Goal: Task Accomplishment & Management: Complete application form

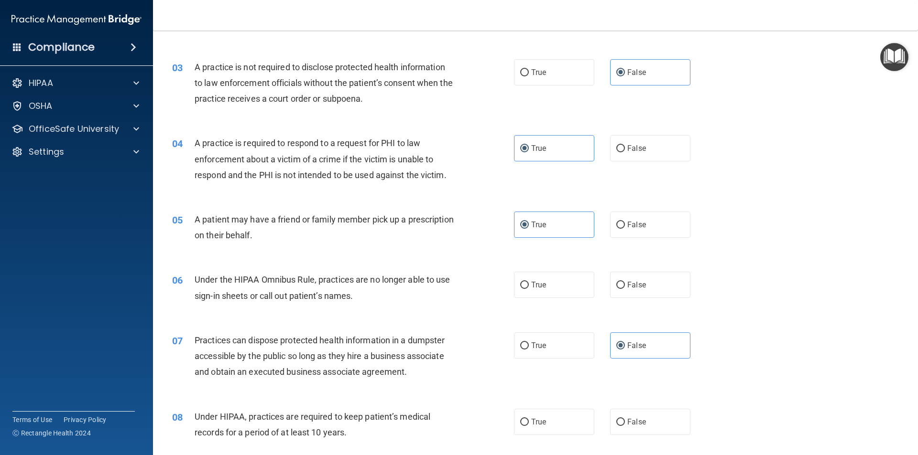
scroll to position [191, 0]
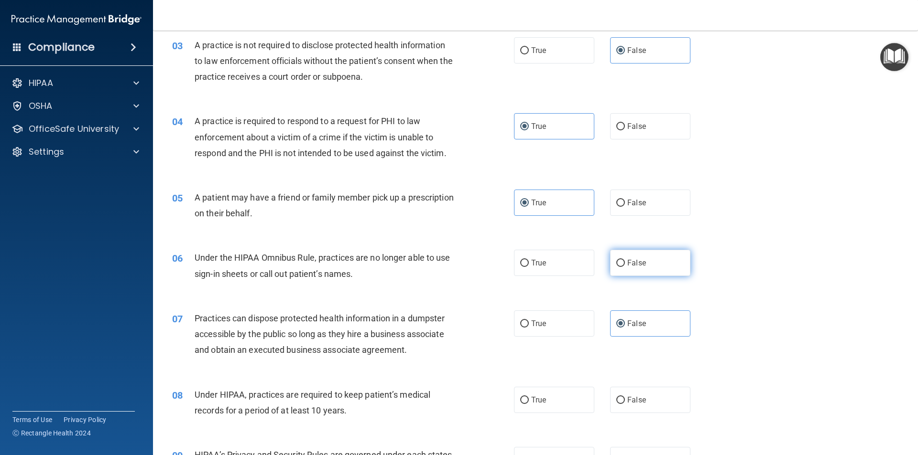
click at [617, 256] on label "False" at bounding box center [650, 263] width 80 height 26
click at [617, 260] on input "False" at bounding box center [620, 263] width 9 height 7
radio input "true"
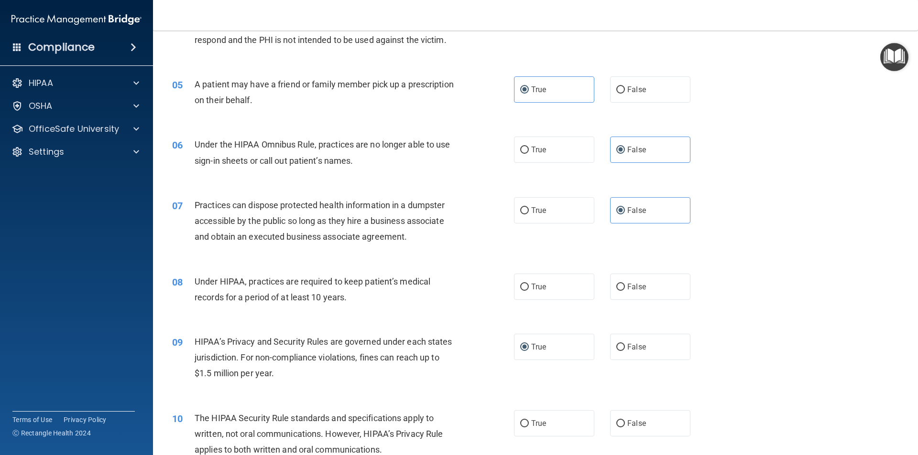
scroll to position [335, 0]
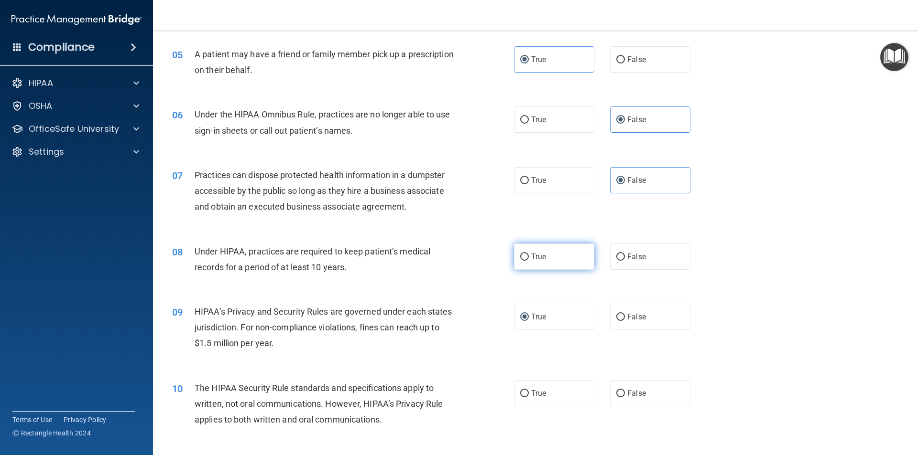
click at [546, 259] on label "True" at bounding box center [554, 257] width 80 height 26
click at [529, 259] on input "True" at bounding box center [524, 257] width 9 height 7
radio input "true"
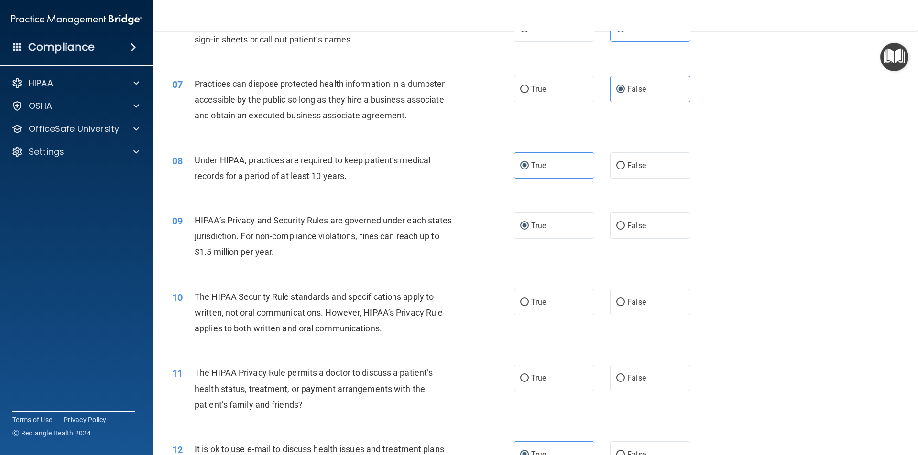
scroll to position [430, 0]
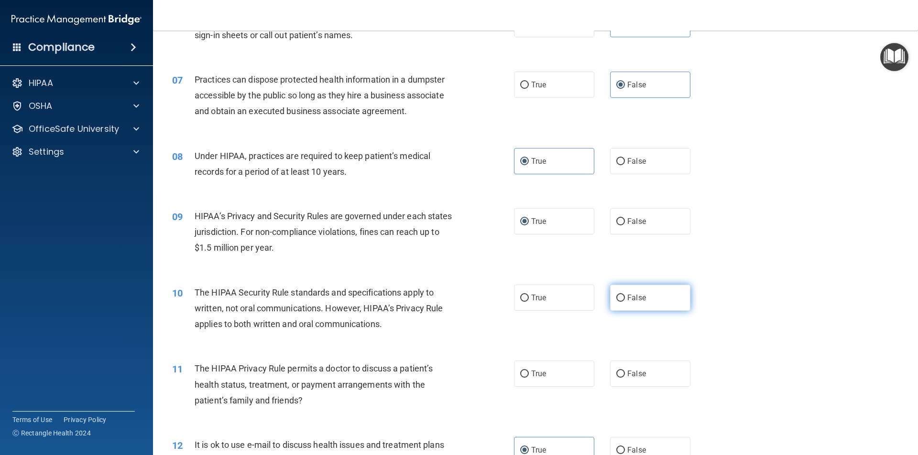
click at [618, 296] on input "False" at bounding box center [620, 298] width 9 height 7
radio input "true"
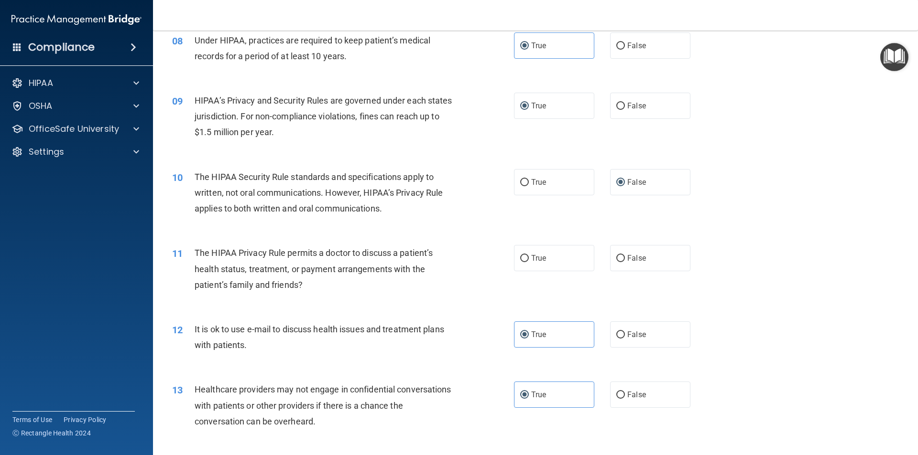
scroll to position [573, 0]
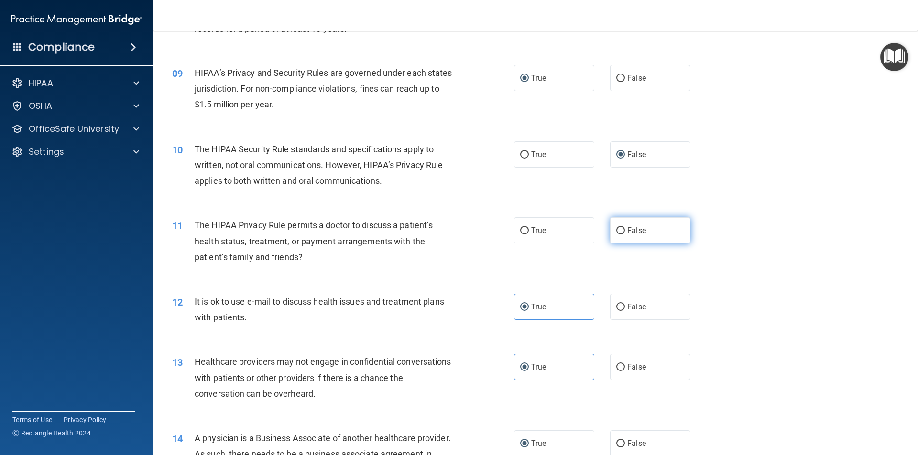
click at [613, 237] on label "False" at bounding box center [650, 230] width 80 height 26
click at [616, 235] on input "False" at bounding box center [620, 230] width 9 height 7
radio input "true"
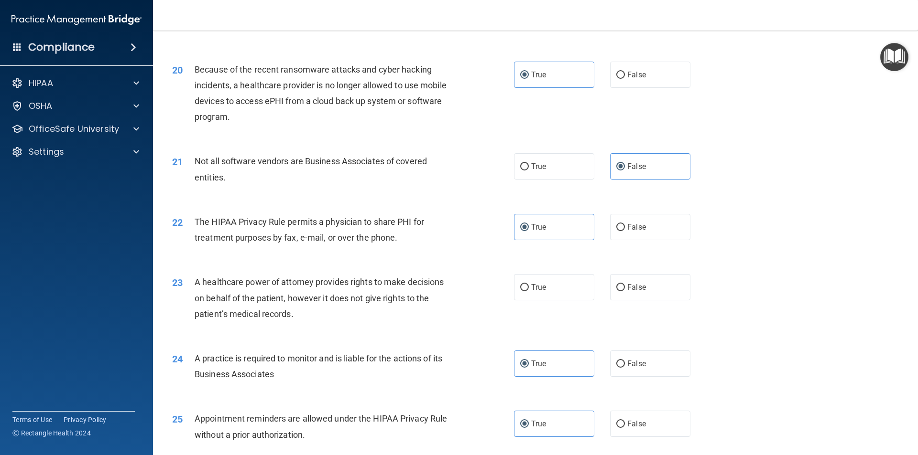
scroll to position [1386, 0]
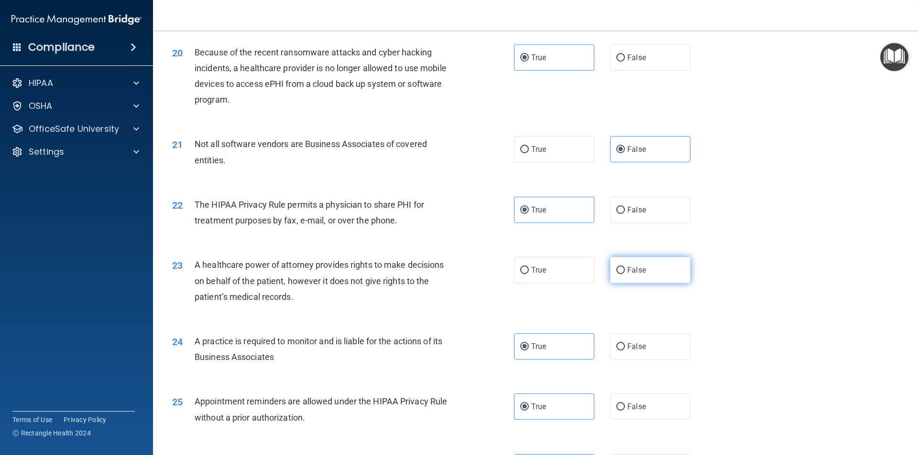
click at [671, 276] on label "False" at bounding box center [650, 270] width 80 height 26
click at [625, 274] on input "False" at bounding box center [620, 270] width 9 height 7
radio input "true"
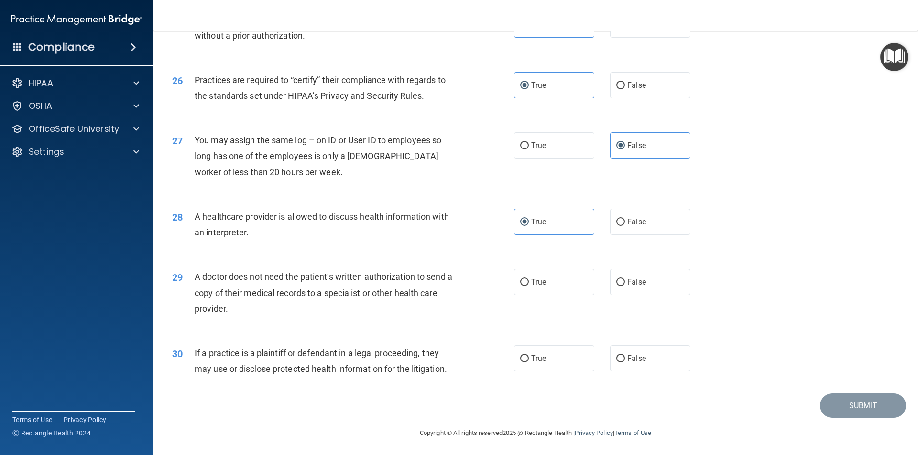
scroll to position [1769, 0]
click at [554, 276] on label "True" at bounding box center [554, 281] width 80 height 26
click at [529, 278] on input "True" at bounding box center [524, 281] width 9 height 7
radio input "true"
click at [627, 363] on label "False" at bounding box center [650, 358] width 80 height 26
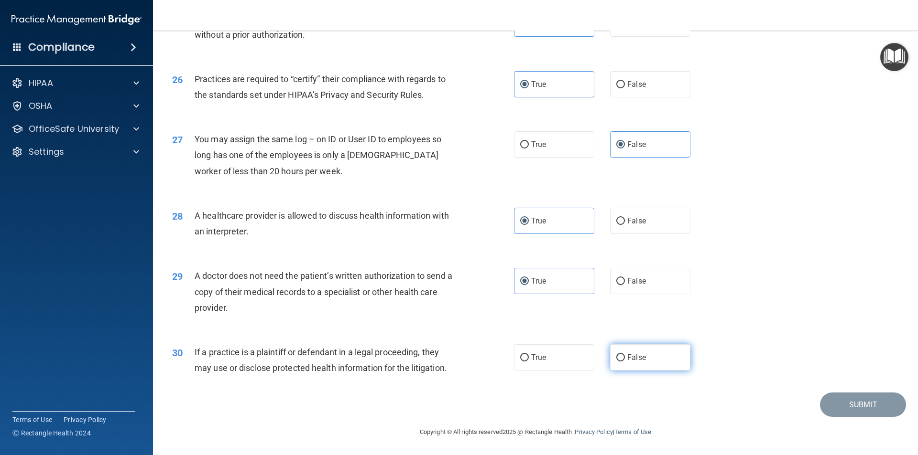
click at [625, 362] on input "False" at bounding box center [620, 358] width 9 height 7
radio input "true"
click at [820, 407] on button "Submit" at bounding box center [863, 405] width 86 height 24
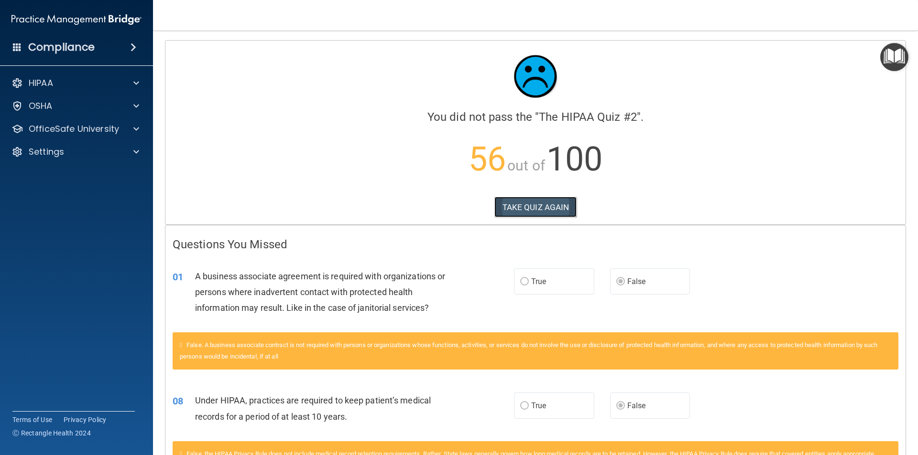
click at [553, 213] on button "TAKE QUIZ AGAIN" at bounding box center [535, 207] width 83 height 21
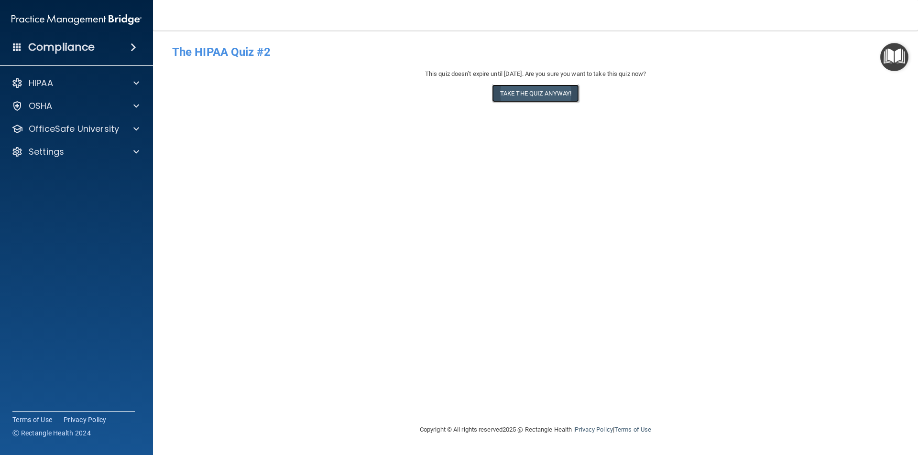
click at [526, 101] on button "Take the quiz anyway!" at bounding box center [535, 94] width 87 height 18
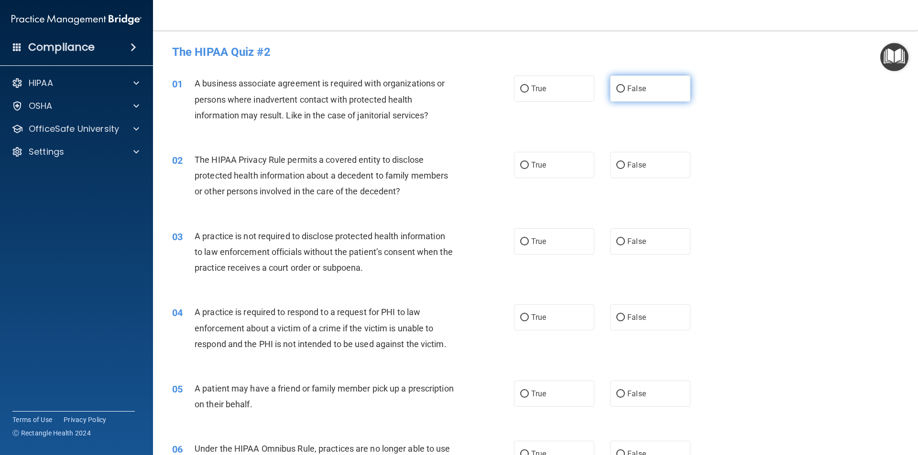
click at [620, 90] on label "False" at bounding box center [650, 89] width 80 height 26
click at [620, 90] on input "False" at bounding box center [620, 89] width 9 height 7
radio input "true"
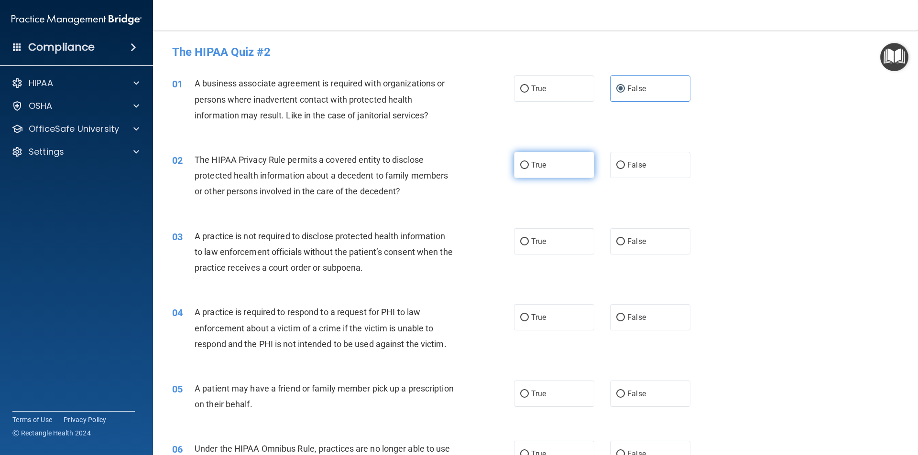
click at [523, 162] on input "True" at bounding box center [524, 165] width 9 height 7
radio input "true"
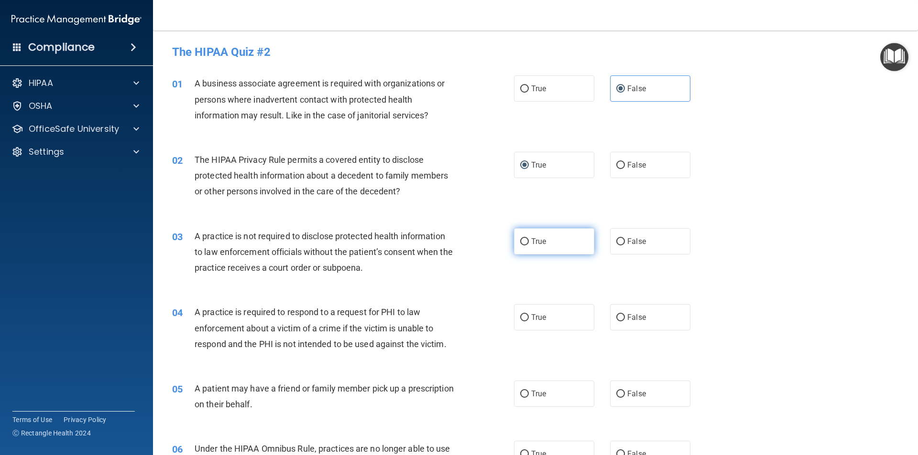
click at [542, 245] on span "True" at bounding box center [538, 241] width 15 height 9
click at [529, 245] on input "True" at bounding box center [524, 241] width 9 height 7
radio input "true"
click at [539, 314] on span "True" at bounding box center [538, 317] width 15 height 9
click at [529, 314] on input "True" at bounding box center [524, 317] width 9 height 7
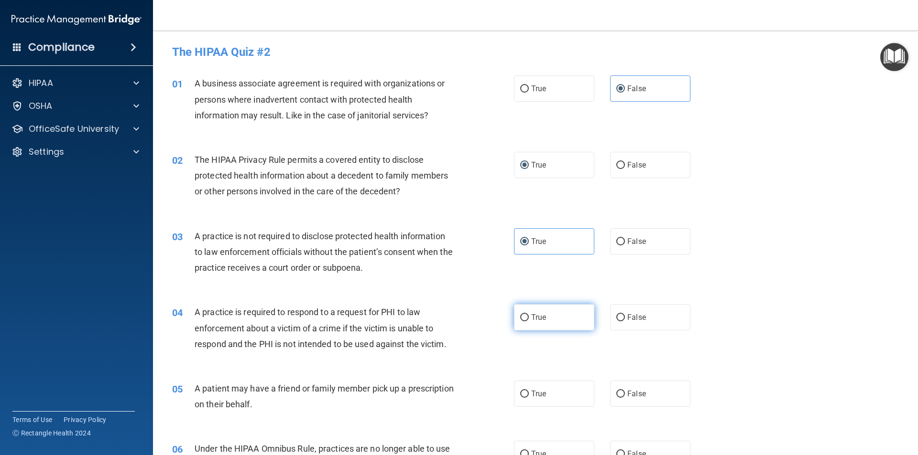
radio input "true"
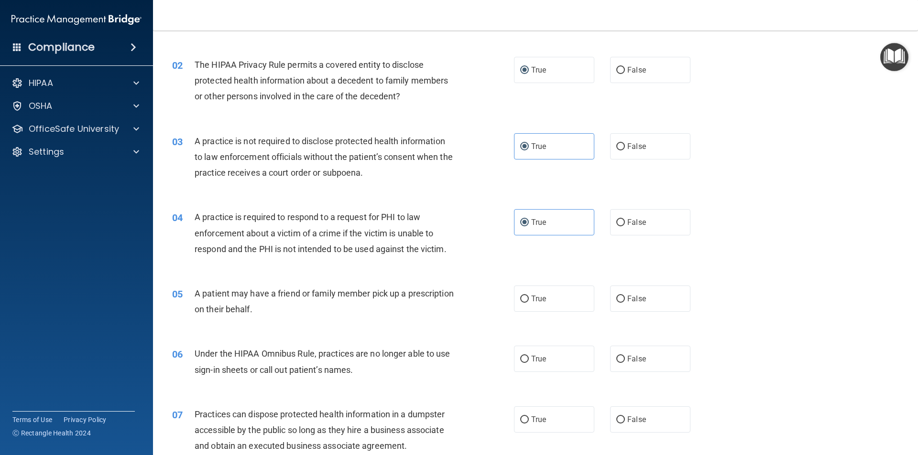
scroll to position [96, 0]
click at [541, 311] on label "True" at bounding box center [554, 298] width 80 height 26
click at [529, 303] on input "True" at bounding box center [524, 298] width 9 height 7
radio input "true"
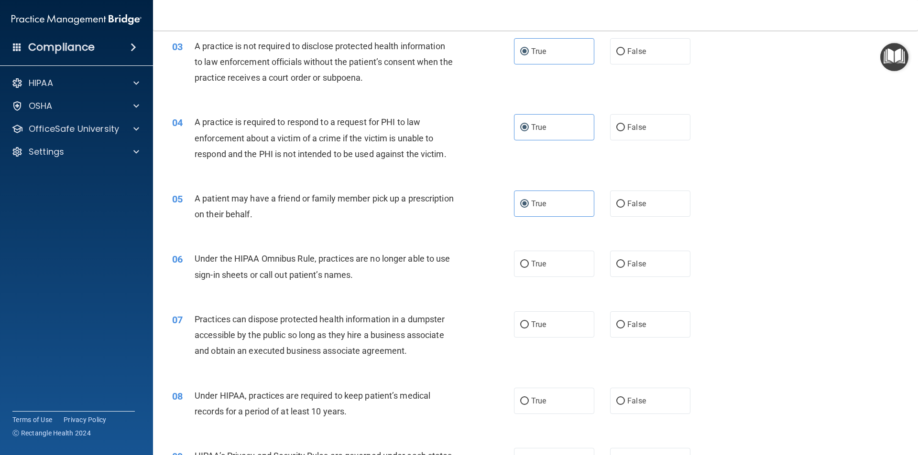
scroll to position [191, 0]
click at [619, 263] on input "False" at bounding box center [620, 263] width 9 height 7
radio input "true"
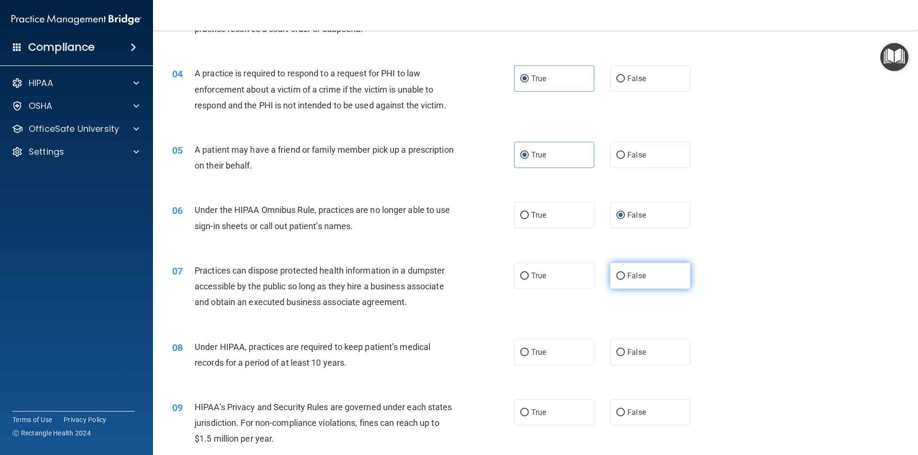
click at [610, 279] on label "False" at bounding box center [650, 276] width 80 height 26
click at [616, 279] on input "False" at bounding box center [620, 276] width 9 height 7
radio input "true"
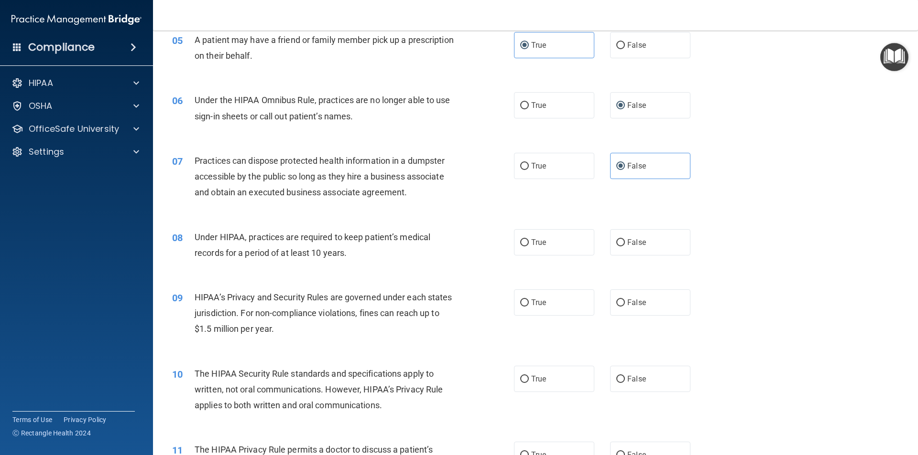
scroll to position [382, 0]
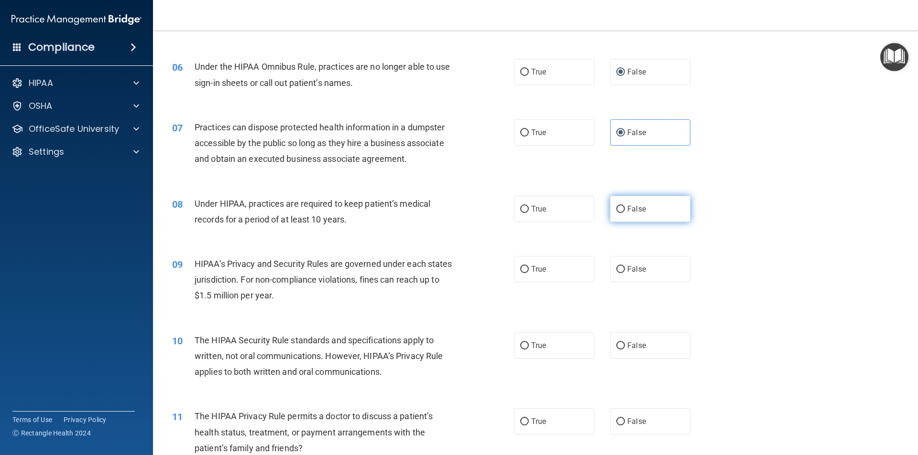
click at [626, 214] on label "False" at bounding box center [650, 209] width 80 height 26
click at [625, 213] on input "False" at bounding box center [620, 209] width 9 height 7
radio input "true"
click at [617, 274] on label "False" at bounding box center [650, 269] width 80 height 26
click at [617, 273] on input "False" at bounding box center [620, 269] width 9 height 7
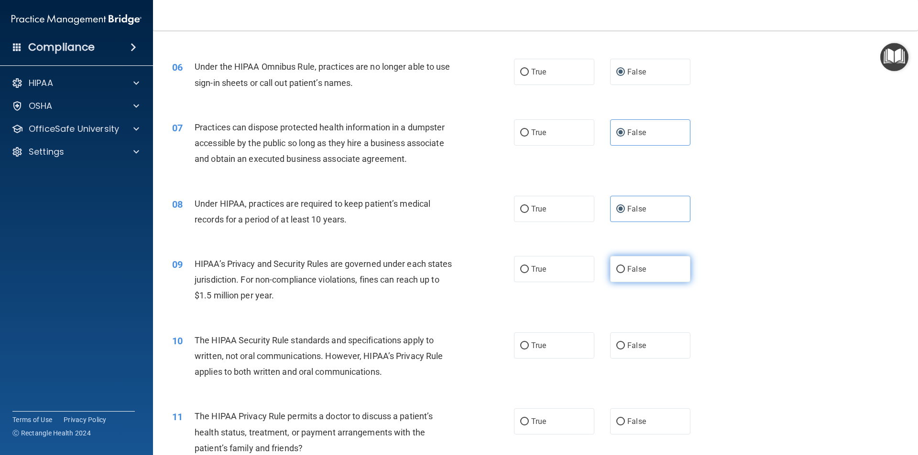
radio input "true"
click at [535, 274] on label "True" at bounding box center [554, 269] width 80 height 26
click at [529, 273] on input "True" at bounding box center [524, 269] width 9 height 7
radio input "true"
click at [610, 267] on label "False" at bounding box center [650, 269] width 80 height 26
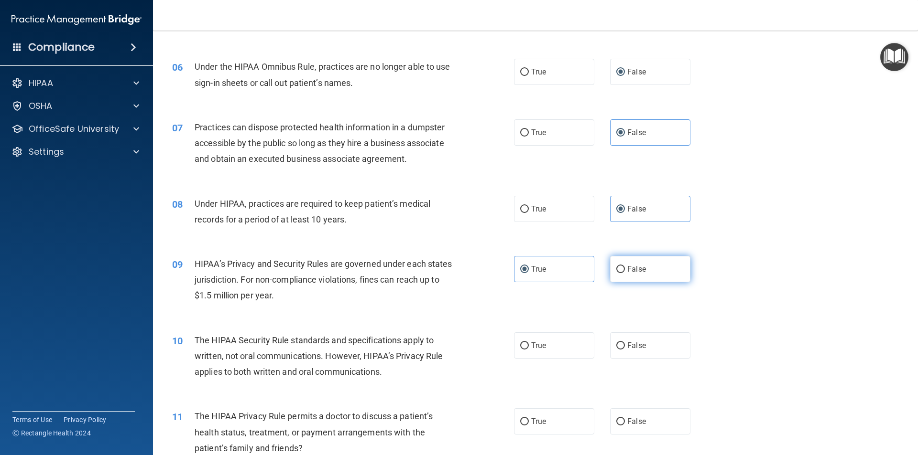
click at [616, 267] on input "False" at bounding box center [620, 269] width 9 height 7
radio input "true"
radio input "false"
click at [550, 342] on label "True" at bounding box center [554, 346] width 80 height 26
click at [529, 343] on input "True" at bounding box center [524, 346] width 9 height 7
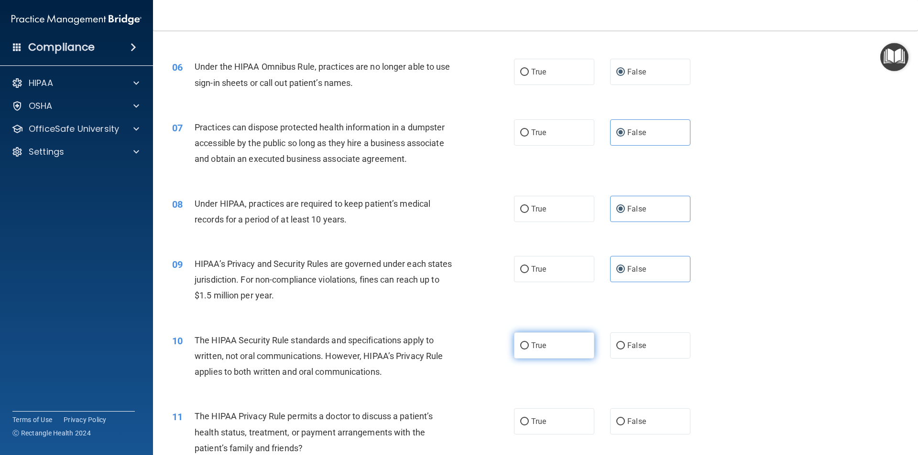
radio input "true"
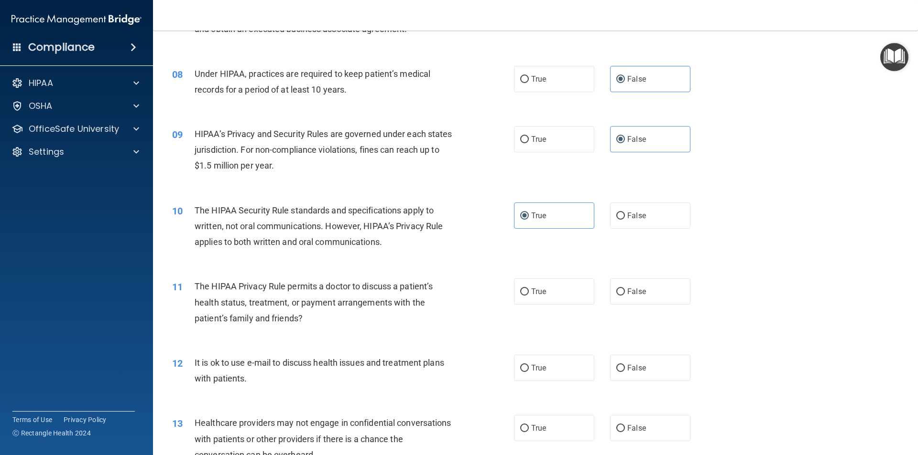
scroll to position [526, 0]
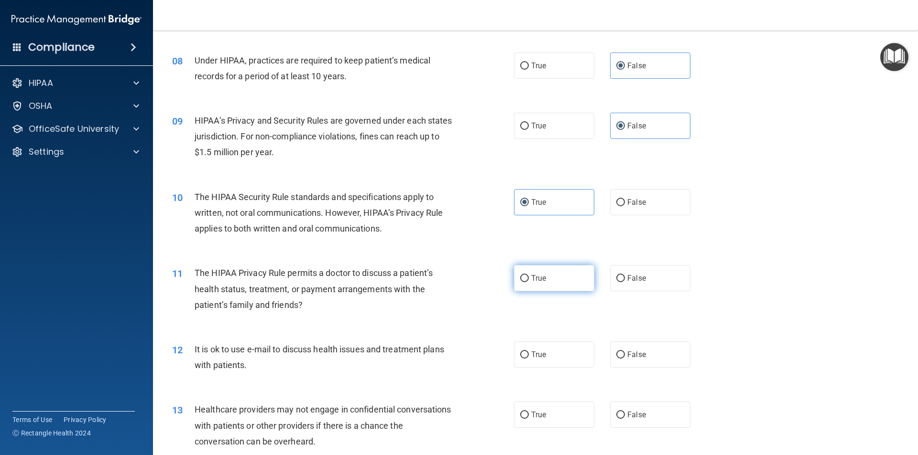
click at [524, 281] on input "True" at bounding box center [524, 278] width 9 height 7
radio input "true"
click at [558, 359] on label "True" at bounding box center [554, 355] width 80 height 26
click at [529, 359] on input "True" at bounding box center [524, 355] width 9 height 7
radio input "true"
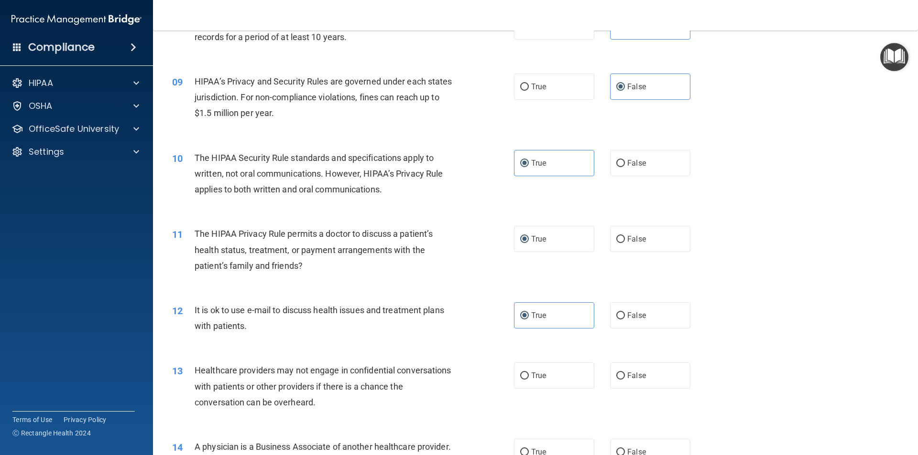
scroll to position [621, 0]
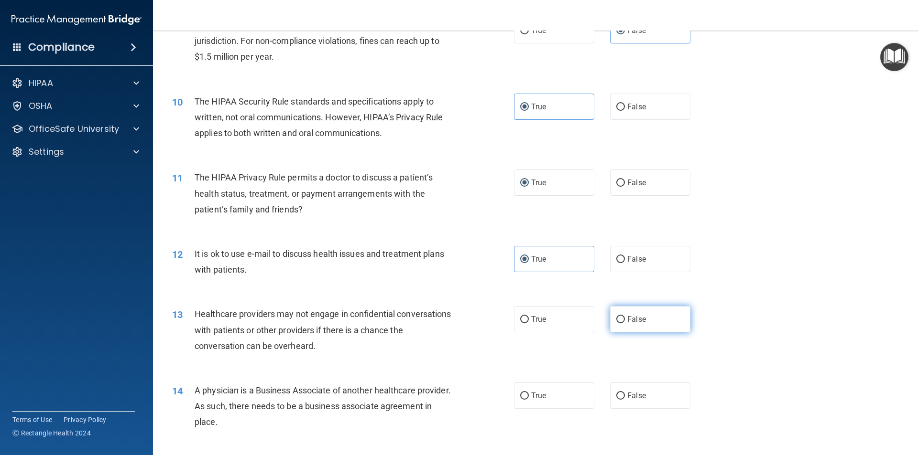
click at [639, 320] on span "False" at bounding box center [636, 319] width 19 height 9
click at [625, 320] on input "False" at bounding box center [620, 319] width 9 height 7
radio input "true"
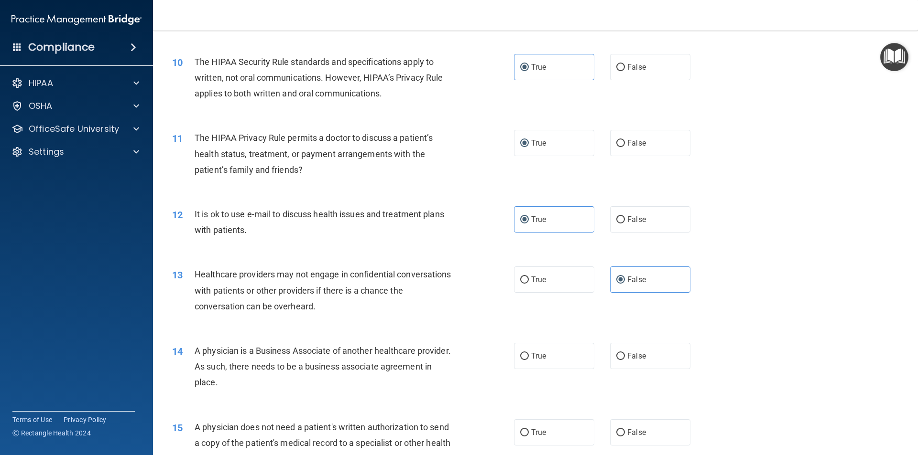
scroll to position [717, 0]
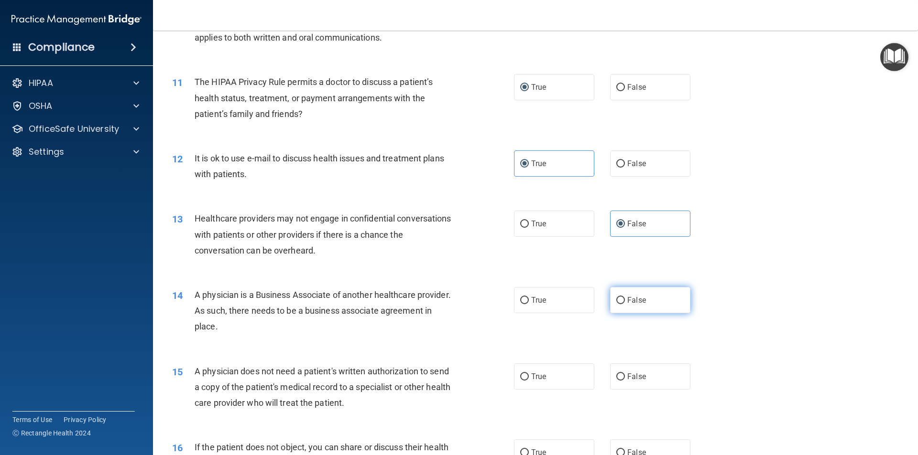
click at [616, 303] on input "False" at bounding box center [620, 300] width 9 height 7
radio input "true"
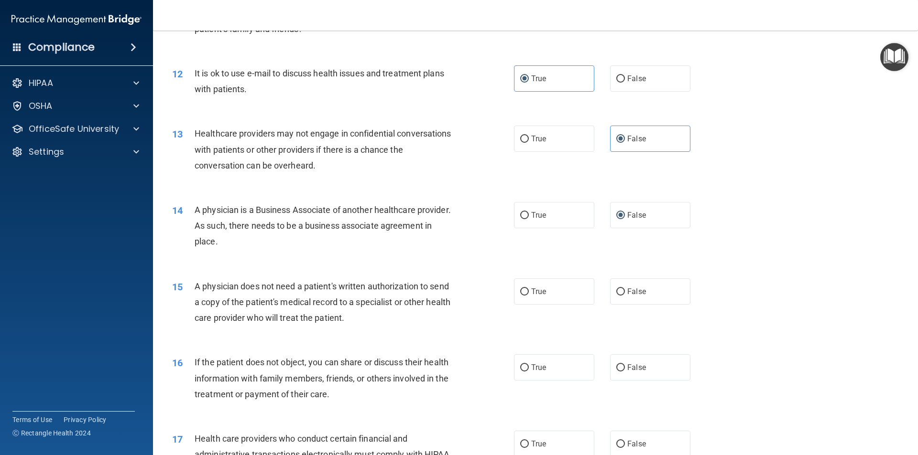
scroll to position [812, 0]
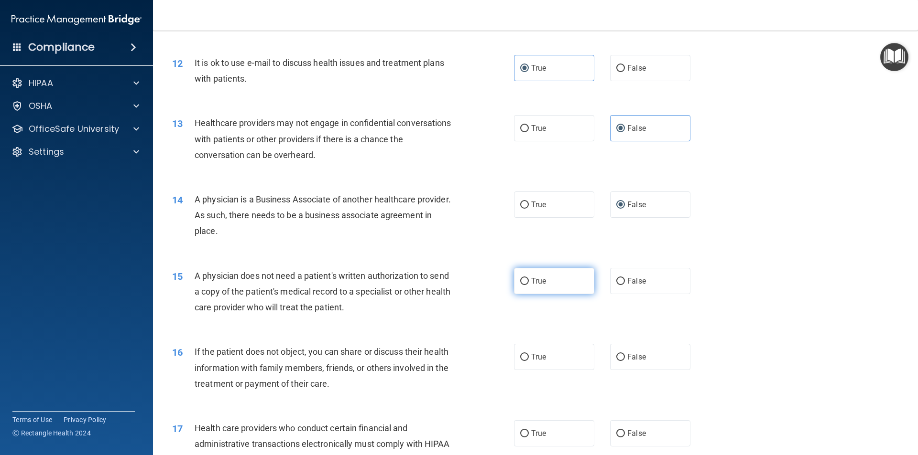
click at [556, 287] on label "True" at bounding box center [554, 281] width 80 height 26
click at [529, 285] on input "True" at bounding box center [524, 281] width 9 height 7
radio input "true"
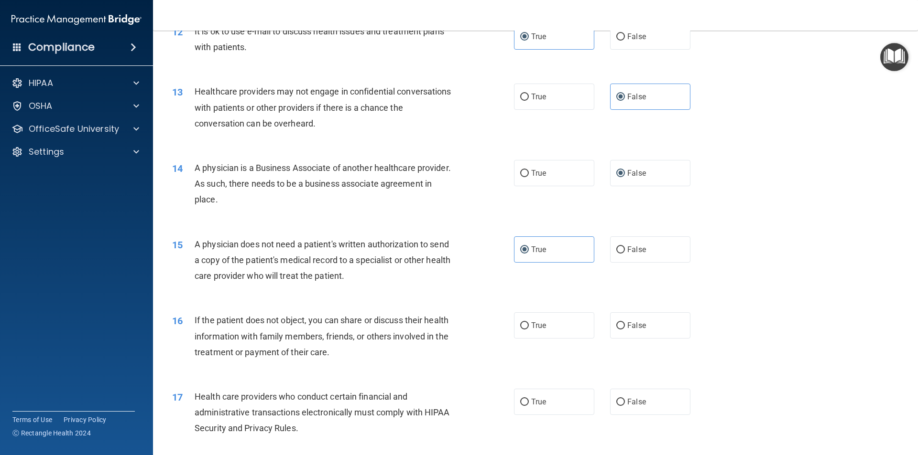
scroll to position [908, 0]
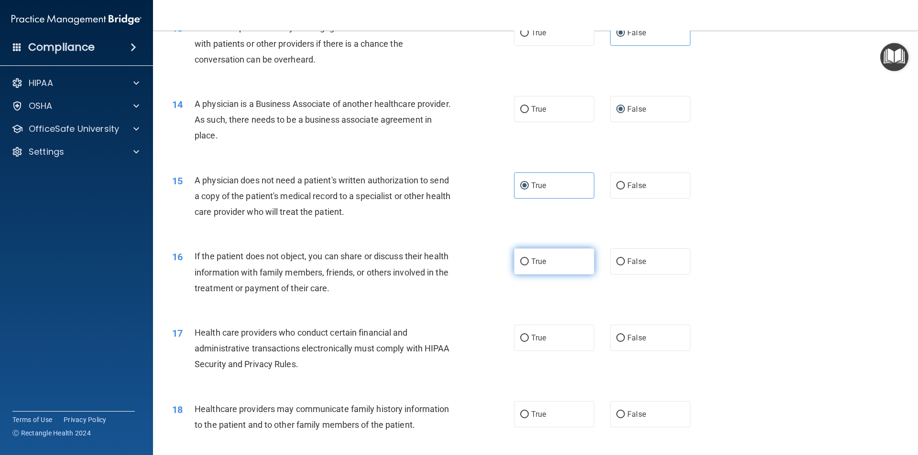
click at [541, 265] on span "True" at bounding box center [538, 261] width 15 height 9
click at [529, 265] on input "True" at bounding box center [524, 262] width 9 height 7
radio input "true"
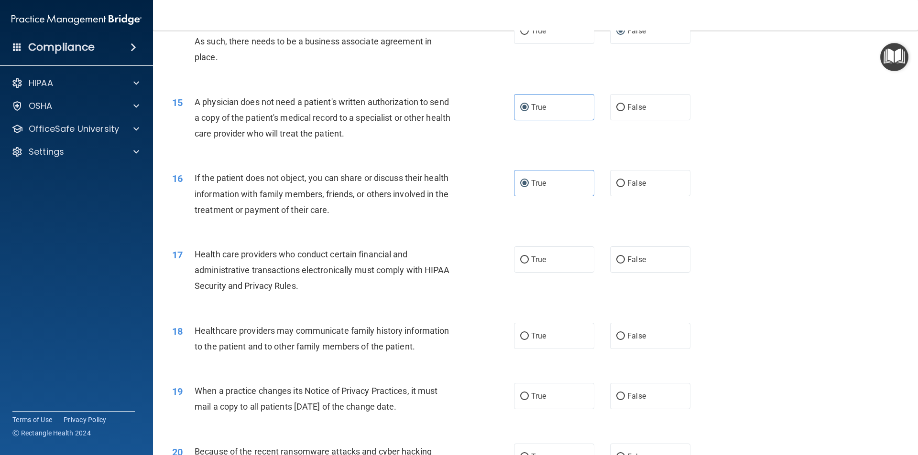
scroll to position [1004, 0]
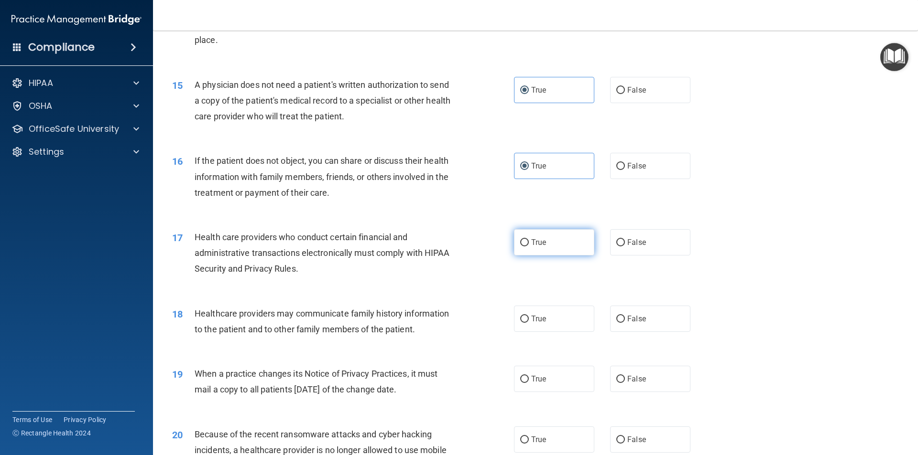
click at [536, 243] on span "True" at bounding box center [538, 242] width 15 height 9
click at [529, 243] on input "True" at bounding box center [524, 242] width 9 height 7
radio input "true"
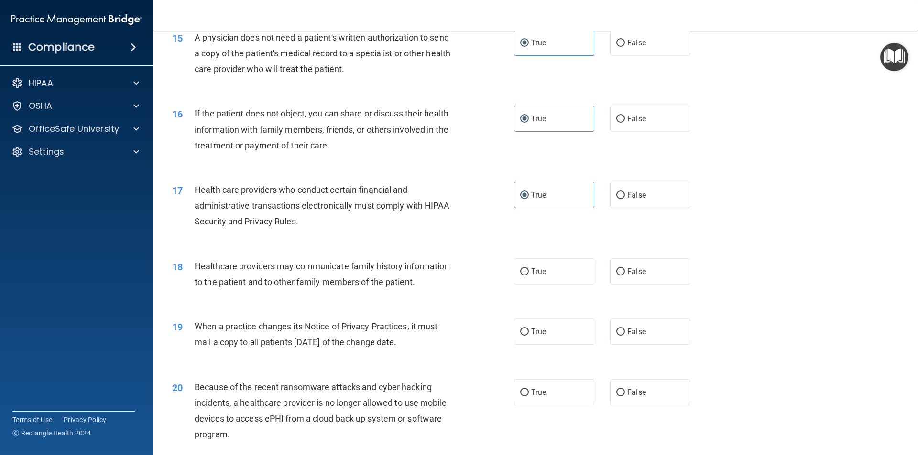
scroll to position [1051, 0]
click at [648, 281] on label "False" at bounding box center [650, 271] width 80 height 26
click at [625, 275] on input "False" at bounding box center [620, 271] width 9 height 7
radio input "true"
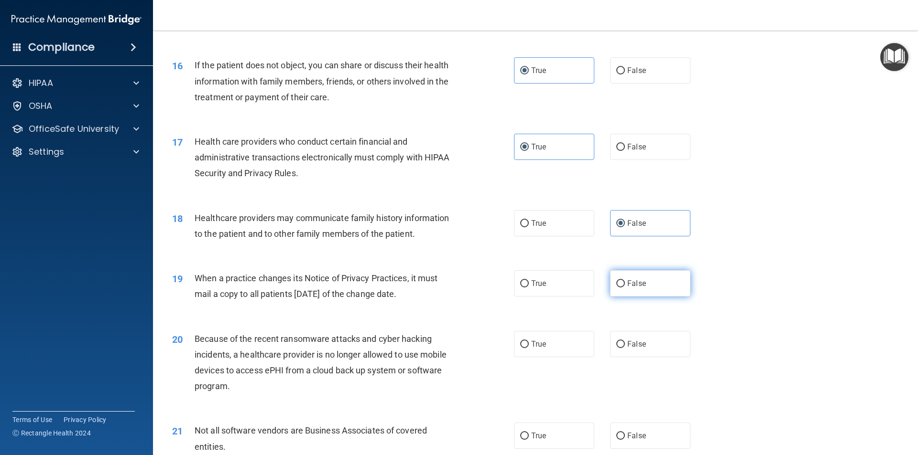
click at [642, 284] on label "False" at bounding box center [650, 283] width 80 height 26
click at [625, 284] on input "False" at bounding box center [620, 284] width 9 height 7
radio input "true"
click at [634, 335] on label "False" at bounding box center [650, 344] width 80 height 26
click at [625, 341] on input "False" at bounding box center [620, 344] width 9 height 7
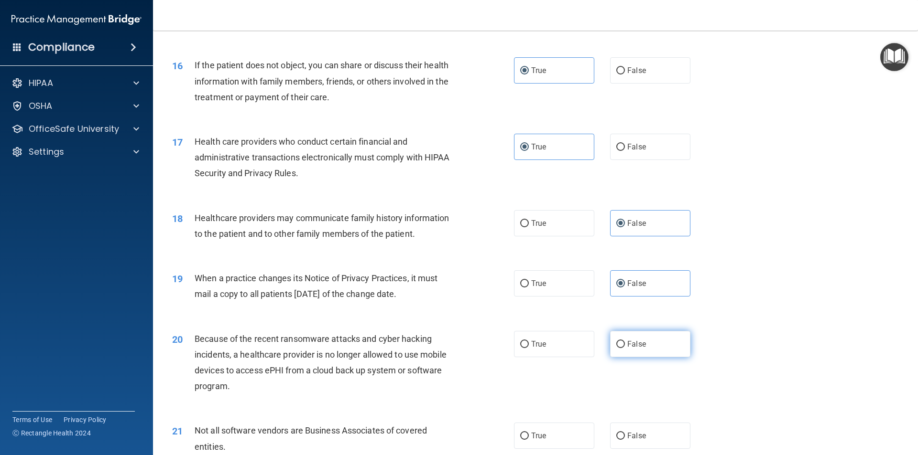
radio input "true"
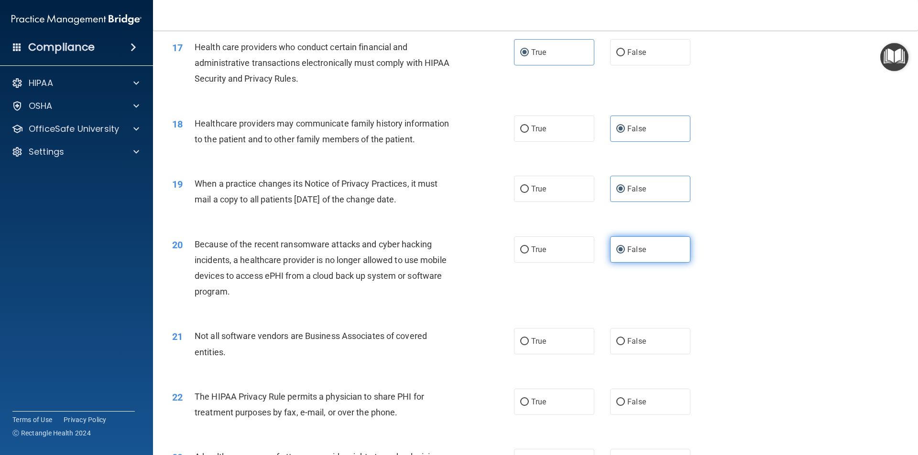
scroll to position [1195, 0]
click at [574, 341] on label "True" at bounding box center [554, 340] width 80 height 26
click at [529, 341] on input "True" at bounding box center [524, 340] width 9 height 7
radio input "true"
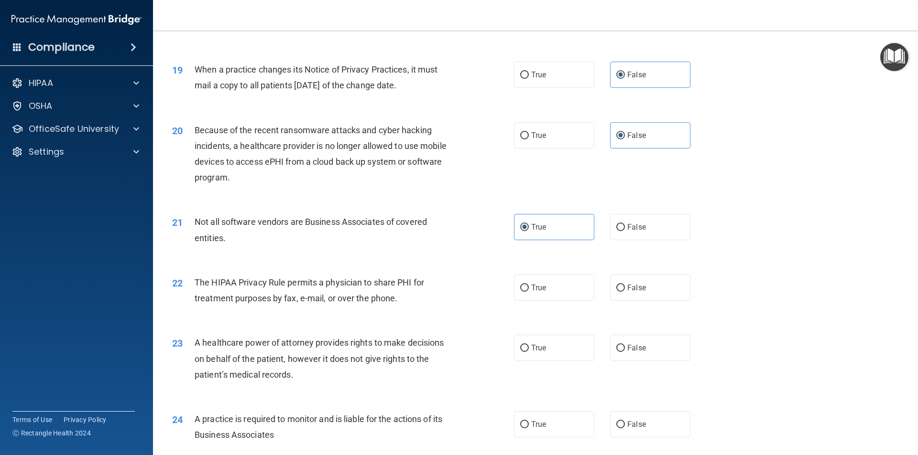
scroll to position [1338, 0]
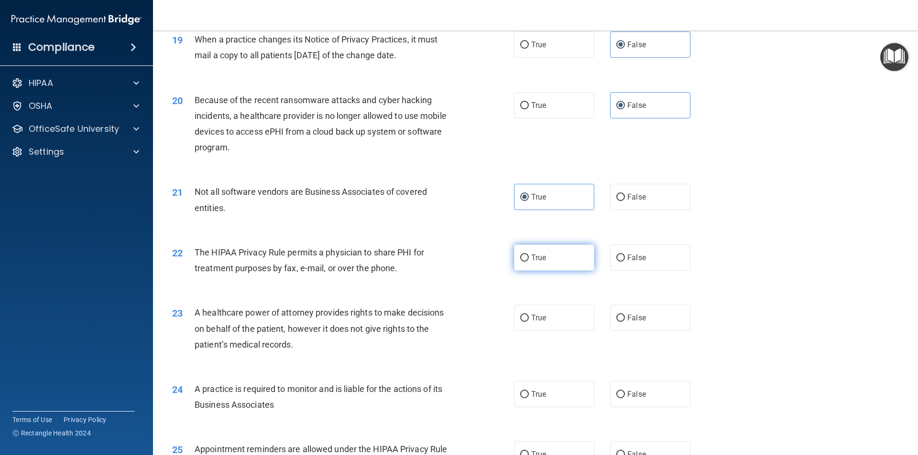
click at [540, 266] on label "True" at bounding box center [554, 258] width 80 height 26
click at [529, 262] on input "True" at bounding box center [524, 258] width 9 height 7
radio input "true"
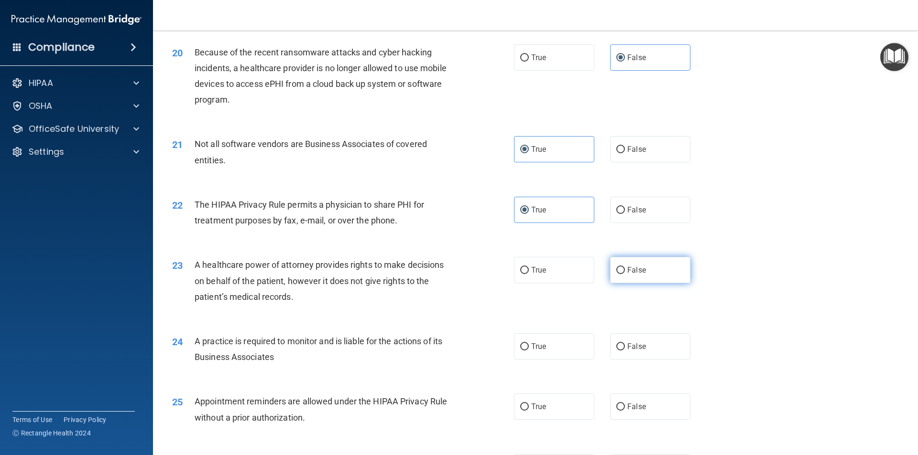
click at [616, 276] on label "False" at bounding box center [650, 270] width 80 height 26
click at [616, 274] on input "False" at bounding box center [620, 270] width 9 height 7
radio input "true"
click at [645, 347] on label "False" at bounding box center [650, 347] width 80 height 26
click at [625, 347] on input "False" at bounding box center [620, 347] width 9 height 7
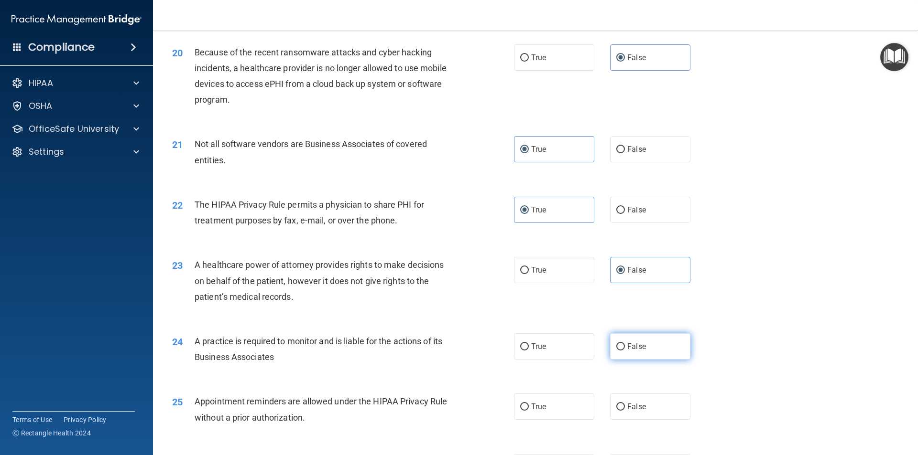
radio input "true"
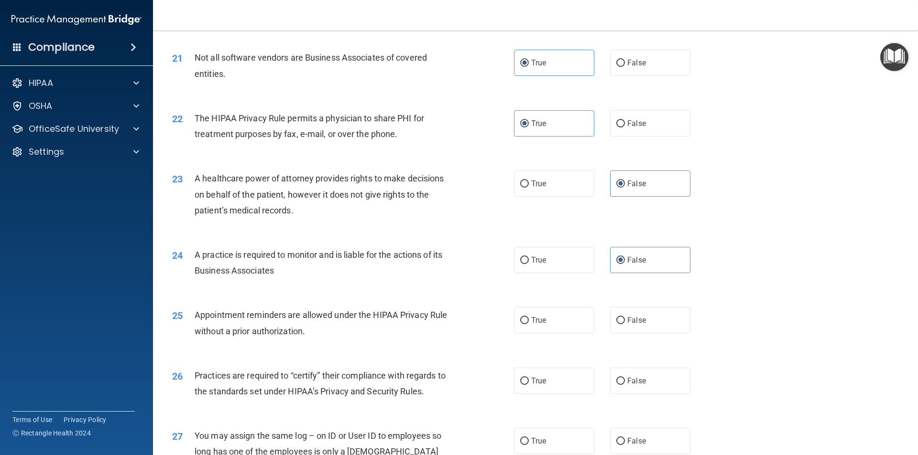
scroll to position [1482, 0]
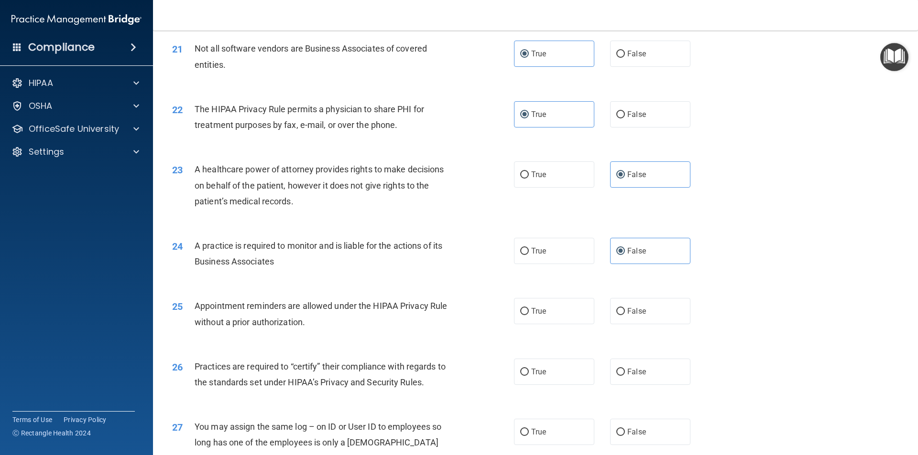
click at [540, 327] on div "25 Appointment reminders are allowed under the HIPAA Privacy Rule without a pri…" at bounding box center [535, 316] width 741 height 60
click at [540, 319] on label "True" at bounding box center [554, 311] width 80 height 26
click at [529, 315] on input "True" at bounding box center [524, 311] width 9 height 7
radio input "true"
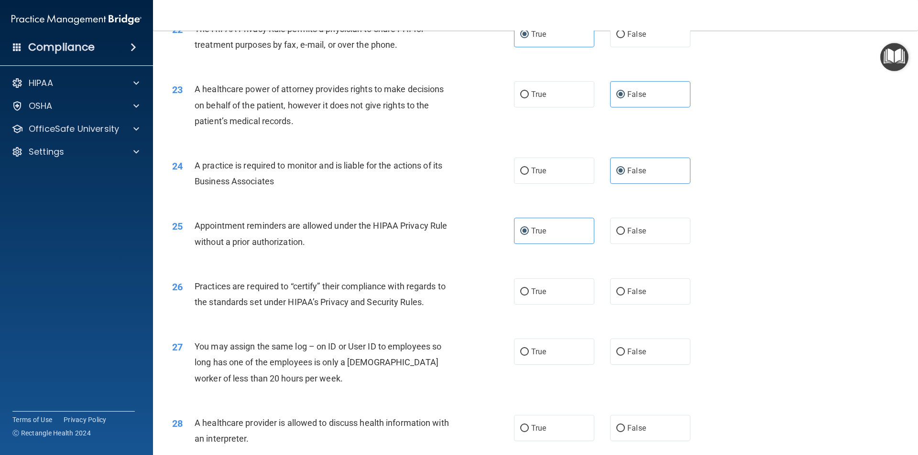
scroll to position [1577, 0]
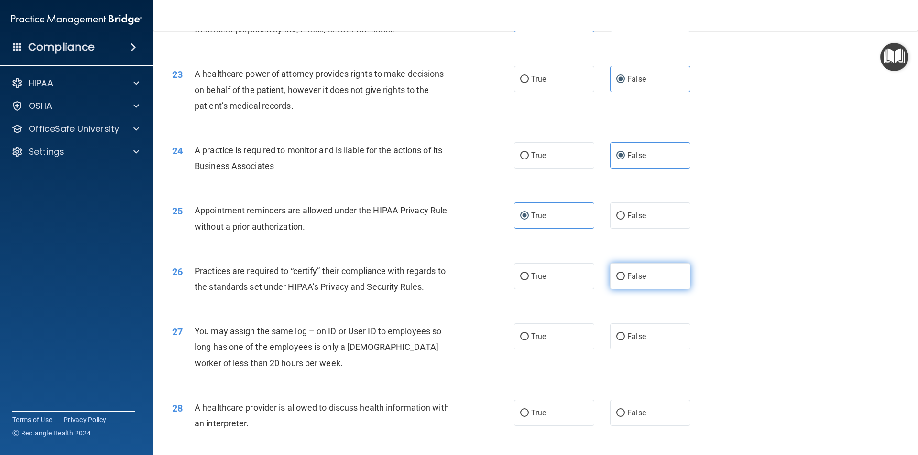
click at [624, 286] on label "False" at bounding box center [650, 276] width 80 height 26
click at [624, 281] on input "False" at bounding box center [620, 276] width 9 height 7
radio input "true"
click at [620, 341] on label "False" at bounding box center [650, 337] width 80 height 26
click at [620, 341] on input "False" at bounding box center [620, 337] width 9 height 7
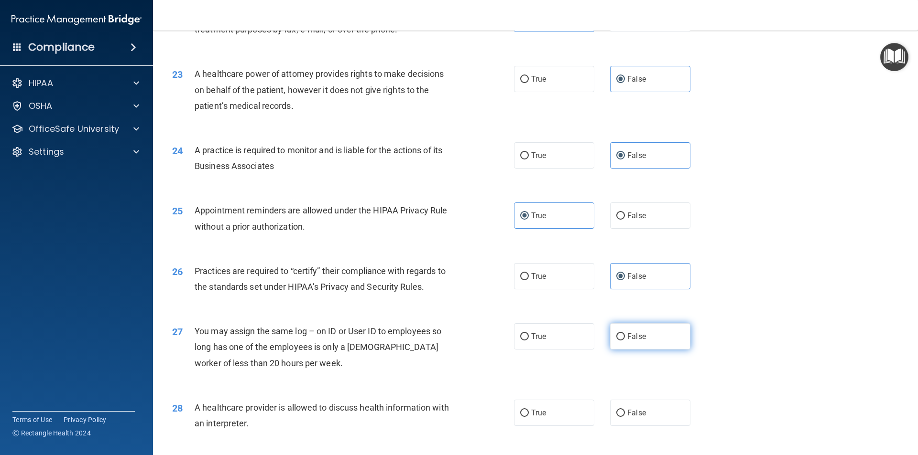
radio input "true"
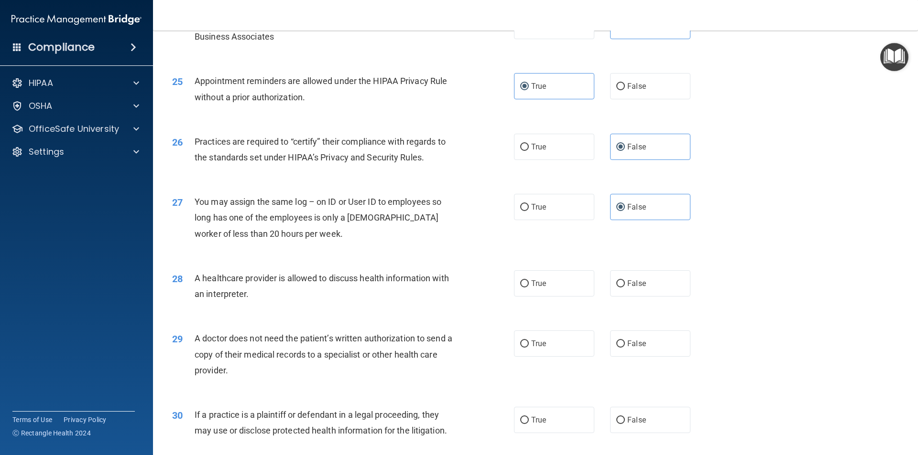
scroll to position [1720, 0]
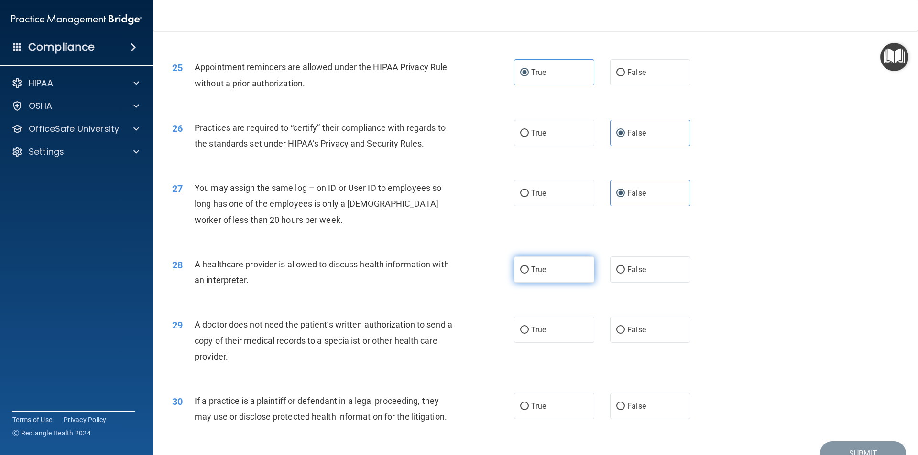
click at [522, 273] on input "True" at bounding box center [524, 270] width 9 height 7
radio input "true"
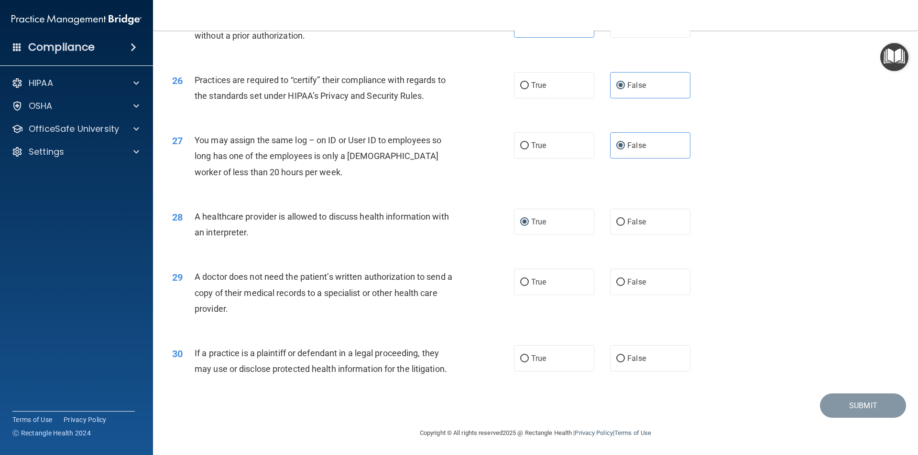
scroll to position [1769, 0]
click at [571, 278] on label "True" at bounding box center [554, 281] width 80 height 26
click at [529, 278] on input "True" at bounding box center [524, 281] width 9 height 7
radio input "true"
click at [634, 278] on span "False" at bounding box center [636, 281] width 19 height 9
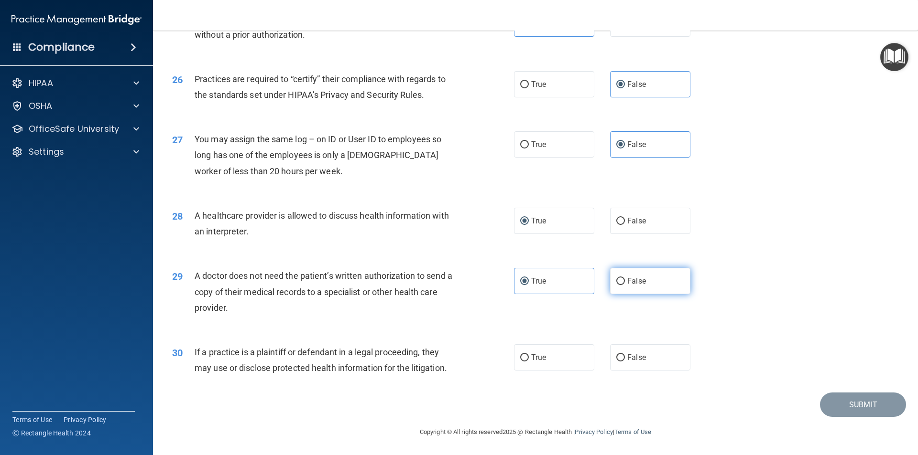
click at [625, 278] on input "False" at bounding box center [620, 281] width 9 height 7
radio input "true"
click at [540, 288] on label "True" at bounding box center [554, 281] width 80 height 26
click at [529, 285] on input "True" at bounding box center [524, 281] width 9 height 7
radio input "true"
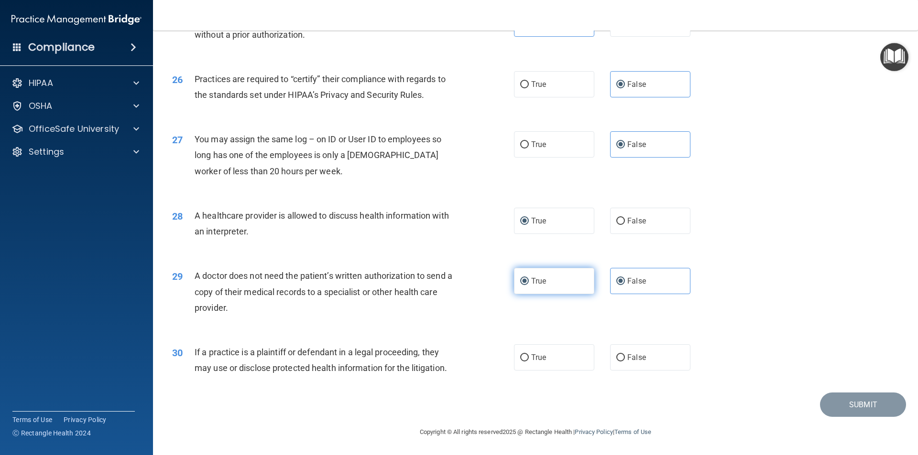
radio input "false"
click at [553, 360] on label "True" at bounding box center [554, 358] width 80 height 26
click at [529, 360] on input "True" at bounding box center [524, 358] width 9 height 7
radio input "true"
click at [837, 412] on button "Submit" at bounding box center [863, 405] width 86 height 24
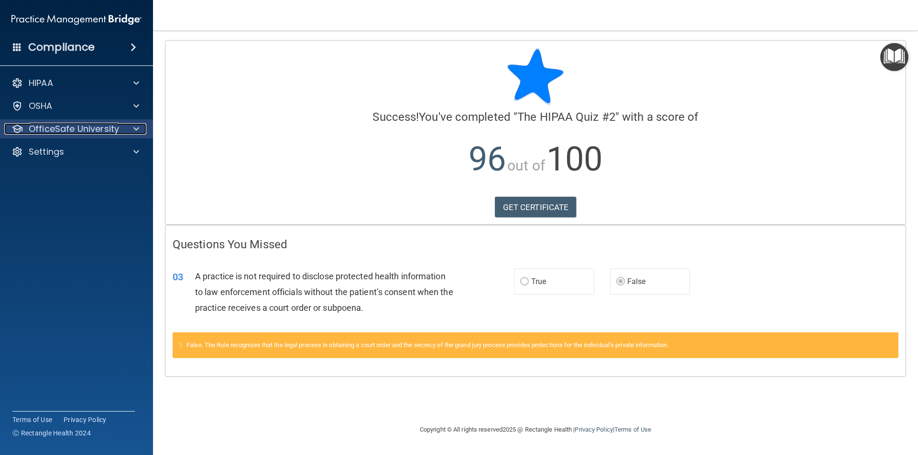
click at [125, 130] on div at bounding box center [135, 128] width 24 height 11
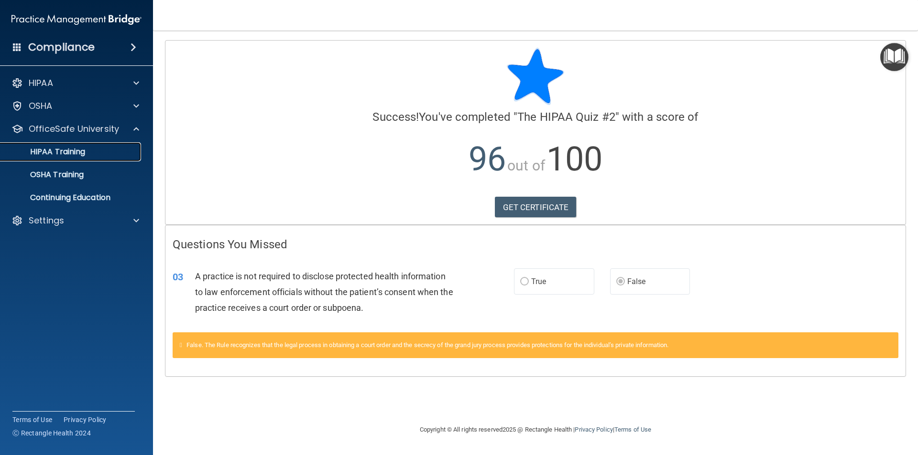
click at [116, 149] on div "HIPAA Training" at bounding box center [71, 152] width 130 height 10
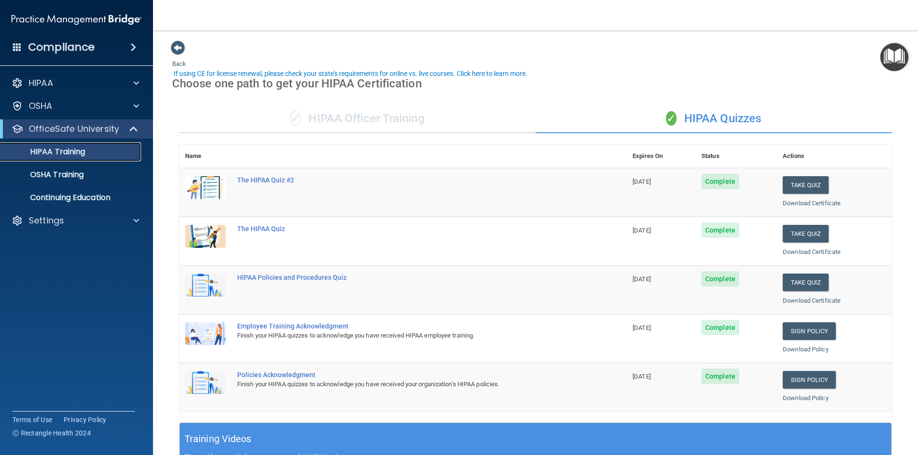
scroll to position [48, 0]
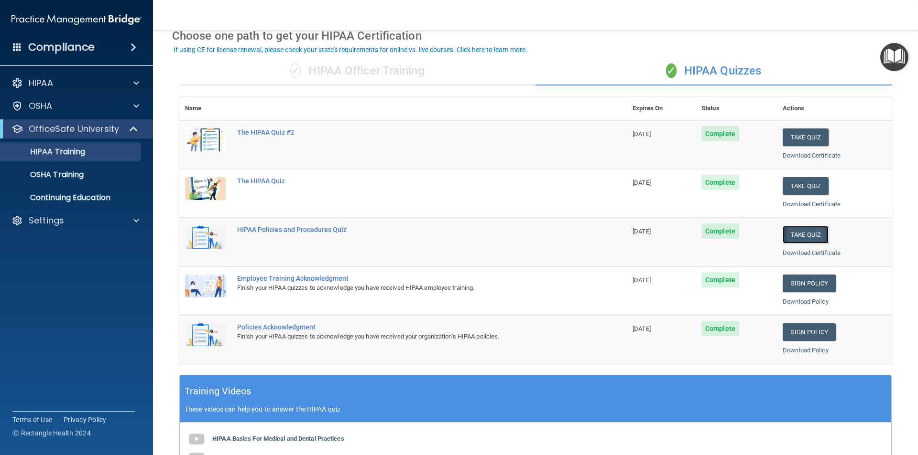
click at [790, 241] on button "Take Quiz" at bounding box center [805, 235] width 46 height 18
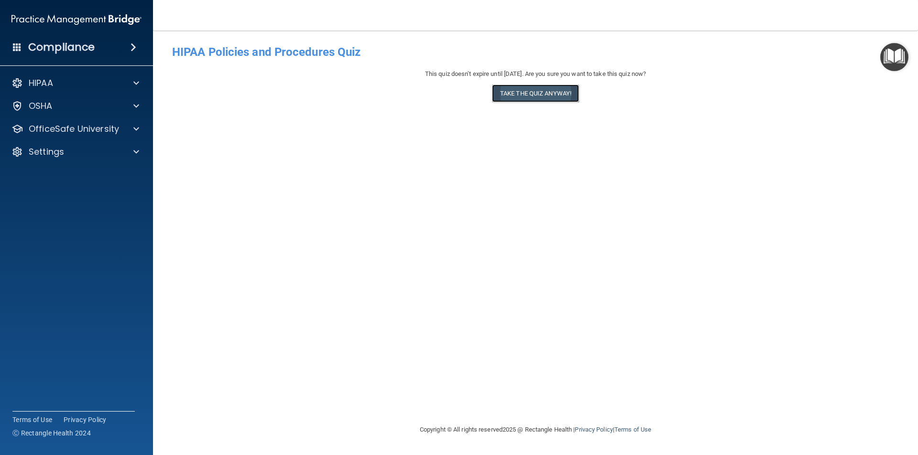
click at [558, 91] on button "Take the quiz anyway!" at bounding box center [535, 94] width 87 height 18
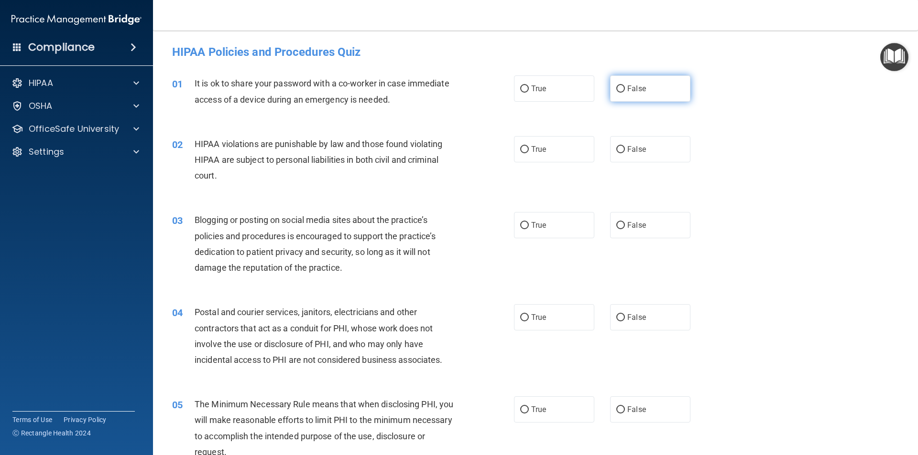
click at [634, 92] on span "False" at bounding box center [636, 88] width 19 height 9
click at [625, 92] on input "False" at bounding box center [620, 89] width 9 height 7
radio input "true"
click at [545, 148] on label "True" at bounding box center [554, 149] width 80 height 26
click at [529, 148] on input "True" at bounding box center [524, 149] width 9 height 7
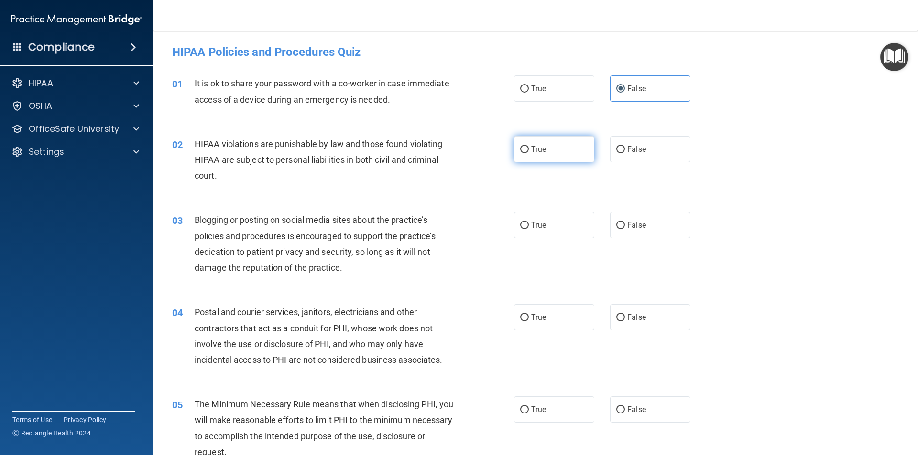
radio input "true"
click at [616, 229] on input "False" at bounding box center [620, 225] width 9 height 7
radio input "true"
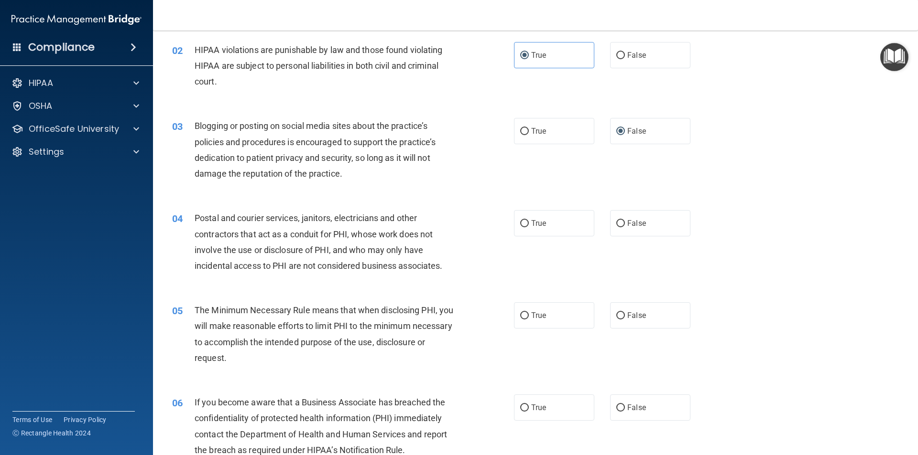
scroll to position [96, 0]
click at [545, 230] on label "True" at bounding box center [554, 222] width 80 height 26
click at [529, 226] on input "True" at bounding box center [524, 222] width 9 height 7
radio input "true"
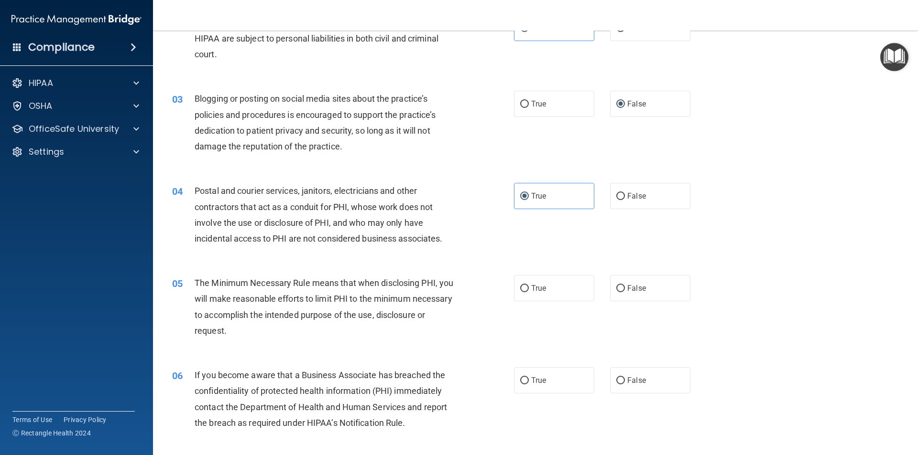
scroll to position [143, 0]
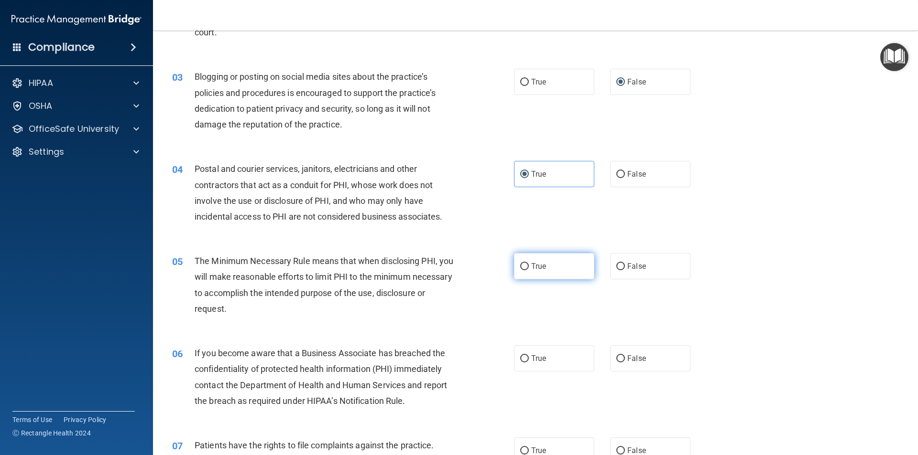
click at [528, 271] on label "True" at bounding box center [554, 266] width 80 height 26
click at [528, 270] on input "True" at bounding box center [524, 266] width 9 height 7
radio input "true"
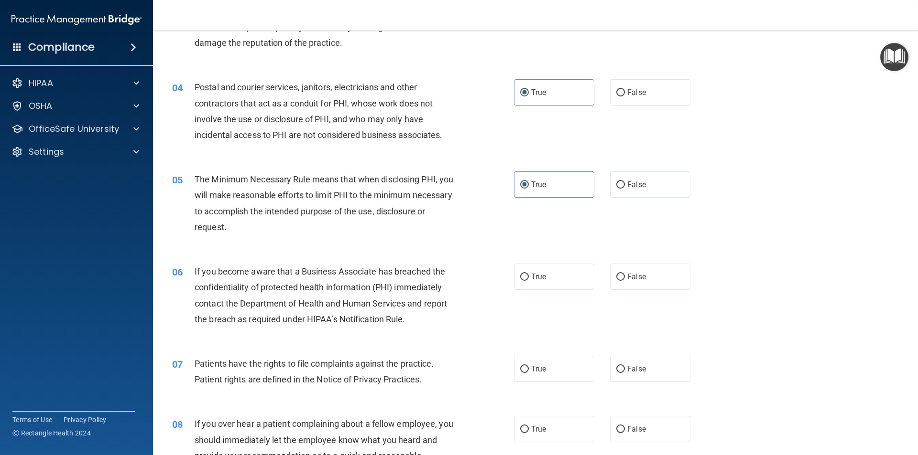
scroll to position [239, 0]
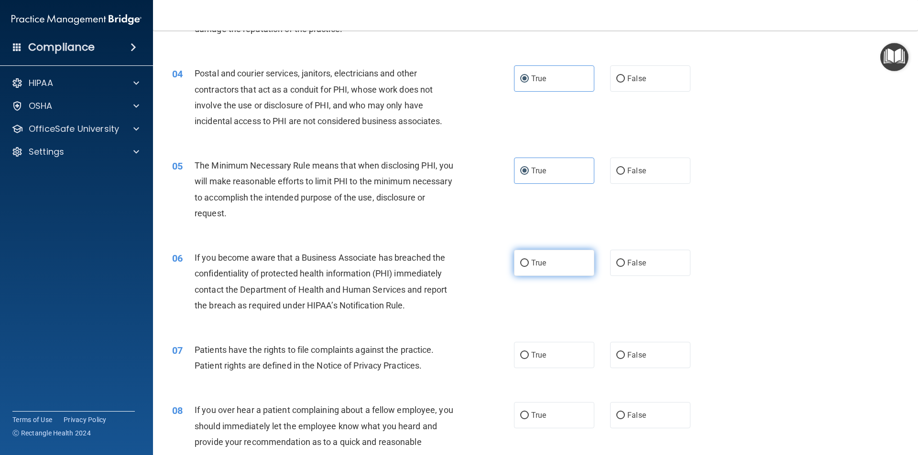
click at [548, 269] on label "True" at bounding box center [554, 263] width 80 height 26
click at [529, 267] on input "True" at bounding box center [524, 263] width 9 height 7
radio input "true"
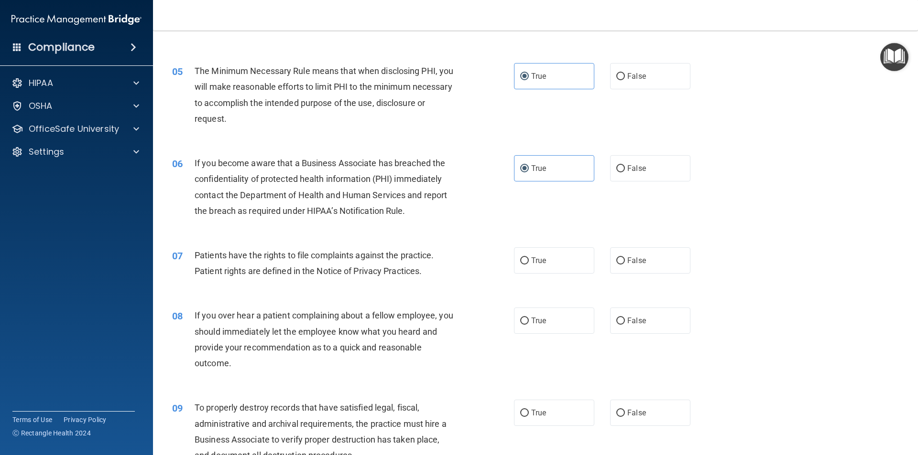
scroll to position [335, 0]
click at [555, 257] on label "True" at bounding box center [554, 260] width 80 height 26
click at [529, 257] on input "True" at bounding box center [524, 260] width 9 height 7
radio input "true"
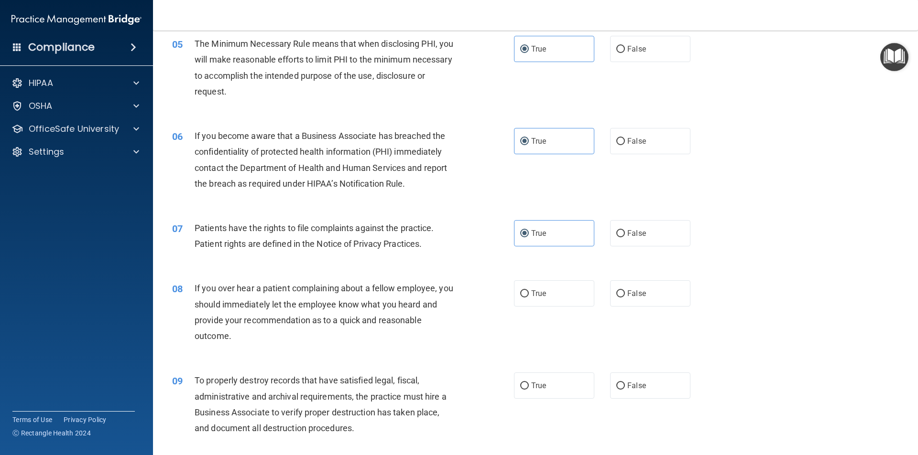
scroll to position [430, 0]
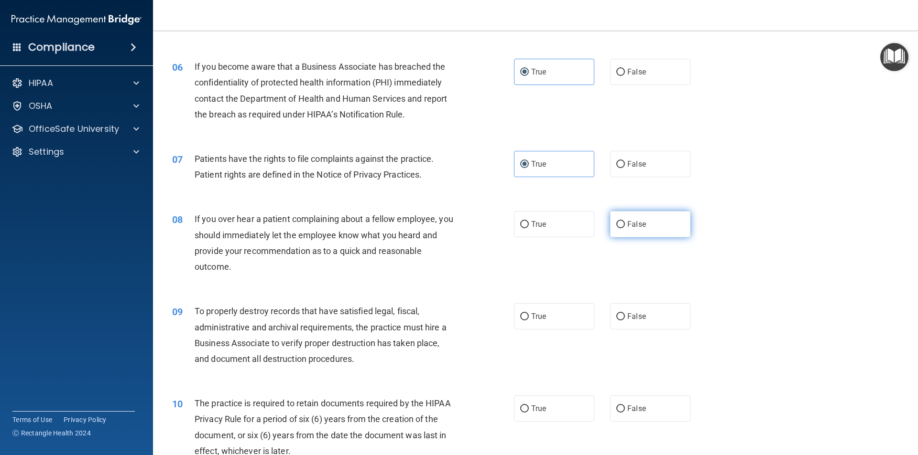
click at [618, 225] on input "False" at bounding box center [620, 224] width 9 height 7
radio input "true"
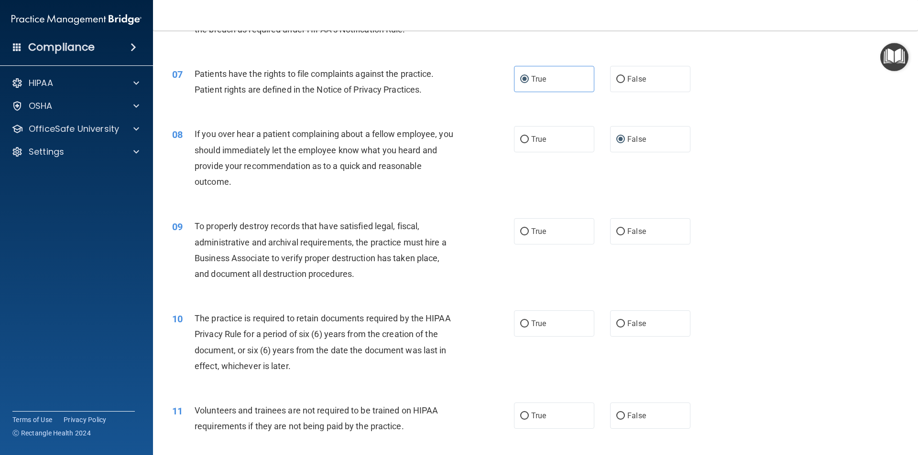
scroll to position [526, 0]
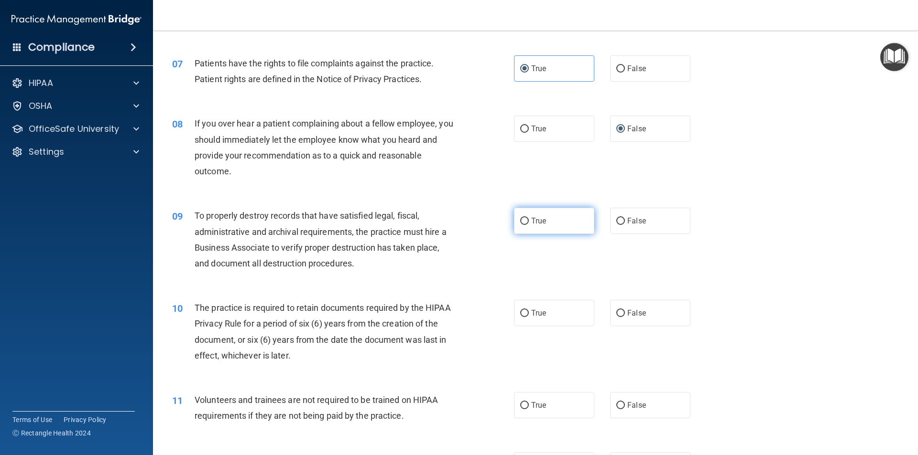
click at [520, 218] on input "True" at bounding box center [524, 221] width 9 height 7
radio input "true"
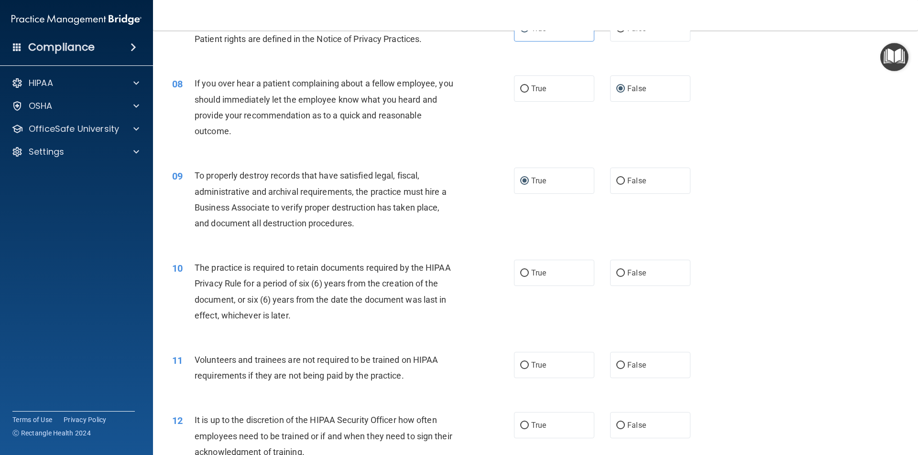
scroll to position [621, 0]
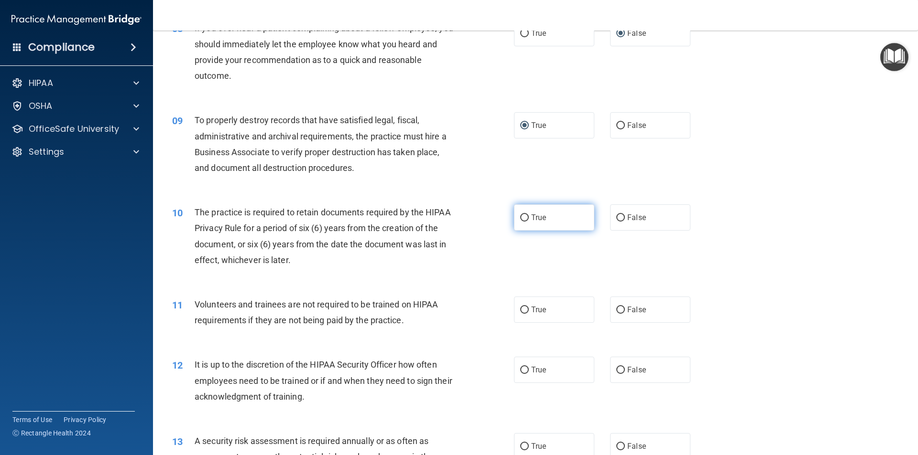
click at [527, 228] on label "True" at bounding box center [554, 218] width 80 height 26
click at [527, 222] on input "True" at bounding box center [524, 218] width 9 height 7
radio input "true"
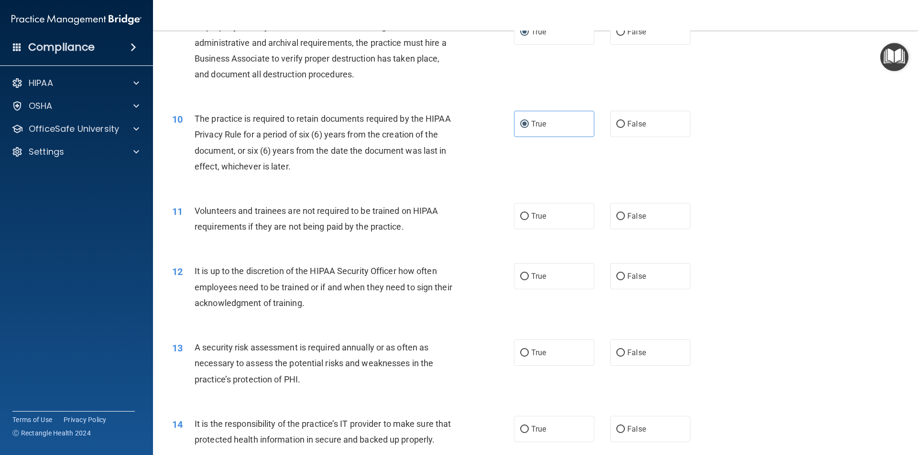
scroll to position [717, 0]
click at [636, 222] on label "False" at bounding box center [650, 214] width 80 height 26
click at [625, 218] on input "False" at bounding box center [620, 214] width 9 height 7
radio input "true"
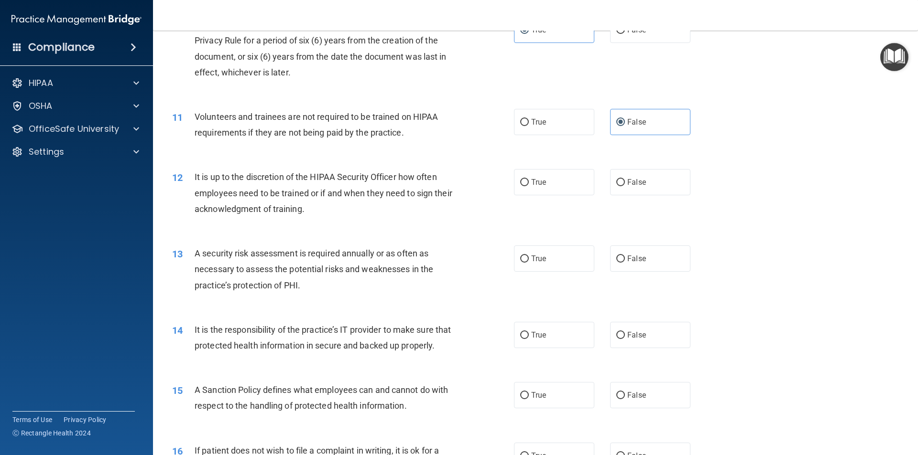
scroll to position [812, 0]
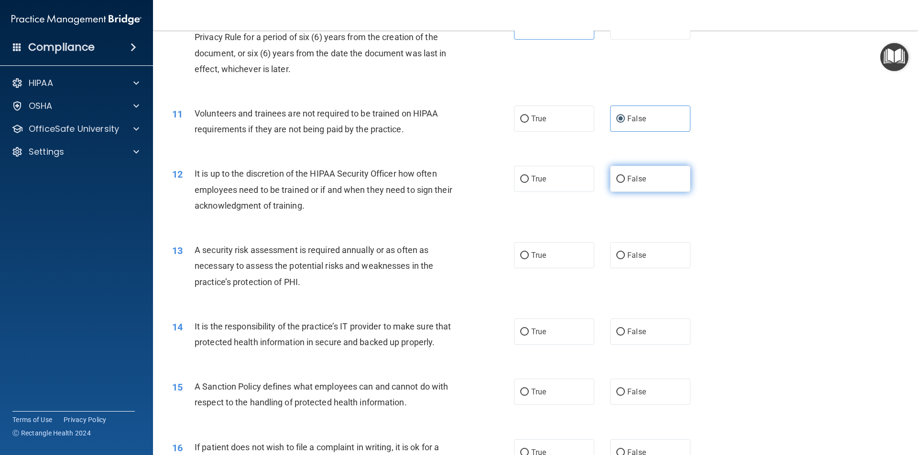
click at [637, 183] on span "False" at bounding box center [636, 178] width 19 height 9
click at [625, 183] on input "False" at bounding box center [620, 179] width 9 height 7
radio input "true"
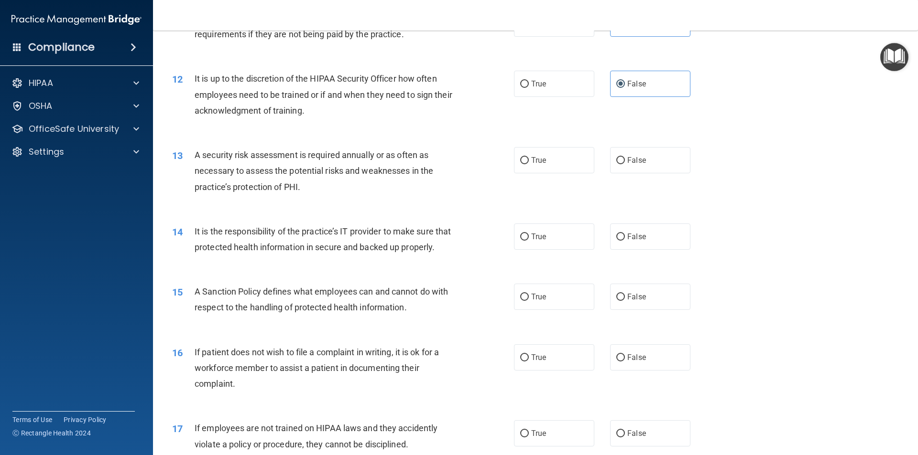
scroll to position [908, 0]
click at [514, 156] on label "True" at bounding box center [554, 160] width 80 height 26
click at [520, 157] on input "True" at bounding box center [524, 160] width 9 height 7
radio input "true"
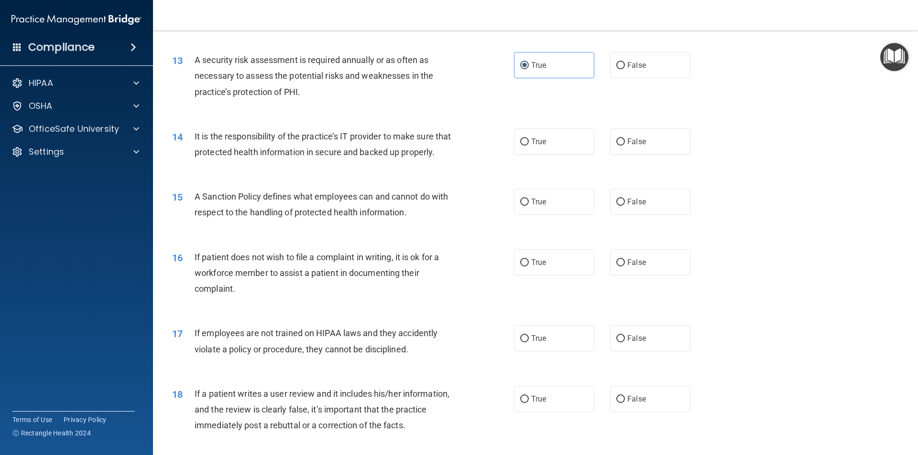
scroll to position [1004, 0]
click at [528, 149] on label "True" at bounding box center [554, 141] width 80 height 26
click at [528, 145] on input "True" at bounding box center [524, 141] width 9 height 7
radio input "true"
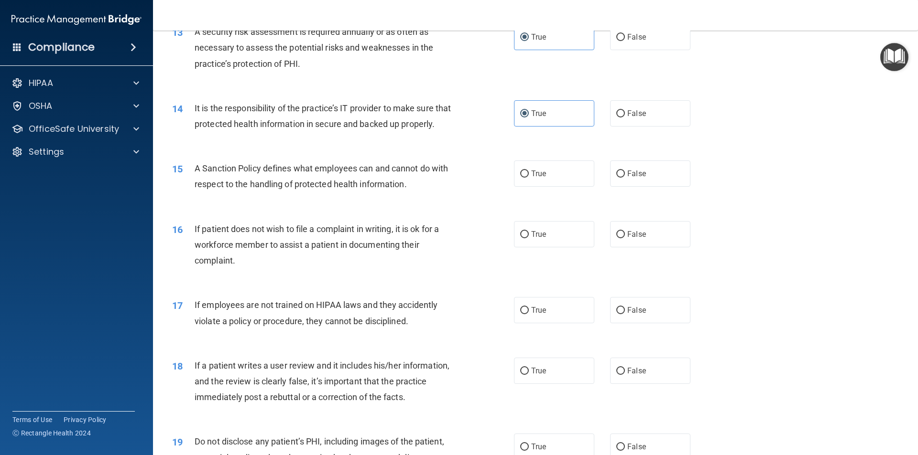
scroll to position [1051, 0]
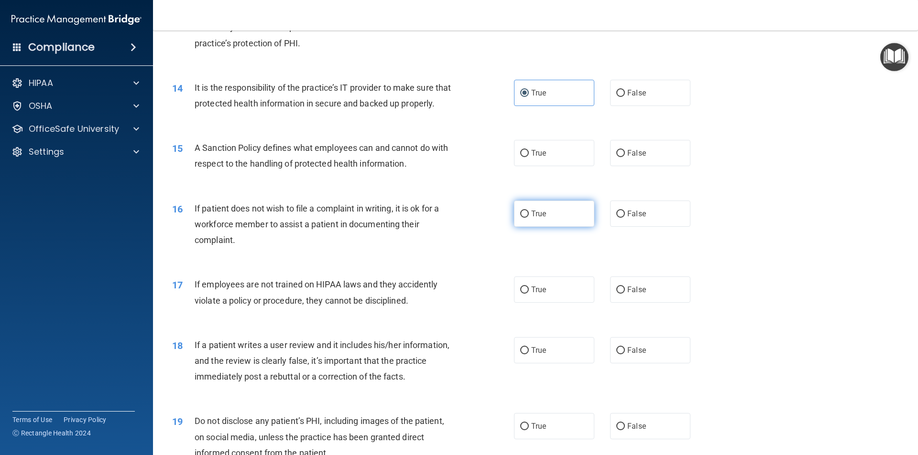
click at [569, 227] on label "True" at bounding box center [554, 214] width 80 height 26
click at [529, 218] on input "True" at bounding box center [524, 214] width 9 height 7
radio input "true"
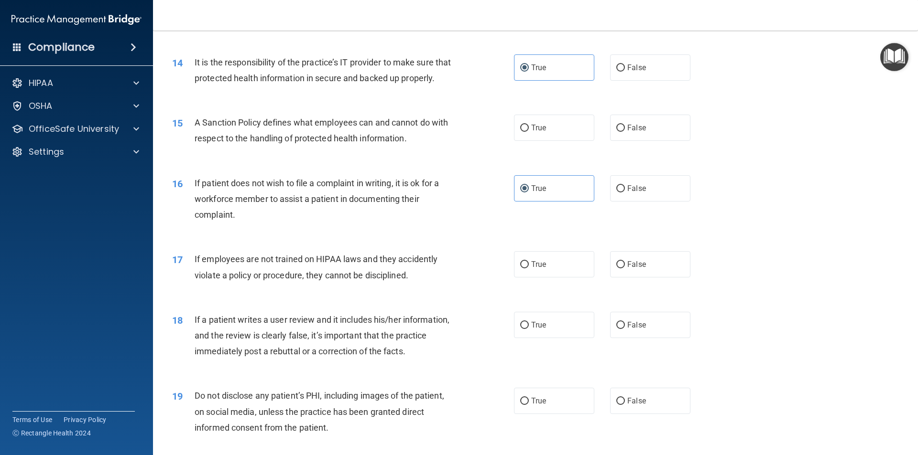
scroll to position [1099, 0]
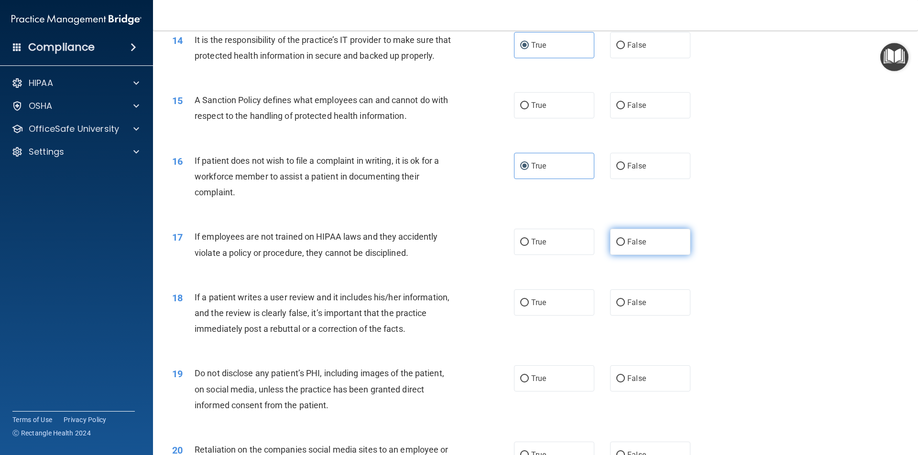
click at [626, 255] on label "False" at bounding box center [650, 242] width 80 height 26
click at [625, 246] on input "False" at bounding box center [620, 242] width 9 height 7
radio input "true"
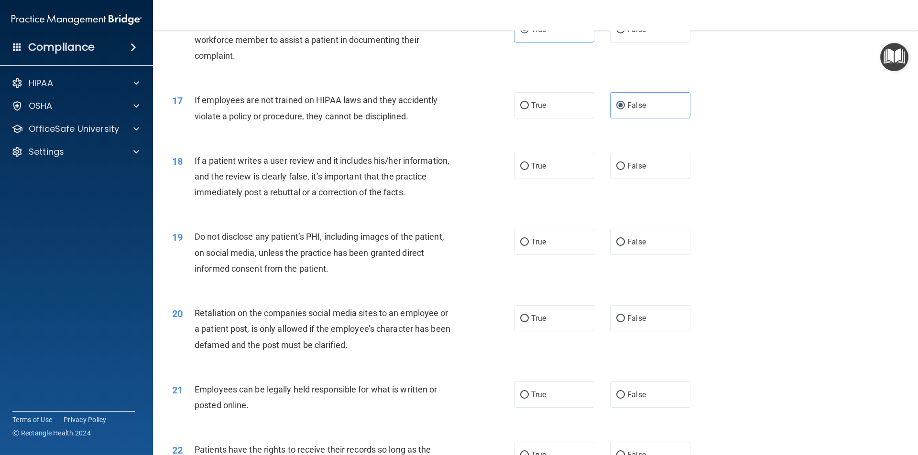
scroll to position [1243, 0]
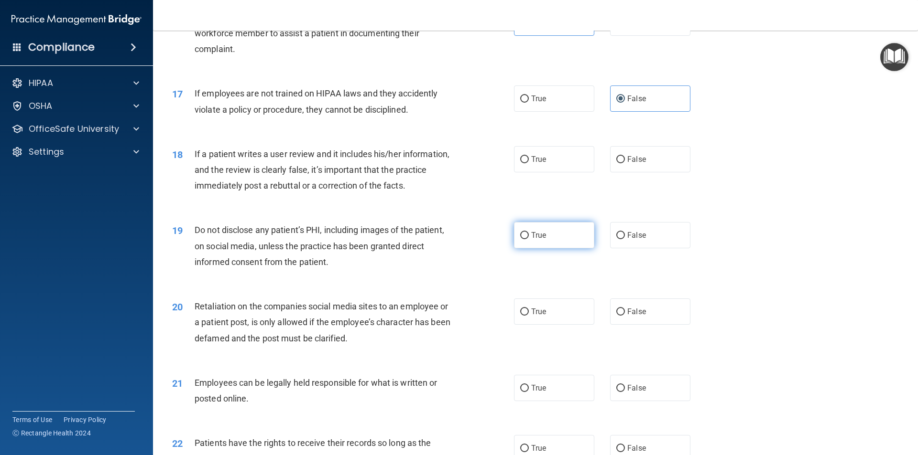
click at [567, 249] on label "True" at bounding box center [554, 235] width 80 height 26
click at [529, 239] on input "True" at bounding box center [524, 235] width 9 height 7
radio input "true"
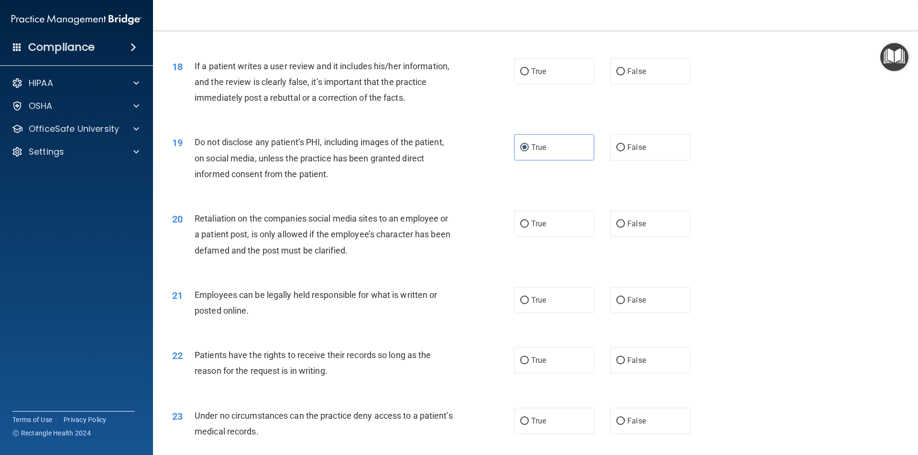
scroll to position [1338, 0]
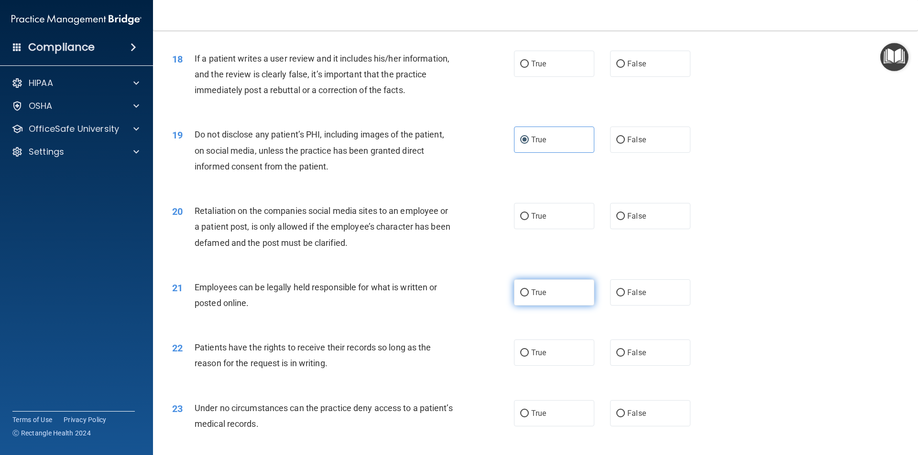
click at [545, 306] on label "True" at bounding box center [554, 293] width 80 height 26
click at [529, 297] on input "True" at bounding box center [524, 293] width 9 height 7
radio input "true"
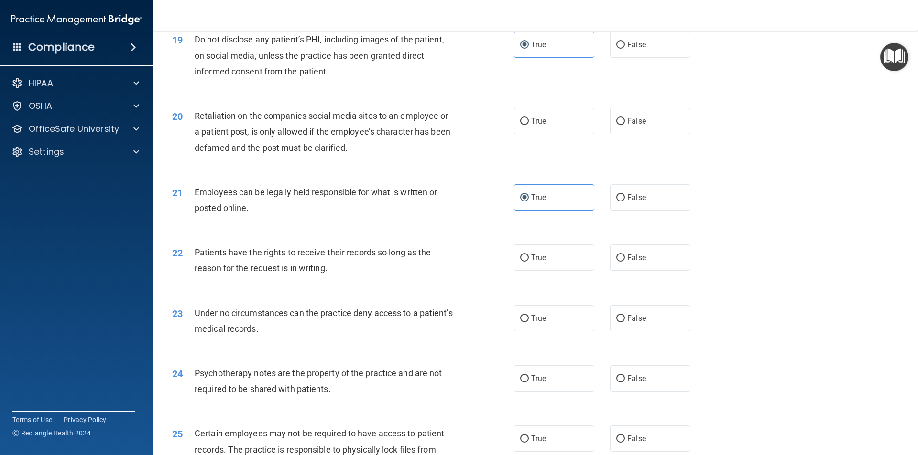
scroll to position [1434, 0]
click at [545, 270] on label "True" at bounding box center [554, 257] width 80 height 26
click at [529, 261] on input "True" at bounding box center [524, 257] width 9 height 7
radio input "true"
click at [616, 322] on input "False" at bounding box center [620, 318] width 9 height 7
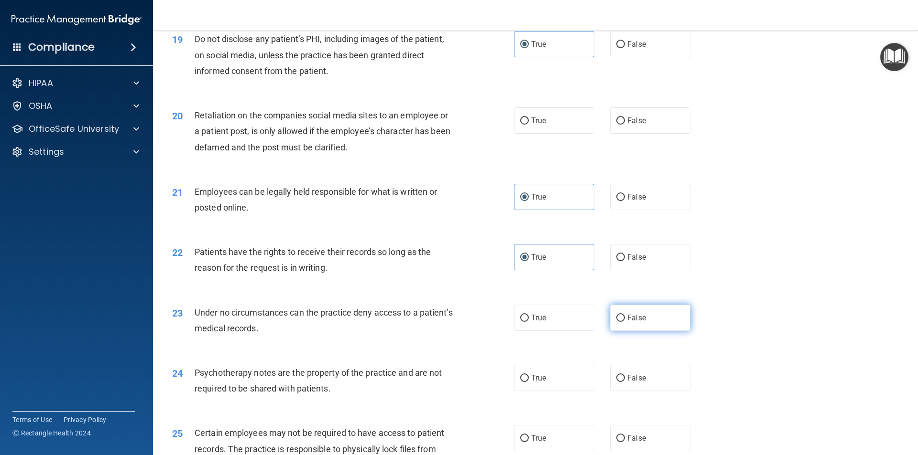
radio input "true"
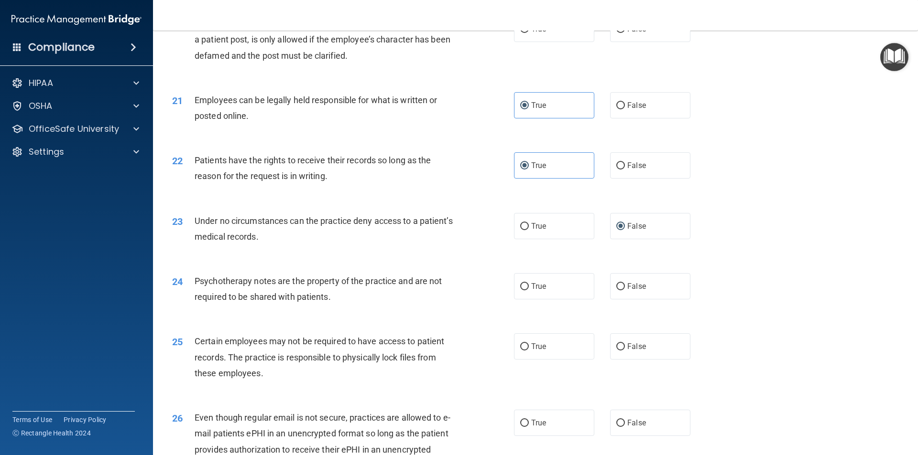
scroll to position [1529, 0]
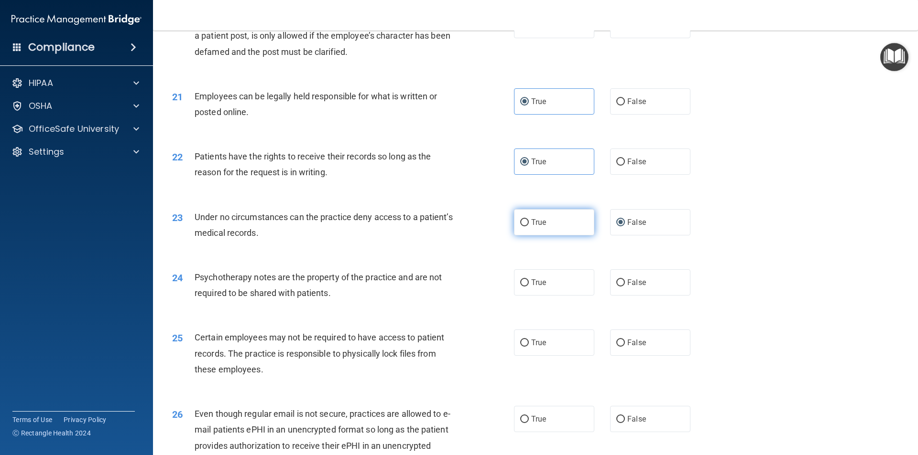
click at [521, 227] on input "True" at bounding box center [524, 222] width 9 height 7
radio input "true"
radio input "false"
click at [646, 296] on label "False" at bounding box center [650, 283] width 80 height 26
click at [625, 287] on input "False" at bounding box center [620, 283] width 9 height 7
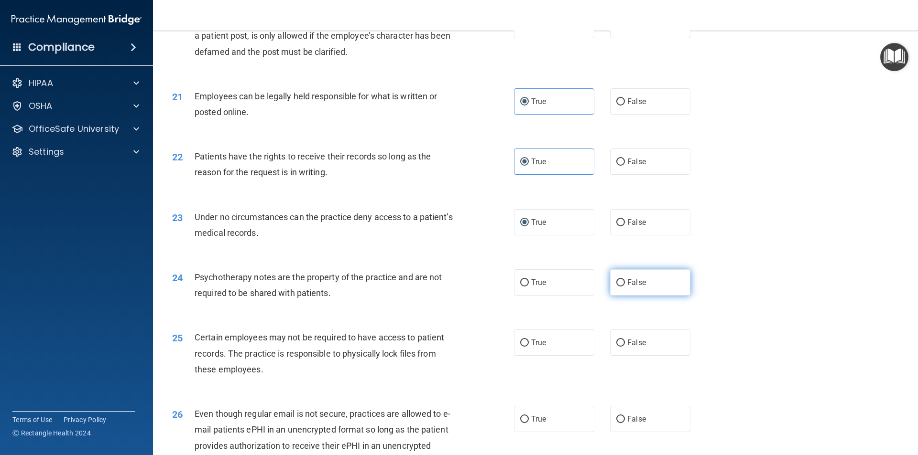
radio input "true"
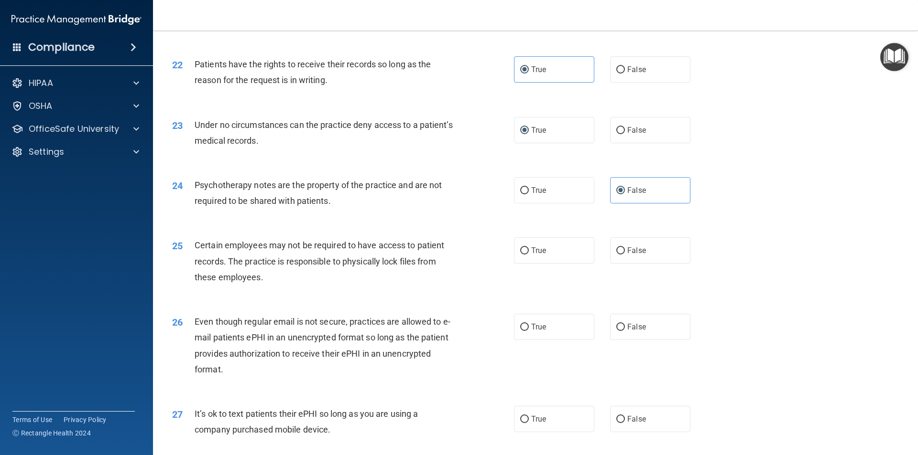
scroll to position [1625, 0]
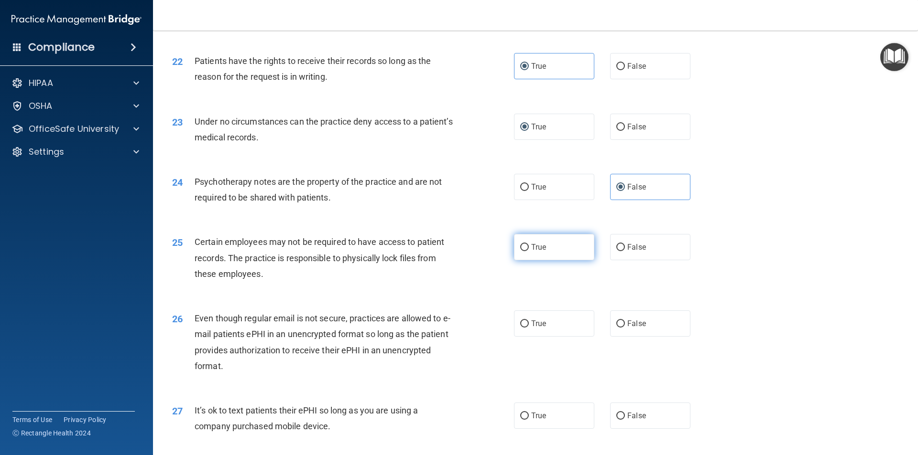
click at [540, 260] on label "True" at bounding box center [554, 247] width 80 height 26
click at [529, 251] on input "True" at bounding box center [524, 247] width 9 height 7
radio input "true"
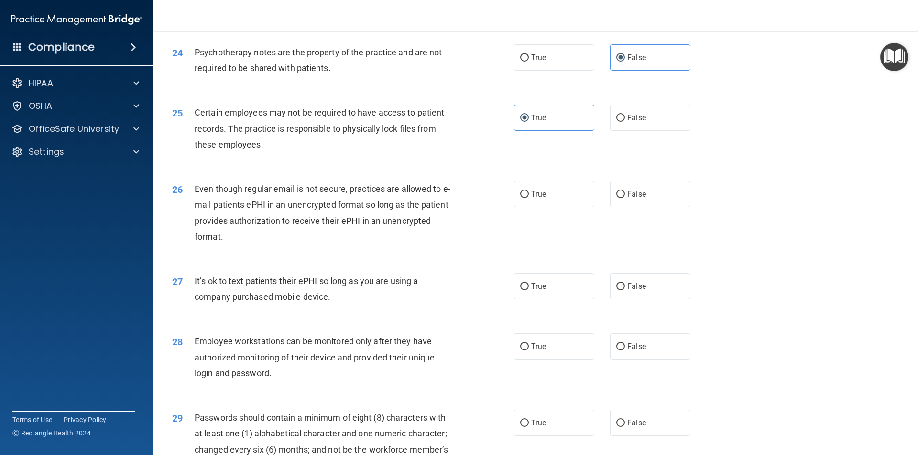
scroll to position [1768, 0]
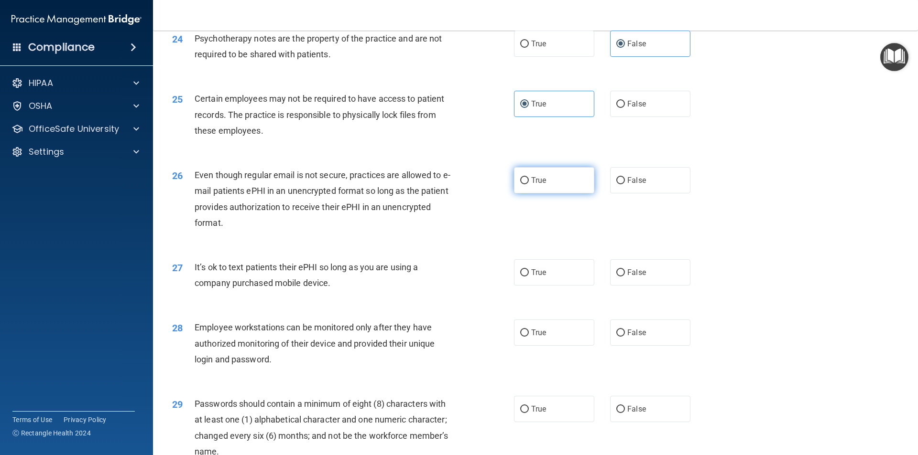
click at [520, 184] on input "True" at bounding box center [524, 180] width 9 height 7
radio input "true"
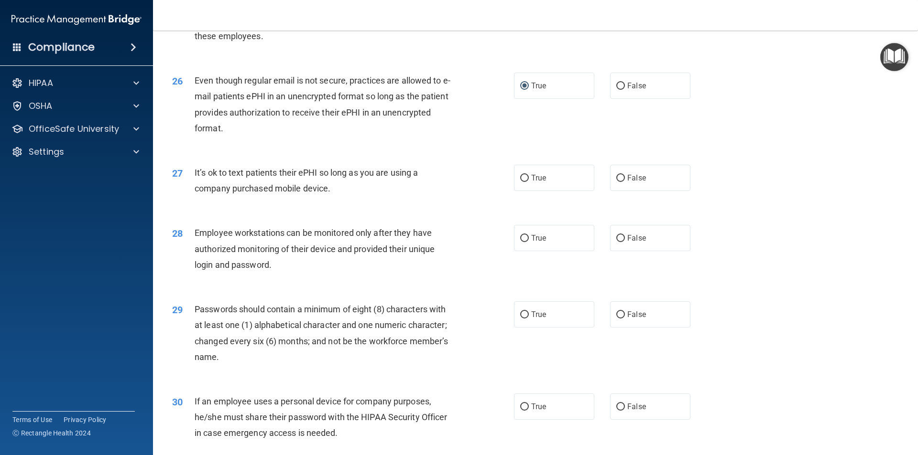
scroll to position [1864, 0]
click at [526, 190] on label "True" at bounding box center [554, 177] width 80 height 26
click at [526, 181] on input "True" at bounding box center [524, 177] width 9 height 7
radio input "true"
click at [623, 250] on label "False" at bounding box center [650, 237] width 80 height 26
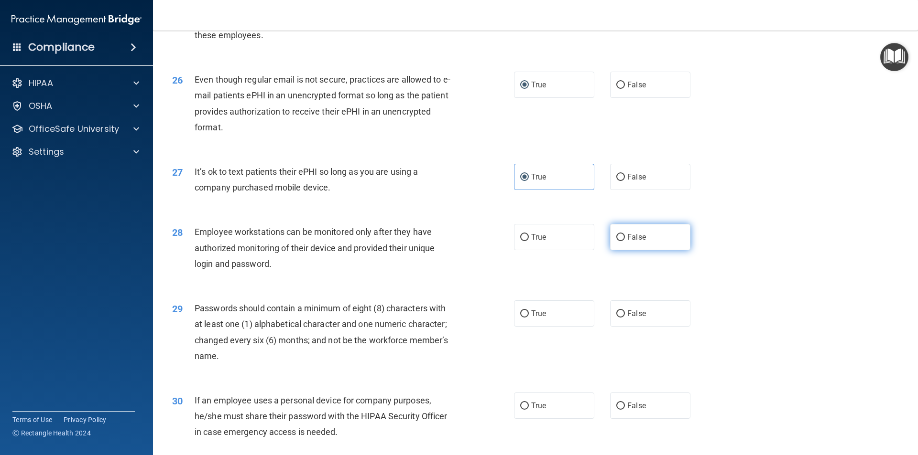
click at [623, 241] on input "False" at bounding box center [620, 237] width 9 height 7
radio input "true"
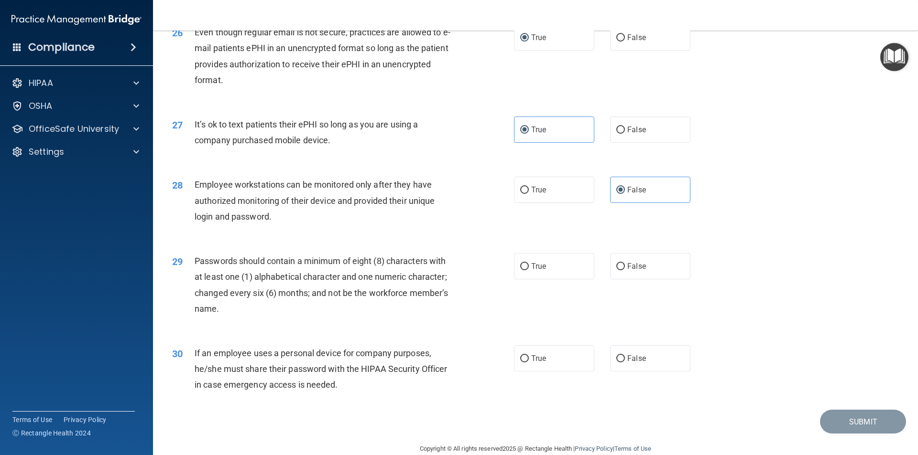
scroll to position [1912, 0]
click at [525, 279] on label "True" at bounding box center [554, 266] width 80 height 26
click at [525, 270] on input "True" at bounding box center [524, 266] width 9 height 7
radio input "true"
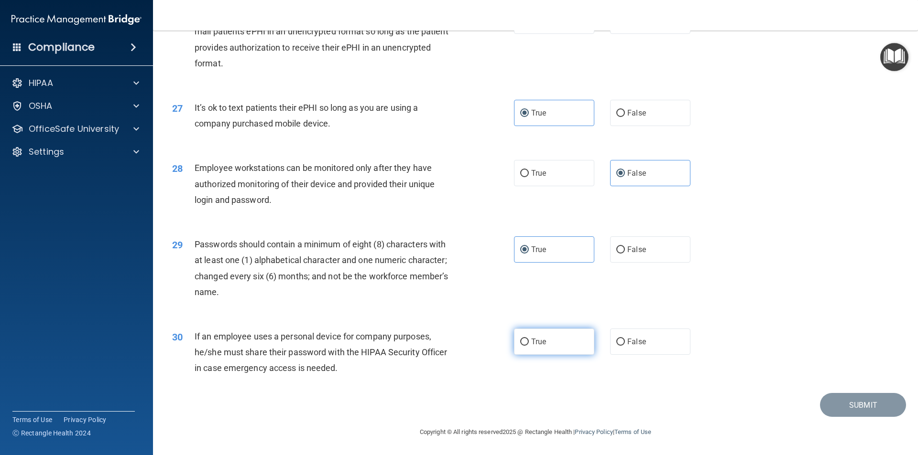
click at [521, 346] on input "True" at bounding box center [524, 342] width 9 height 7
radio input "true"
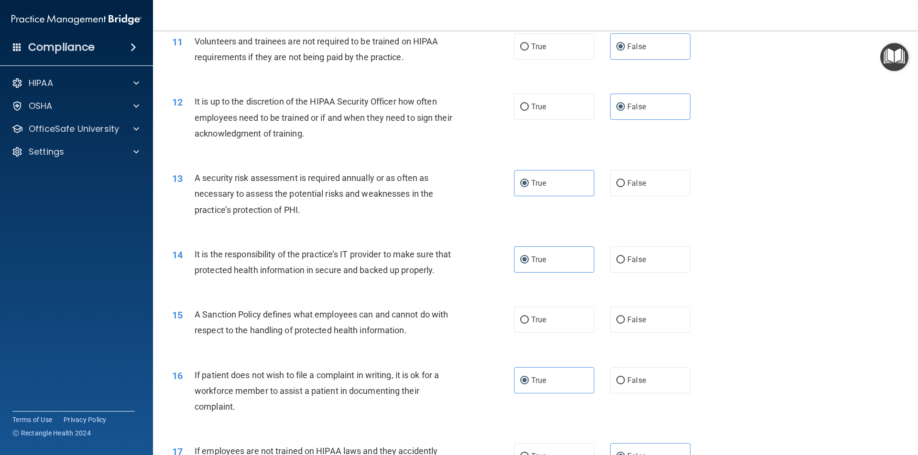
scroll to position [908, 0]
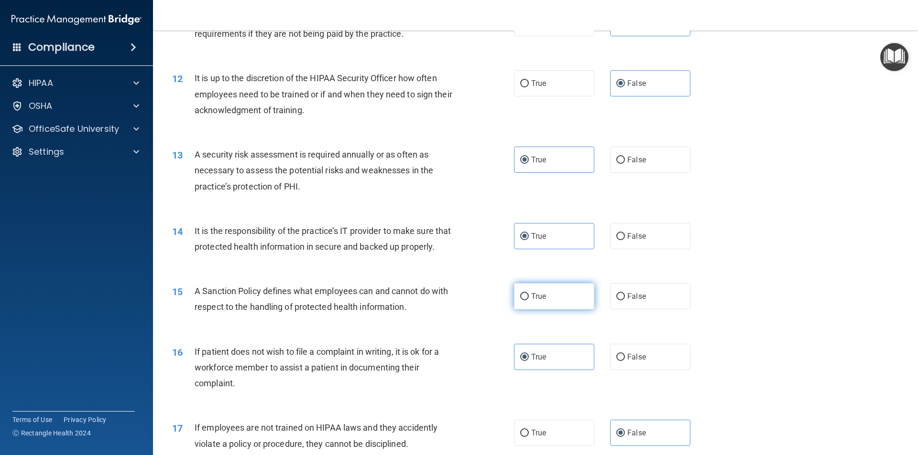
click at [524, 301] on input "True" at bounding box center [524, 296] width 9 height 7
radio input "true"
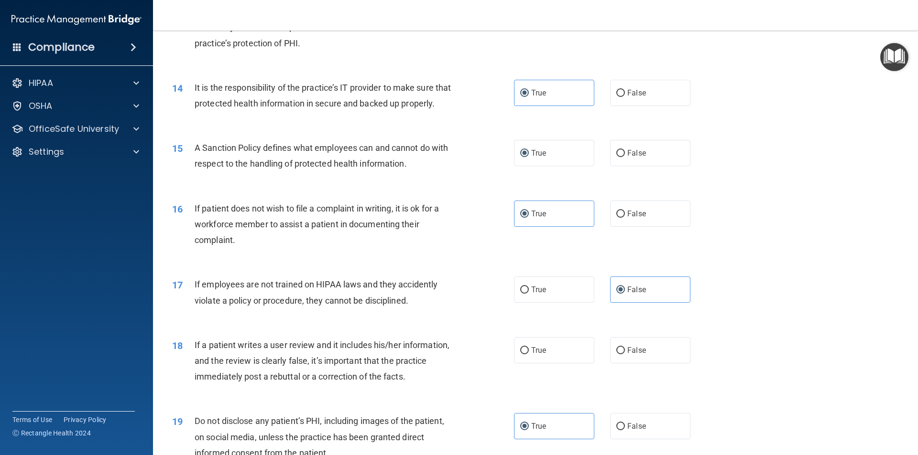
scroll to position [1147, 0]
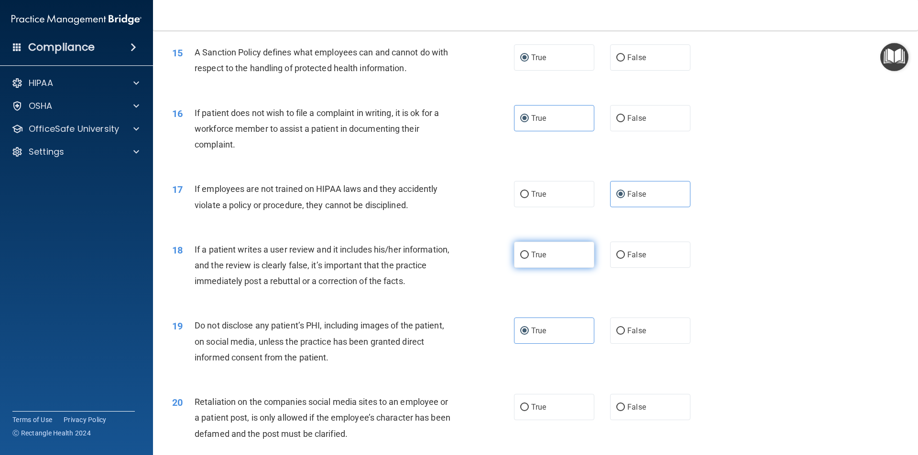
click at [566, 268] on label "True" at bounding box center [554, 255] width 80 height 26
click at [529, 259] on input "True" at bounding box center [524, 255] width 9 height 7
radio input "true"
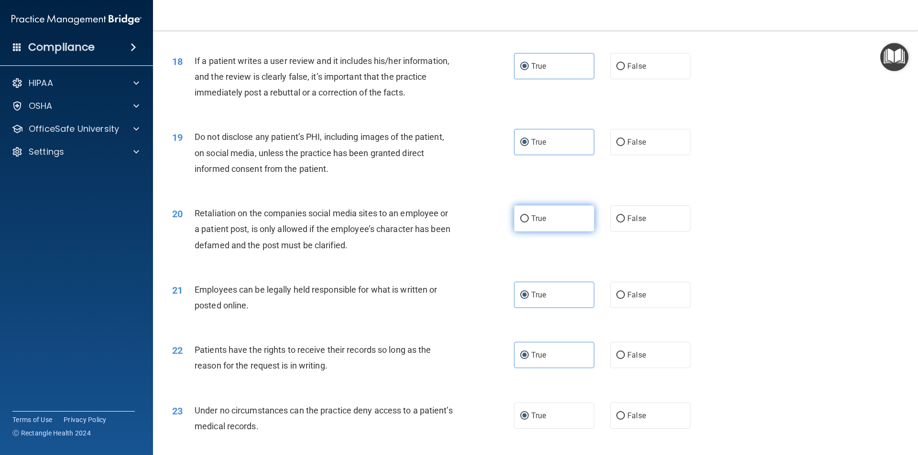
scroll to position [1338, 0]
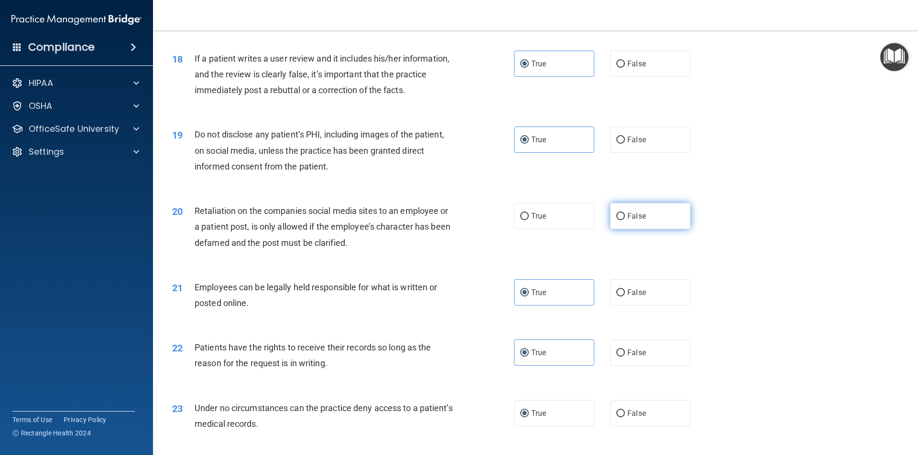
click at [611, 229] on label "False" at bounding box center [650, 216] width 80 height 26
click at [616, 220] on input "False" at bounding box center [620, 216] width 9 height 7
radio input "true"
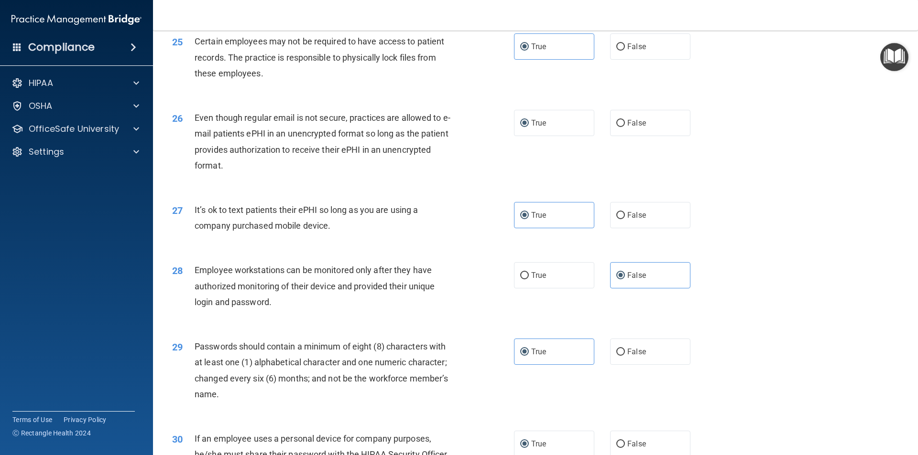
scroll to position [1944, 0]
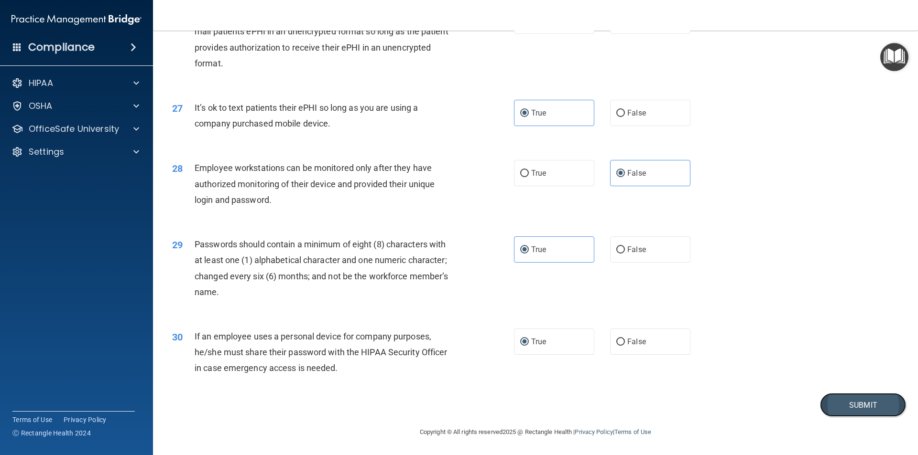
click at [825, 400] on button "Submit" at bounding box center [863, 405] width 86 height 24
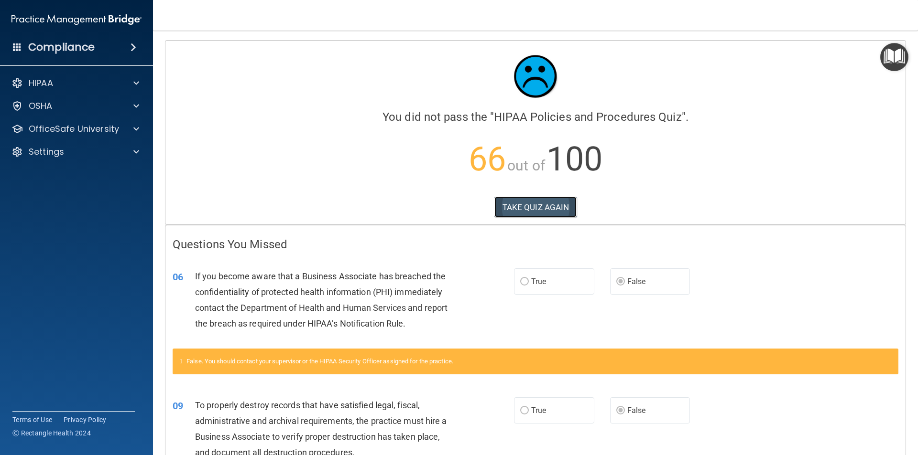
click at [538, 205] on button "TAKE QUIZ AGAIN" at bounding box center [535, 207] width 83 height 21
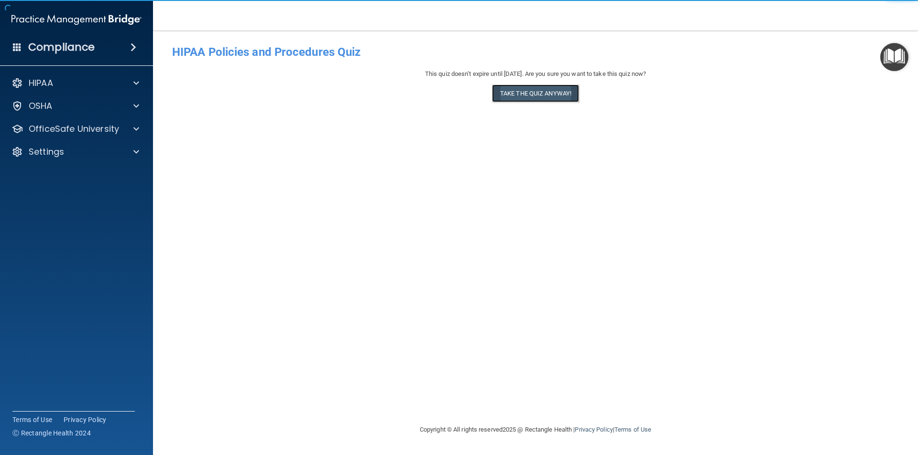
click at [521, 100] on button "Take the quiz anyway!" at bounding box center [535, 94] width 87 height 18
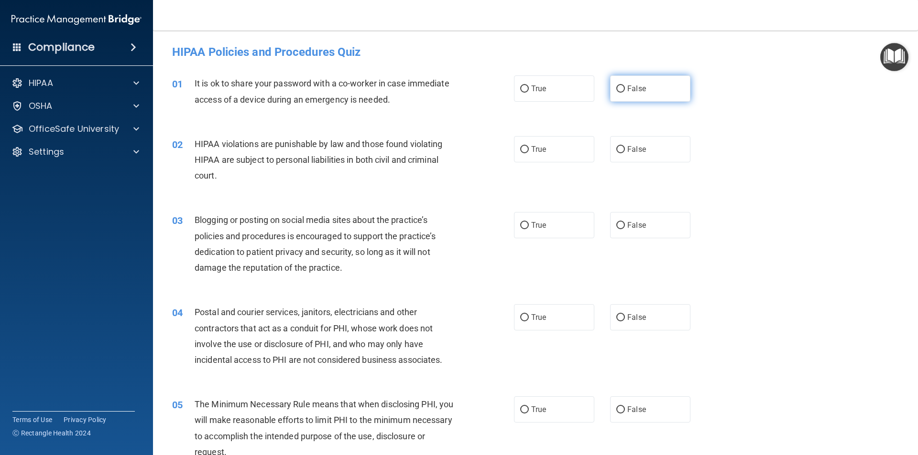
click at [616, 93] on label "False" at bounding box center [650, 89] width 80 height 26
click at [616, 93] on input "False" at bounding box center [620, 89] width 9 height 7
radio input "true"
click at [637, 155] on label "False" at bounding box center [650, 149] width 80 height 26
click at [625, 153] on input "False" at bounding box center [620, 149] width 9 height 7
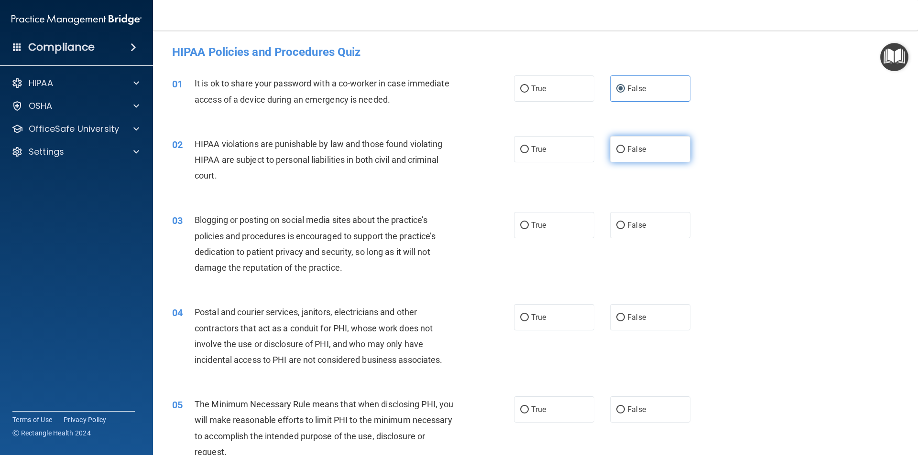
radio input "true"
click at [520, 150] on input "True" at bounding box center [524, 149] width 9 height 7
radio input "true"
radio input "false"
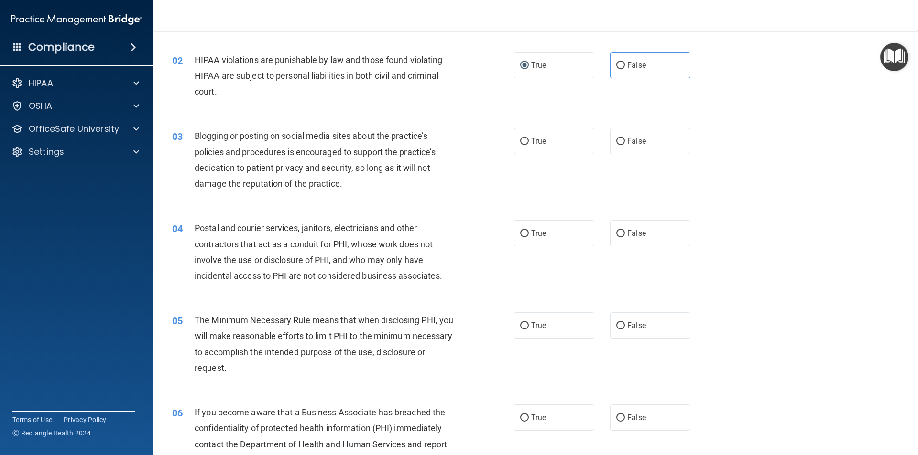
scroll to position [96, 0]
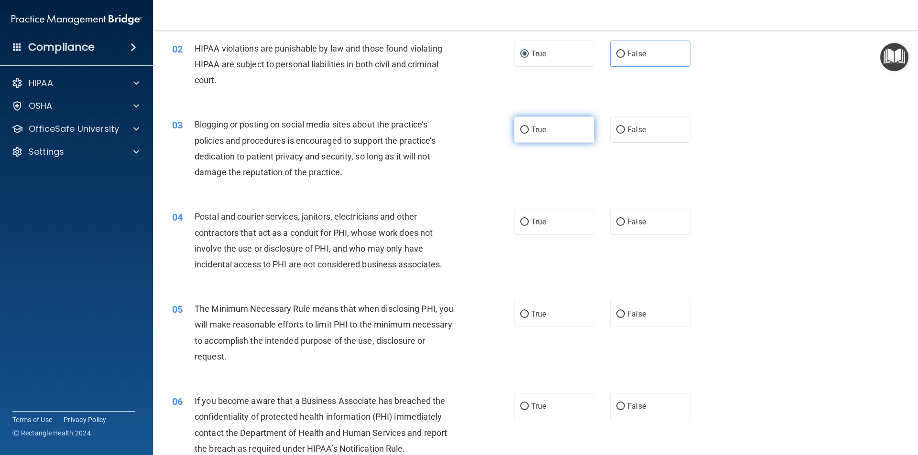
click at [547, 139] on label "True" at bounding box center [554, 130] width 80 height 26
click at [529, 134] on input "True" at bounding box center [524, 130] width 9 height 7
radio input "true"
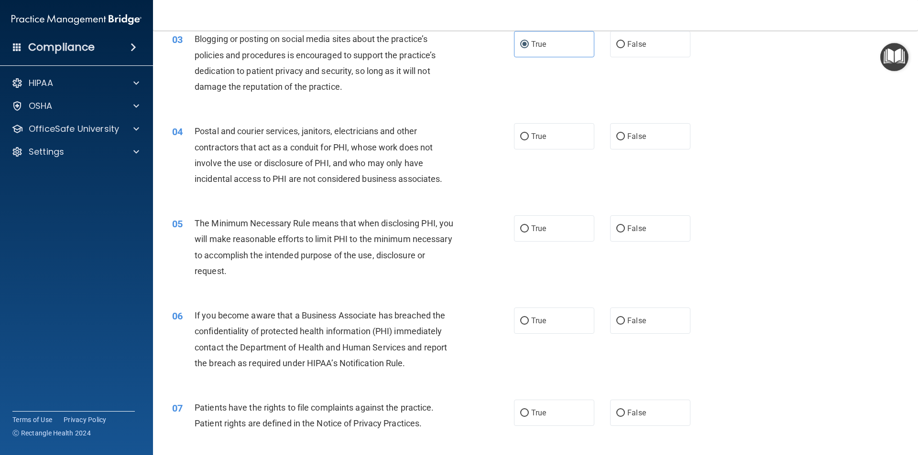
scroll to position [191, 0]
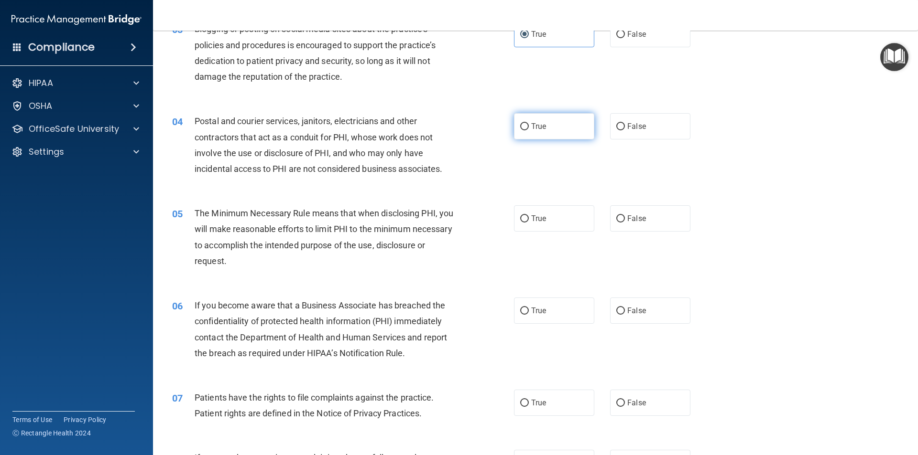
drag, startPoint x: 533, startPoint y: 130, endPoint x: 516, endPoint y: 132, distance: 17.4
click at [533, 130] on span "True" at bounding box center [538, 126] width 15 height 9
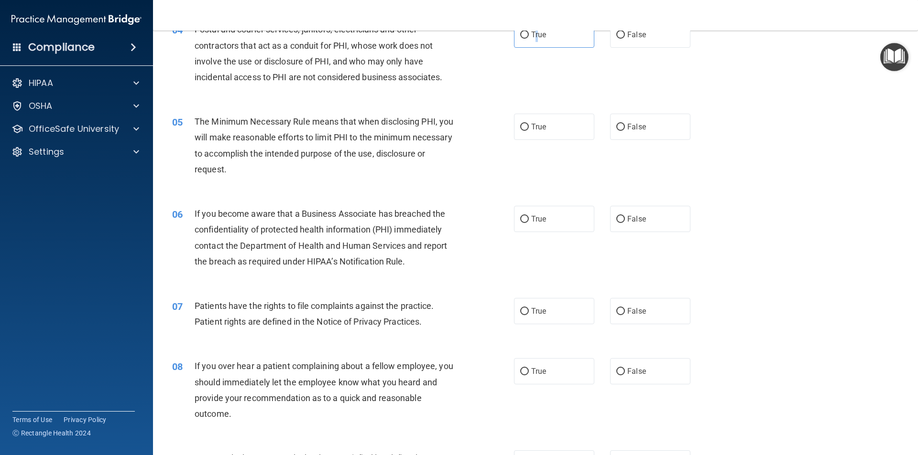
scroll to position [287, 0]
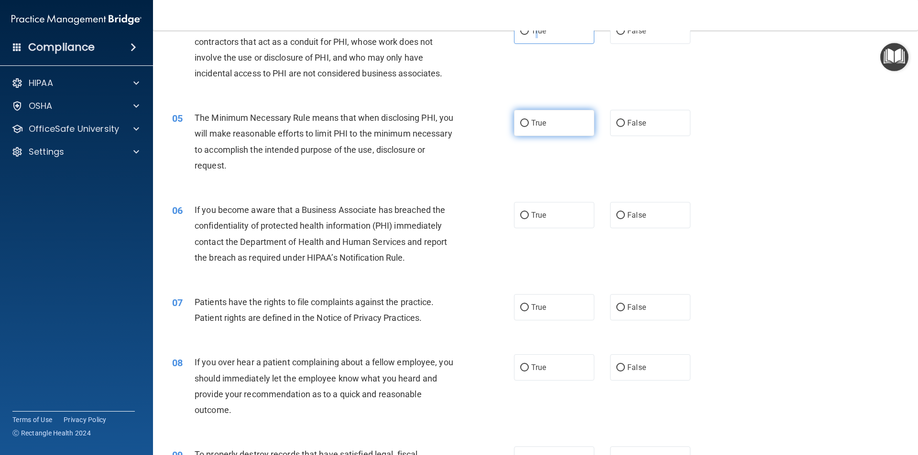
click at [525, 124] on input "True" at bounding box center [524, 123] width 9 height 7
radio input "true"
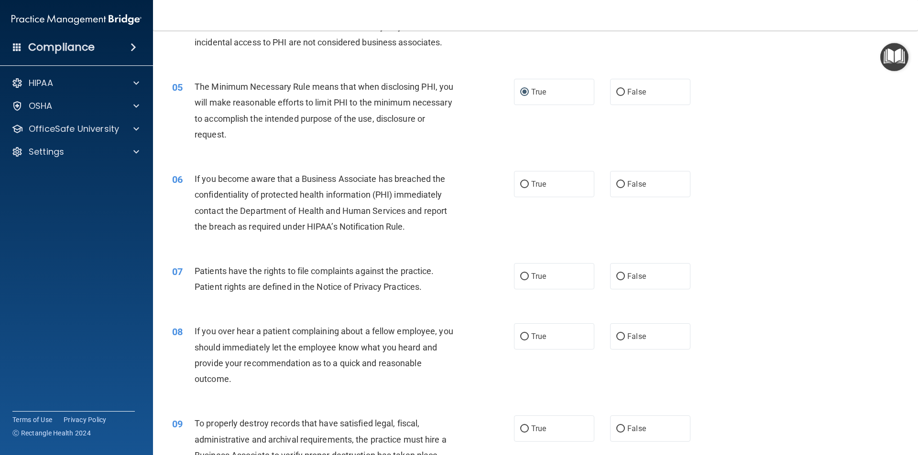
scroll to position [335, 0]
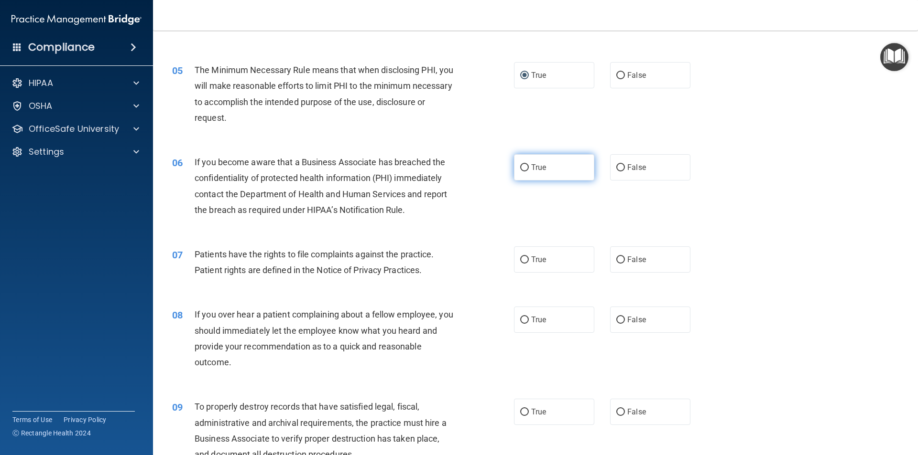
click at [523, 173] on label "True" at bounding box center [554, 167] width 80 height 26
click at [523, 172] on input "True" at bounding box center [524, 167] width 9 height 7
radio input "true"
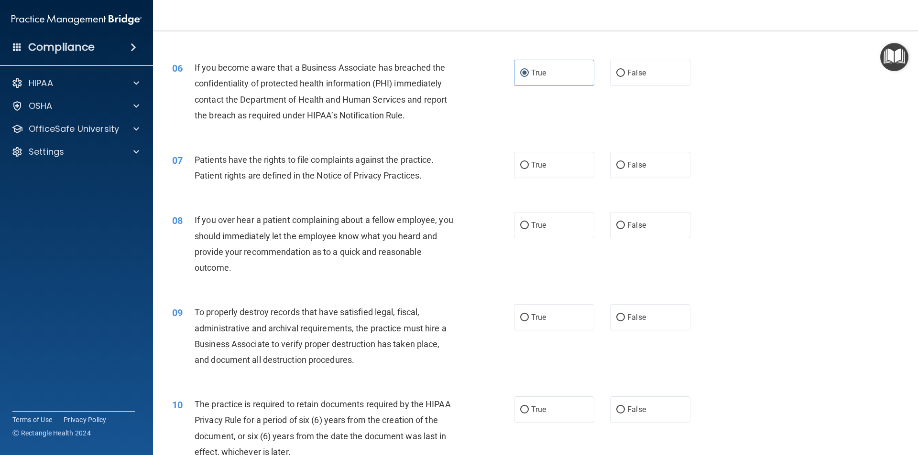
scroll to position [430, 0]
click at [547, 173] on label "True" at bounding box center [554, 164] width 80 height 26
click at [529, 168] on input "True" at bounding box center [524, 164] width 9 height 7
radio input "true"
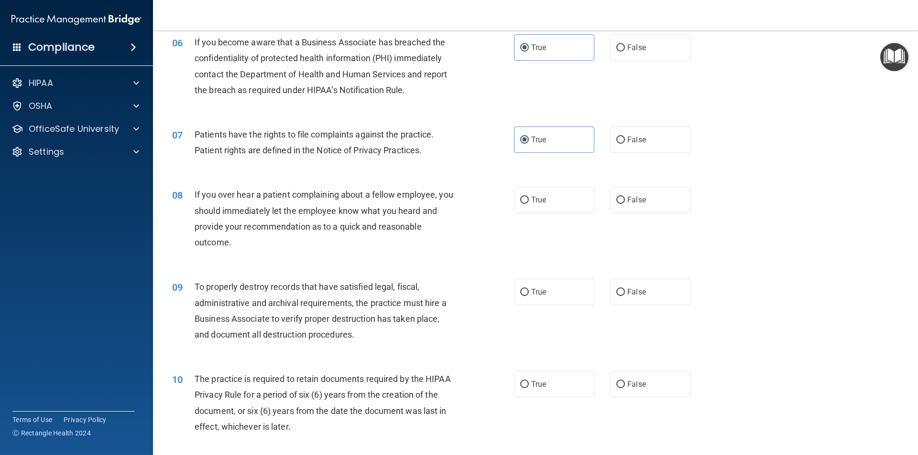
scroll to position [478, 0]
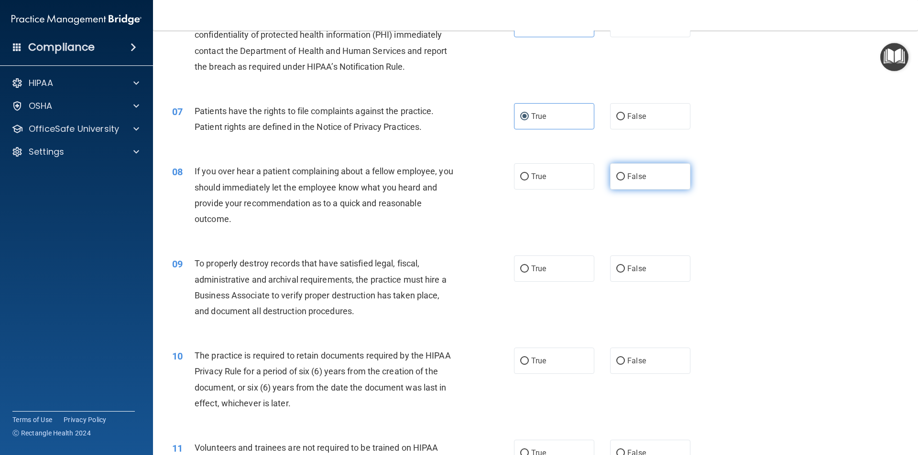
click at [627, 182] on label "False" at bounding box center [650, 176] width 80 height 26
click at [625, 181] on input "False" at bounding box center [620, 176] width 9 height 7
radio input "true"
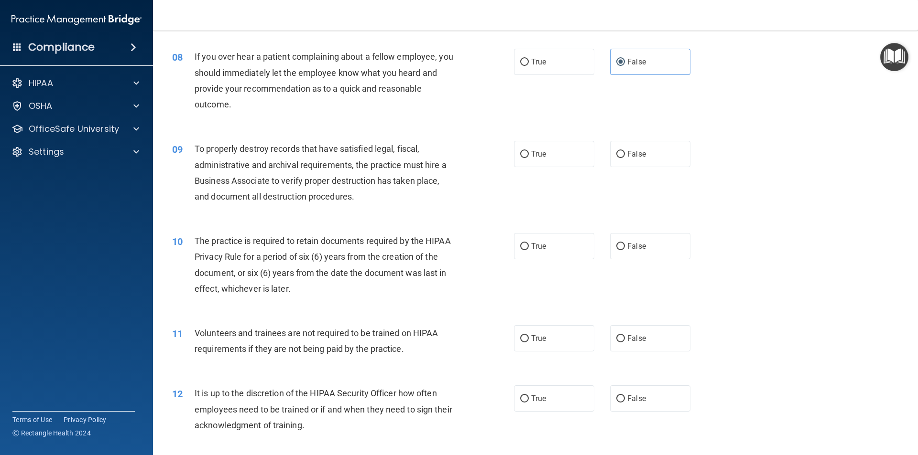
scroll to position [621, 0]
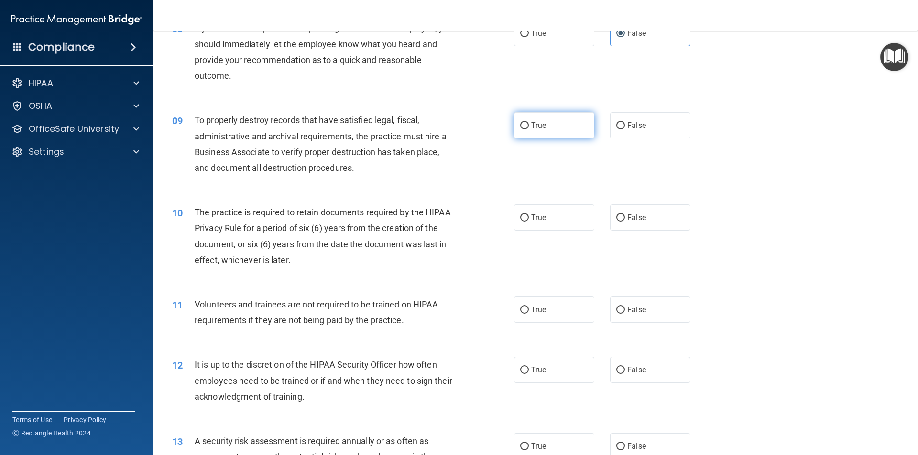
click at [526, 132] on label "True" at bounding box center [554, 125] width 80 height 26
click at [526, 130] on input "True" at bounding box center [524, 125] width 9 height 7
radio input "true"
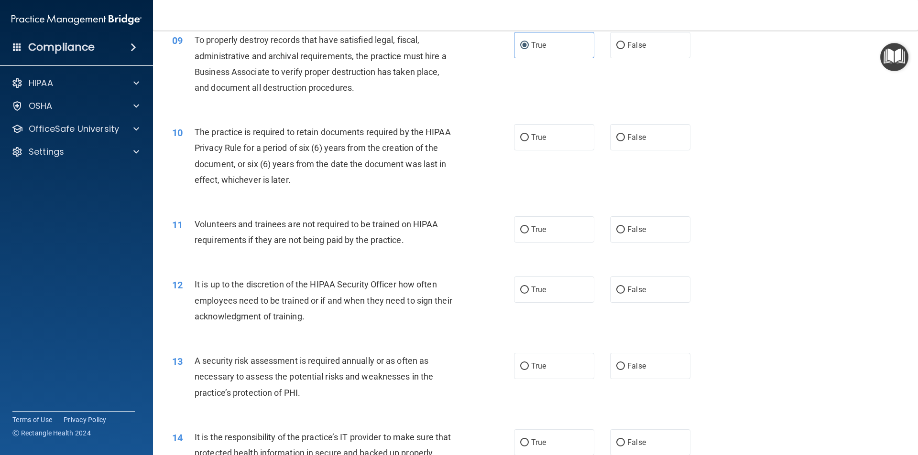
scroll to position [717, 0]
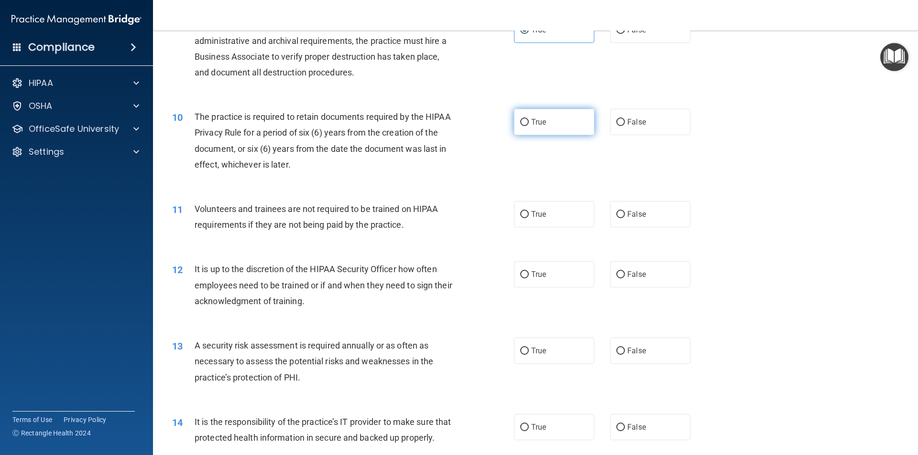
click at [530, 127] on label "True" at bounding box center [554, 122] width 80 height 26
click at [529, 126] on input "True" at bounding box center [524, 122] width 9 height 7
radio input "true"
click at [616, 208] on label "False" at bounding box center [650, 214] width 80 height 26
click at [616, 211] on input "False" at bounding box center [620, 214] width 9 height 7
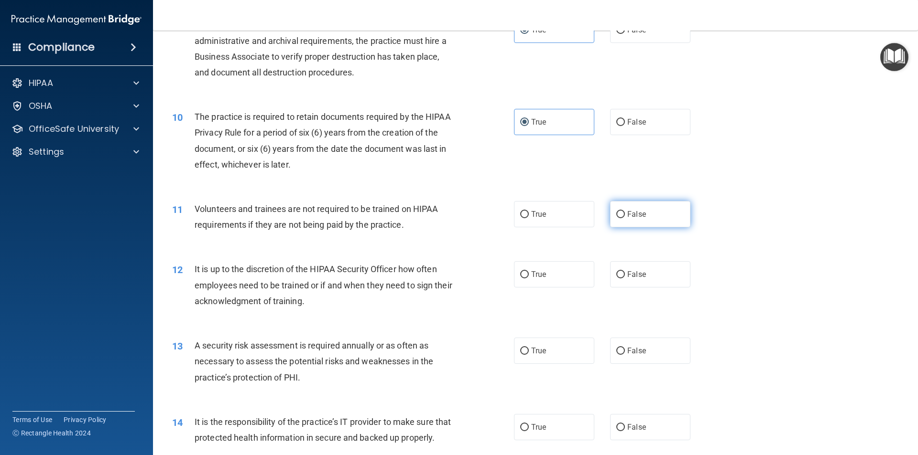
radio input "true"
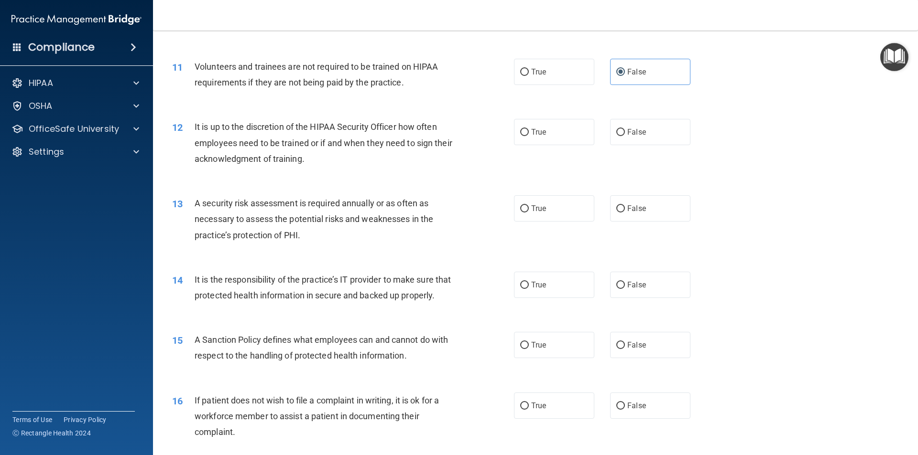
scroll to position [860, 0]
click at [622, 141] on label "False" at bounding box center [650, 131] width 80 height 26
click at [622, 135] on input "False" at bounding box center [620, 131] width 9 height 7
radio input "true"
click at [541, 207] on span "True" at bounding box center [538, 207] width 15 height 9
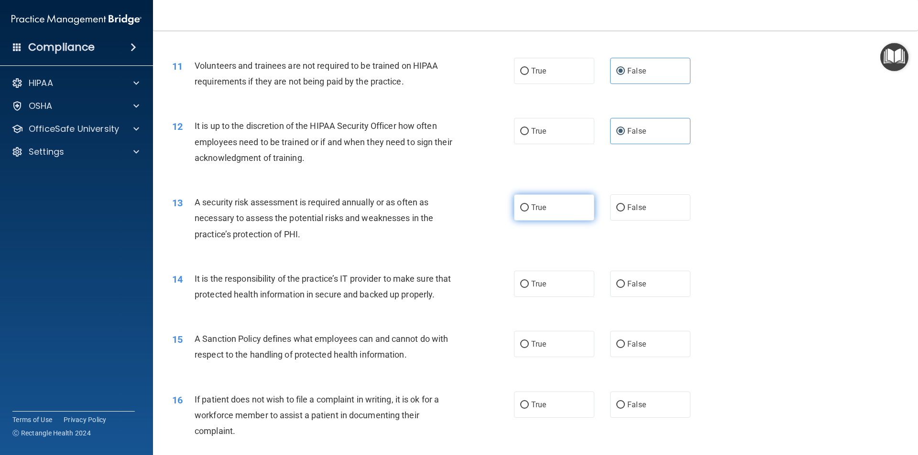
click at [529, 207] on input "True" at bounding box center [524, 208] width 9 height 7
radio input "true"
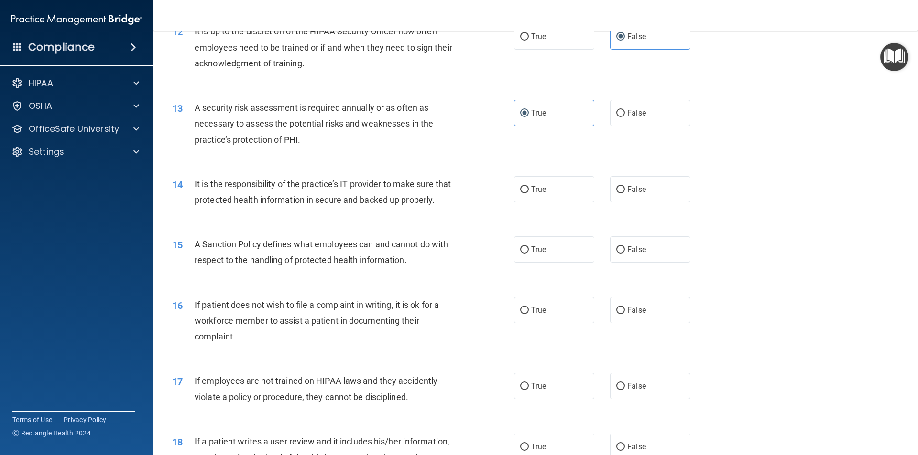
scroll to position [956, 0]
click at [527, 194] on label "True" at bounding box center [554, 188] width 80 height 26
click at [527, 193] on input "True" at bounding box center [524, 188] width 9 height 7
radio input "true"
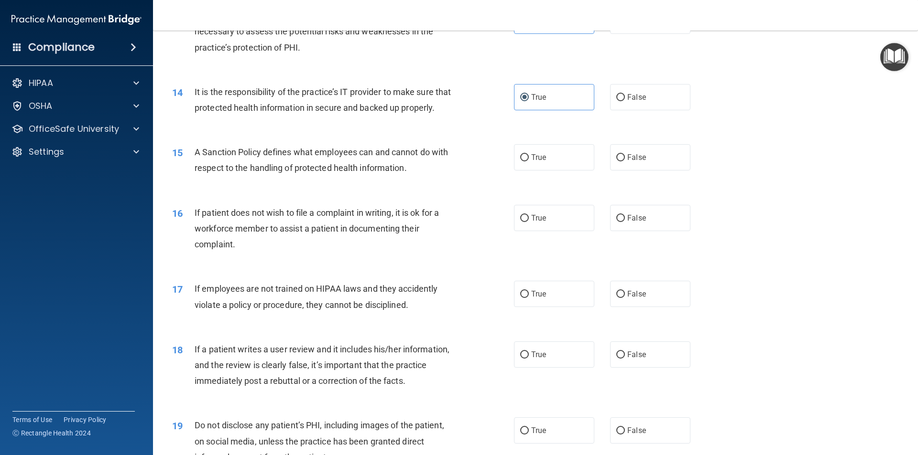
scroll to position [1051, 0]
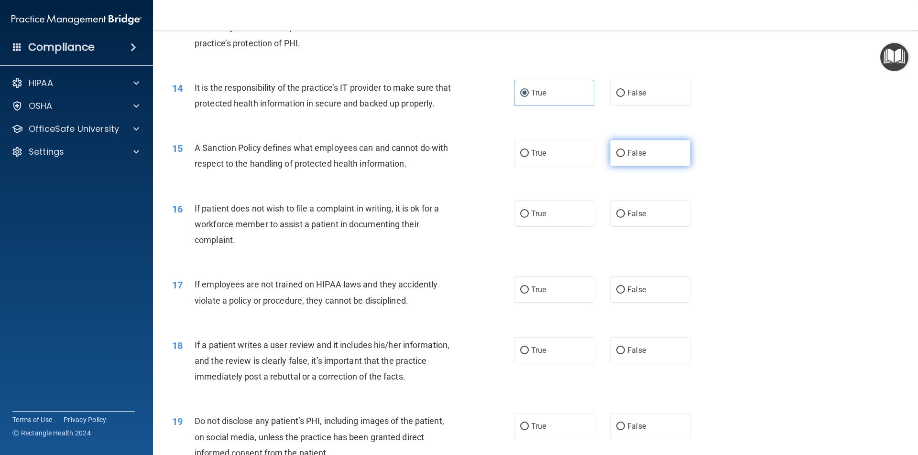
click at [629, 166] on label "False" at bounding box center [650, 153] width 80 height 26
click at [625, 157] on input "False" at bounding box center [620, 153] width 9 height 7
radio input "true"
click at [524, 227] on label "True" at bounding box center [554, 214] width 80 height 26
click at [524, 218] on input "True" at bounding box center [524, 214] width 9 height 7
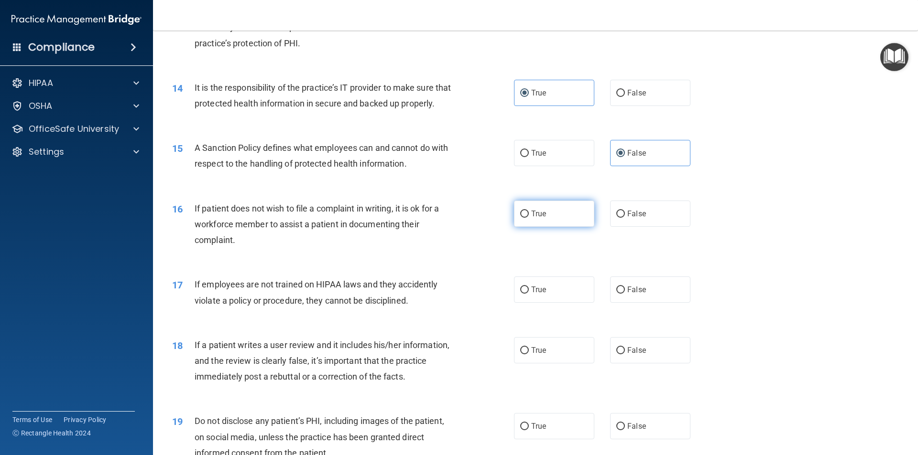
radio input "true"
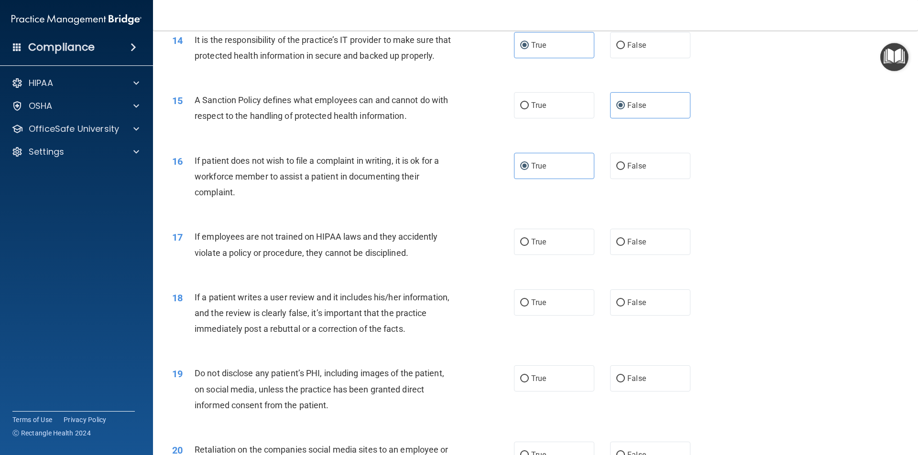
scroll to position [1147, 0]
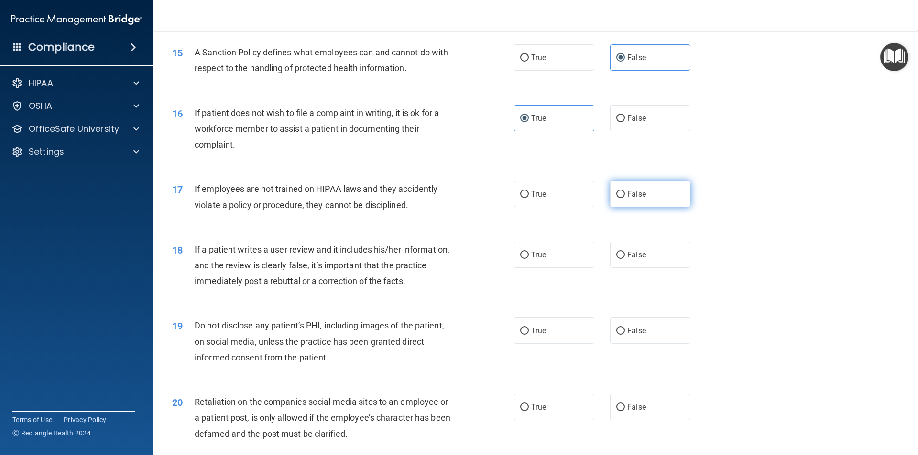
click at [610, 207] on label "False" at bounding box center [650, 194] width 80 height 26
click at [616, 198] on input "False" at bounding box center [620, 194] width 9 height 7
radio input "true"
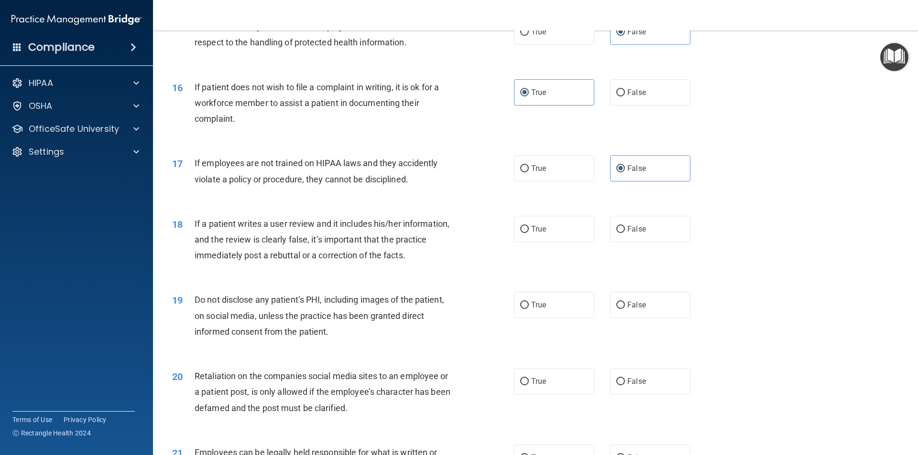
scroll to position [1195, 0]
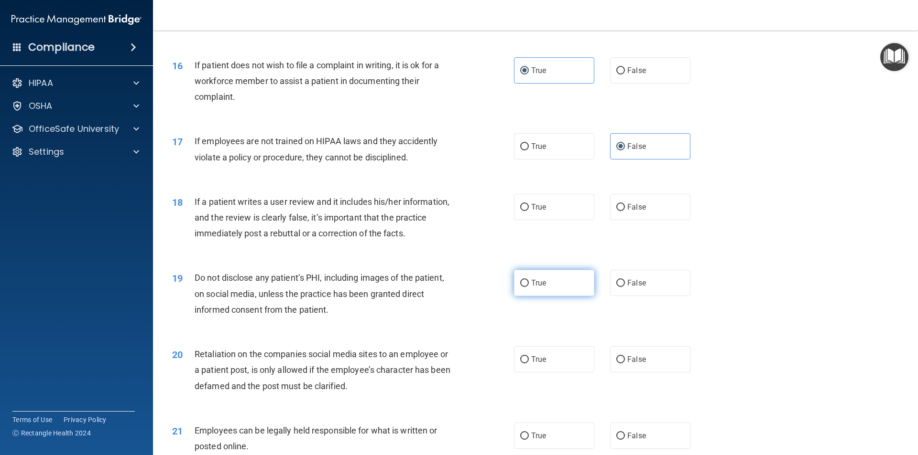
click at [539, 288] on span "True" at bounding box center [538, 283] width 15 height 9
click at [529, 287] on input "True" at bounding box center [524, 283] width 9 height 7
radio input "true"
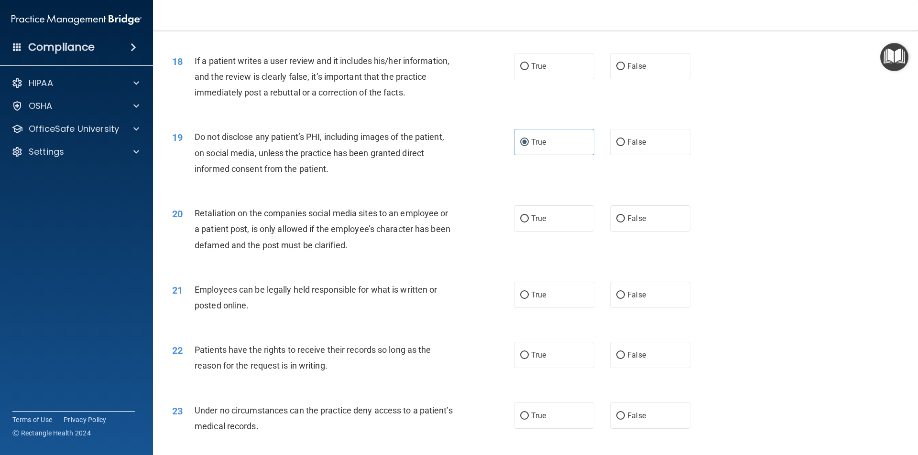
scroll to position [1338, 0]
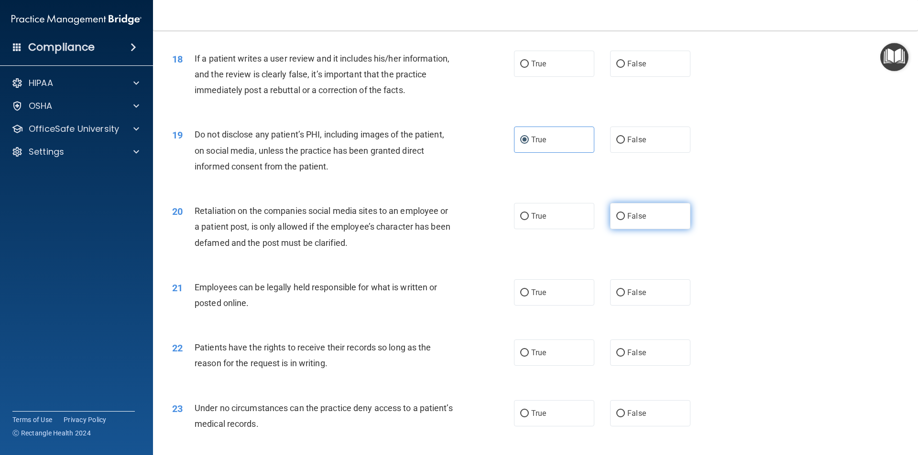
click at [650, 228] on label "False" at bounding box center [650, 216] width 80 height 26
click at [625, 220] on input "False" at bounding box center [620, 216] width 9 height 7
radio input "true"
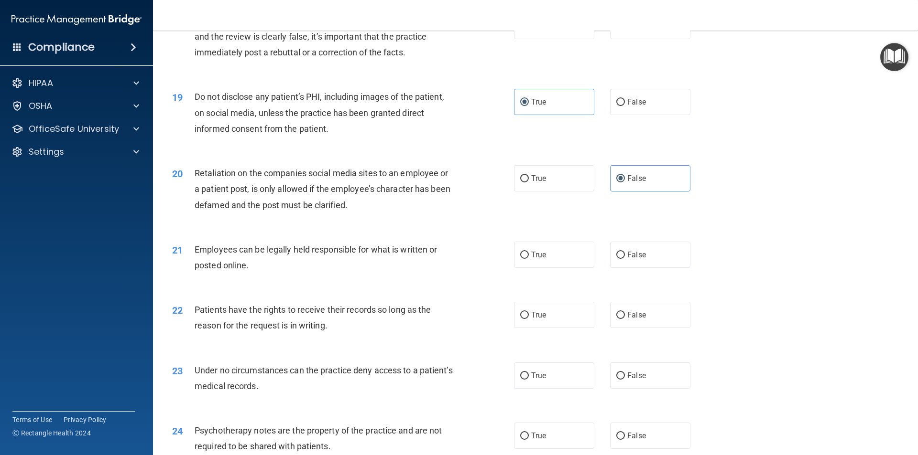
scroll to position [1434, 0]
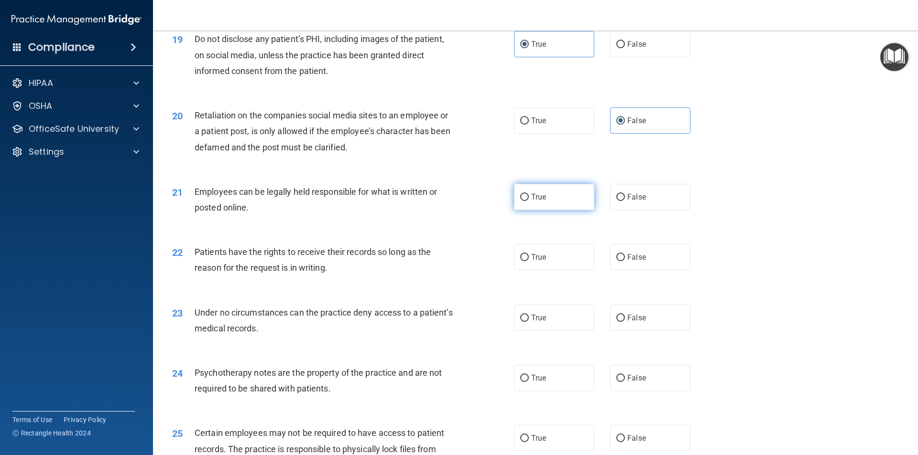
click at [527, 210] on label "True" at bounding box center [554, 197] width 80 height 26
click at [527, 201] on input "True" at bounding box center [524, 197] width 9 height 7
radio input "true"
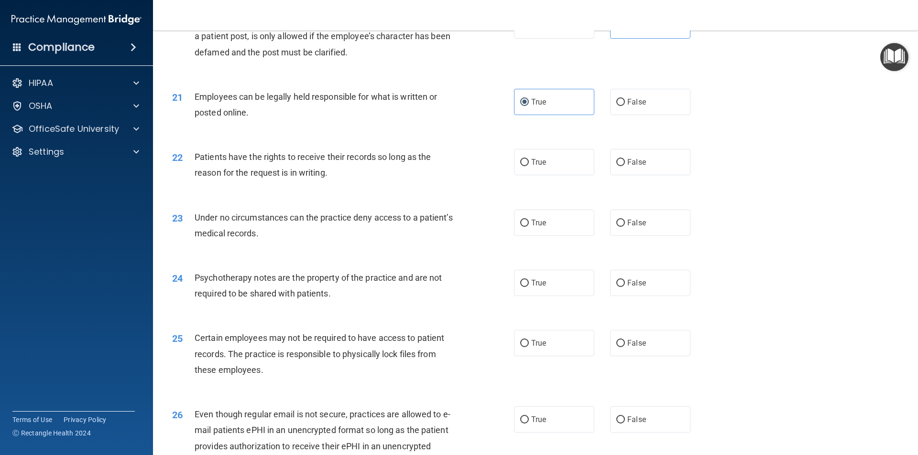
scroll to position [1529, 0]
click at [522, 166] on input "True" at bounding box center [524, 162] width 9 height 7
radio input "true"
click at [616, 287] on input "False" at bounding box center [620, 283] width 9 height 7
radio input "true"
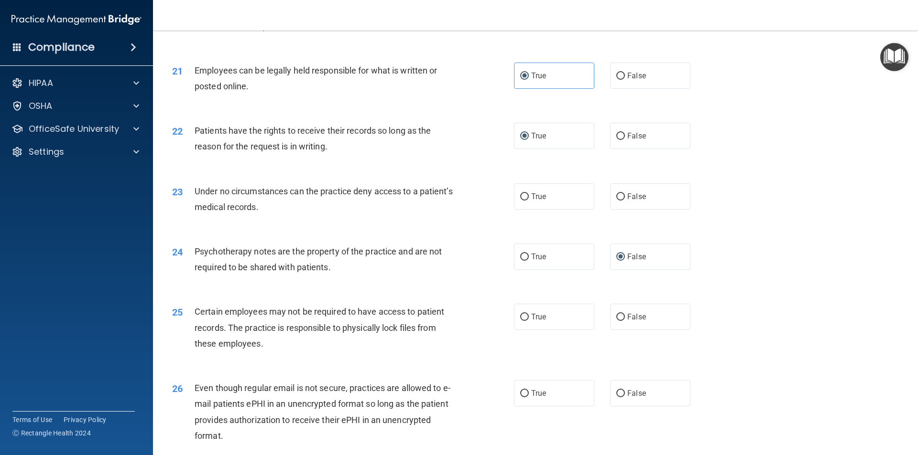
scroll to position [1577, 0]
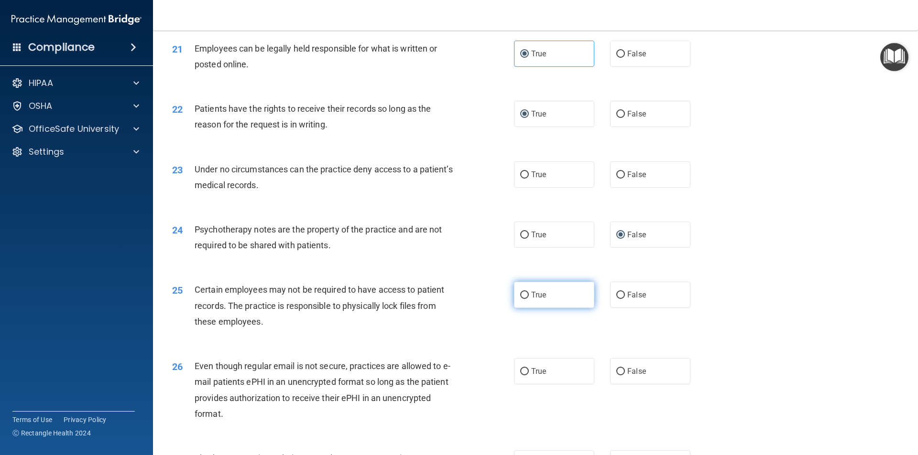
click at [531, 308] on label "True" at bounding box center [554, 295] width 80 height 26
click at [529, 299] on input "True" at bounding box center [524, 295] width 9 height 7
radio input "true"
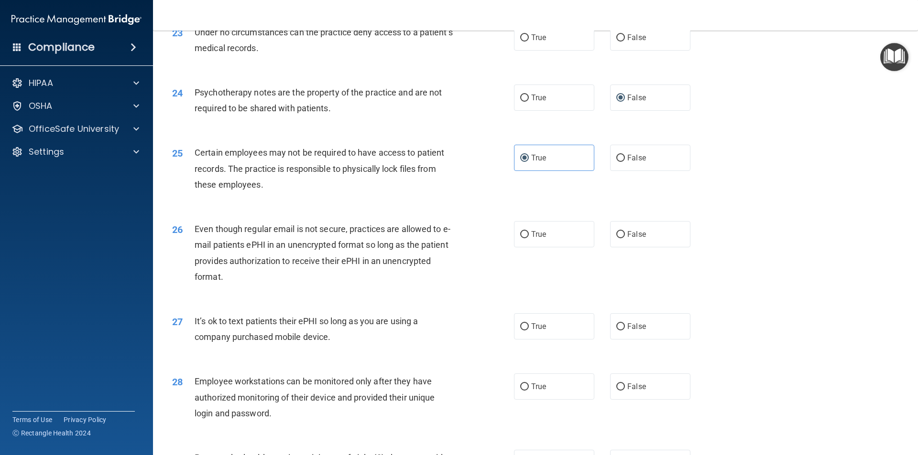
scroll to position [1720, 0]
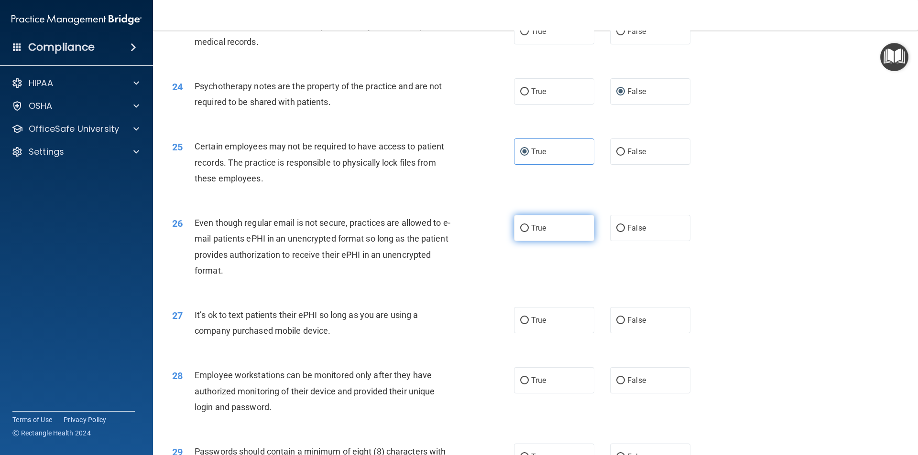
click at [522, 241] on label "True" at bounding box center [554, 228] width 80 height 26
click at [522, 232] on input "True" at bounding box center [524, 228] width 9 height 7
radio input "true"
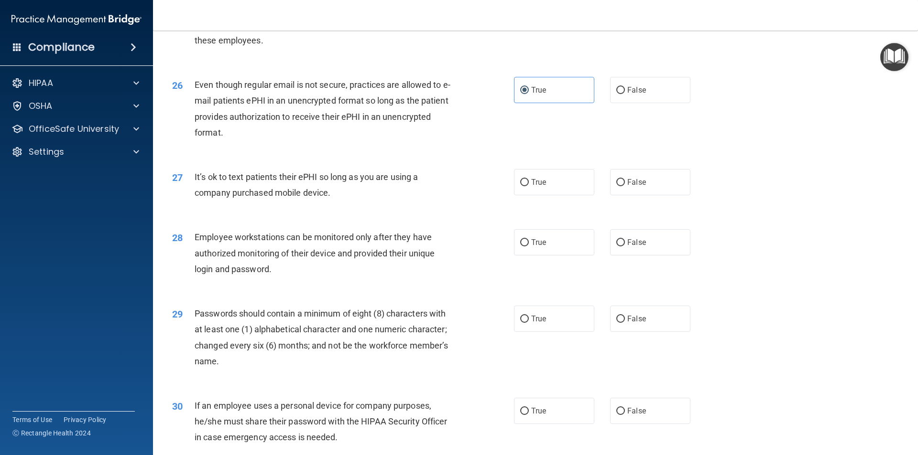
scroll to position [1864, 0]
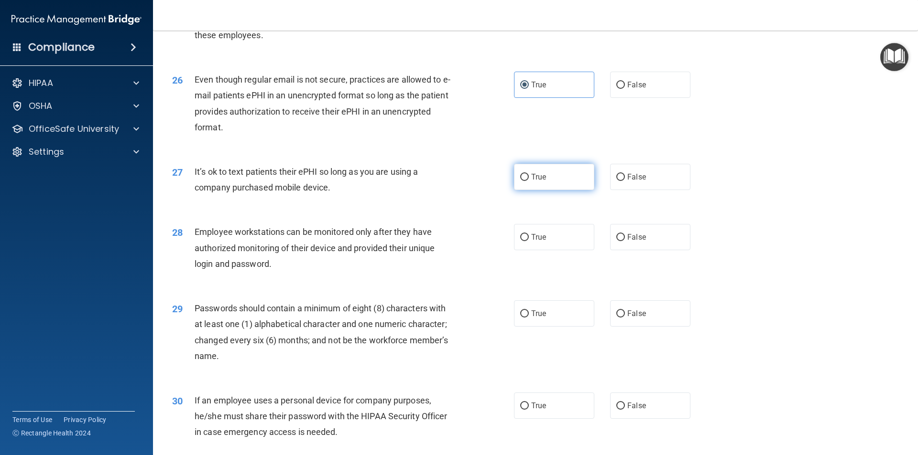
click at [532, 190] on label "True" at bounding box center [554, 177] width 80 height 26
click at [529, 181] on input "True" at bounding box center [524, 177] width 9 height 7
radio input "true"
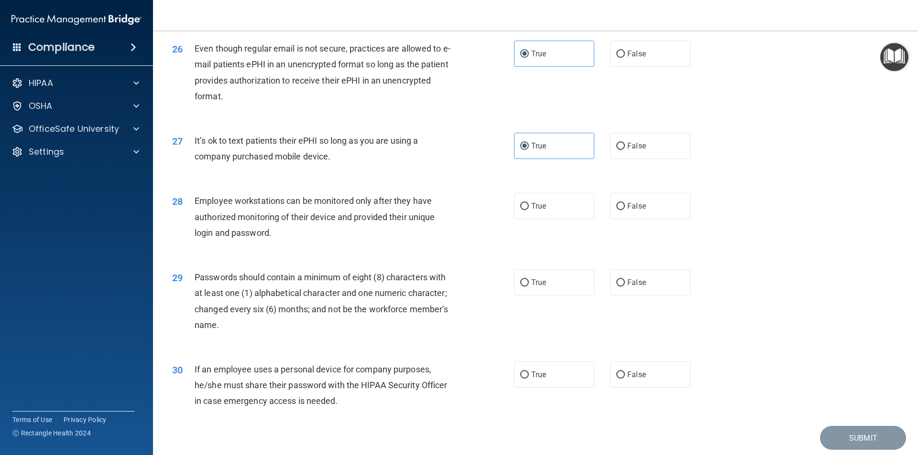
scroll to position [1912, 0]
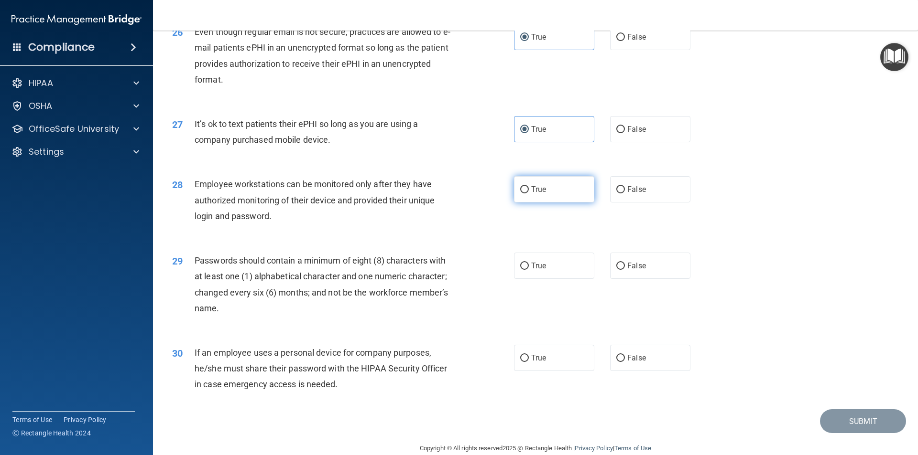
click at [544, 203] on label "True" at bounding box center [554, 189] width 80 height 26
click at [529, 194] on input "True" at bounding box center [524, 189] width 9 height 7
radio input "true"
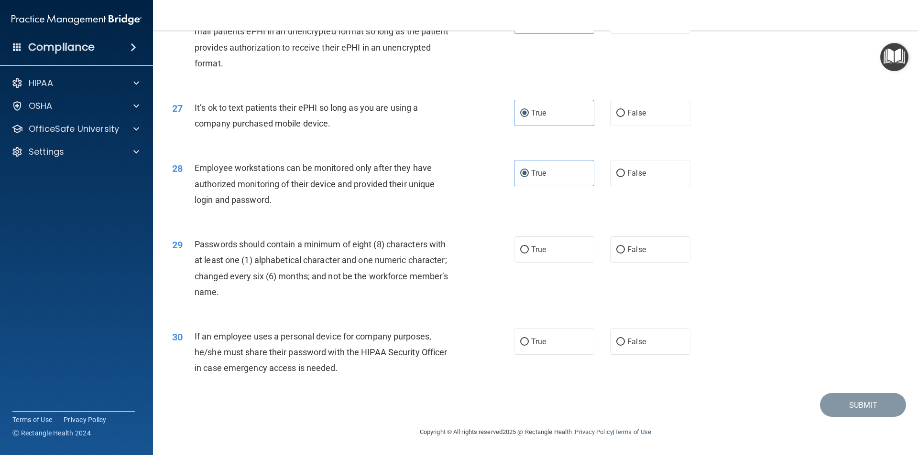
scroll to position [1944, 0]
click at [567, 255] on label "True" at bounding box center [554, 250] width 80 height 26
click at [529, 254] on input "True" at bounding box center [524, 250] width 9 height 7
radio input "true"
click at [520, 342] on input "True" at bounding box center [524, 342] width 9 height 7
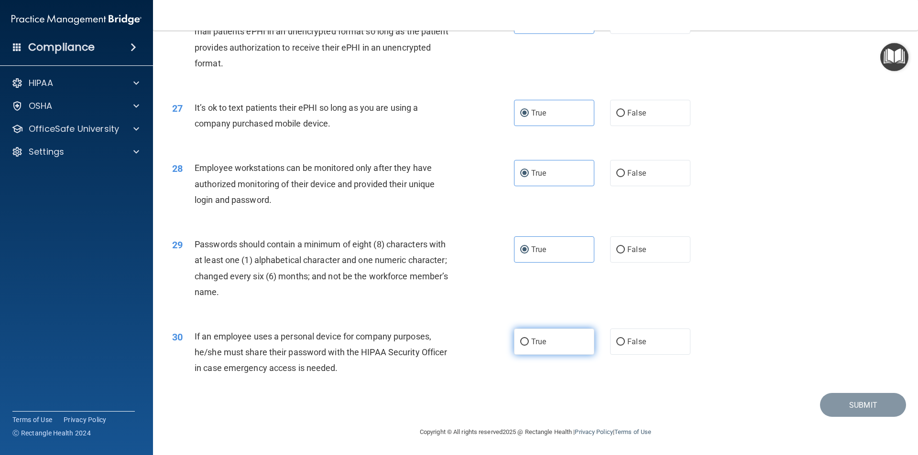
radio input "true"
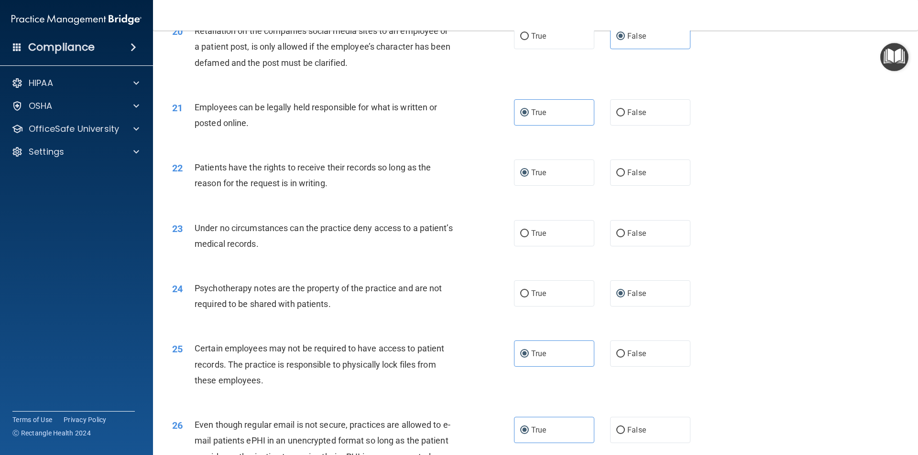
scroll to position [1514, 0]
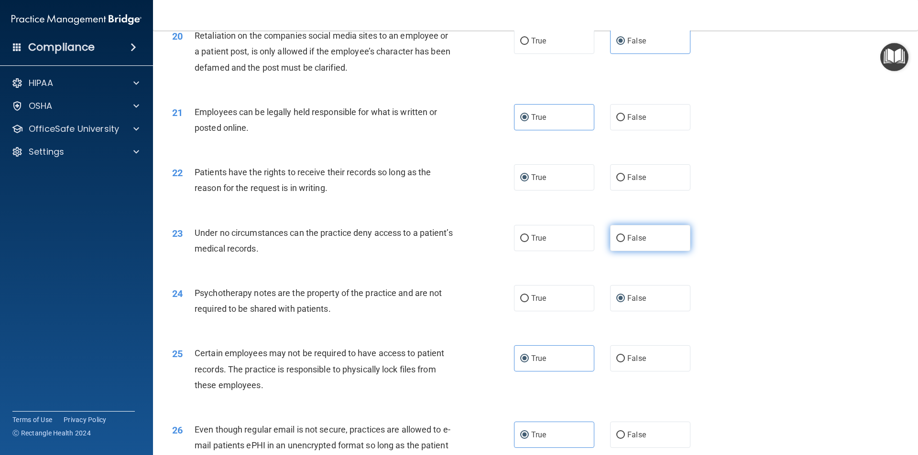
click at [633, 248] on label "False" at bounding box center [650, 238] width 80 height 26
click at [625, 242] on input "False" at bounding box center [620, 238] width 9 height 7
radio input "true"
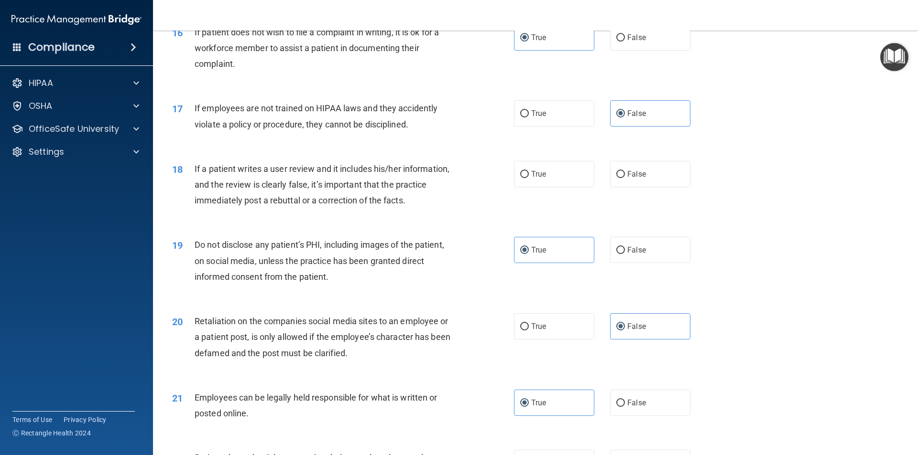
scroll to position [1227, 0]
click at [515, 187] on label "True" at bounding box center [554, 175] width 80 height 26
click at [520, 179] on input "True" at bounding box center [524, 175] width 9 height 7
radio input "true"
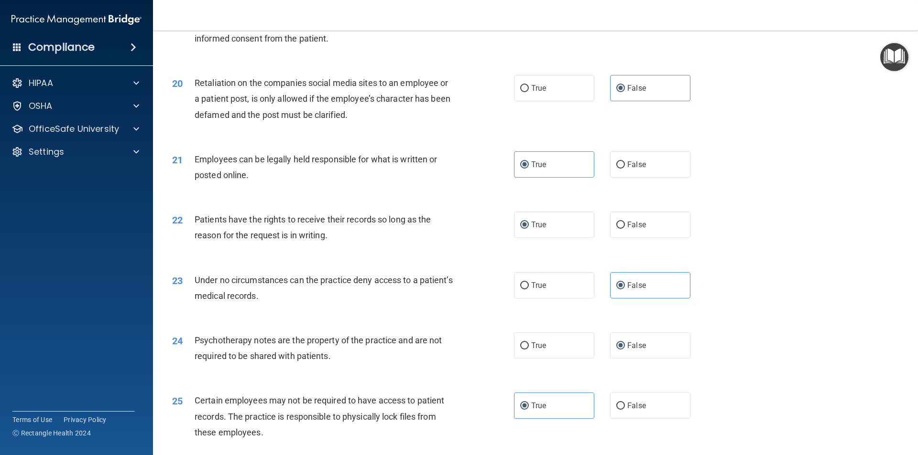
scroll to position [1466, 0]
